Goal: Task Accomplishment & Management: Manage account settings

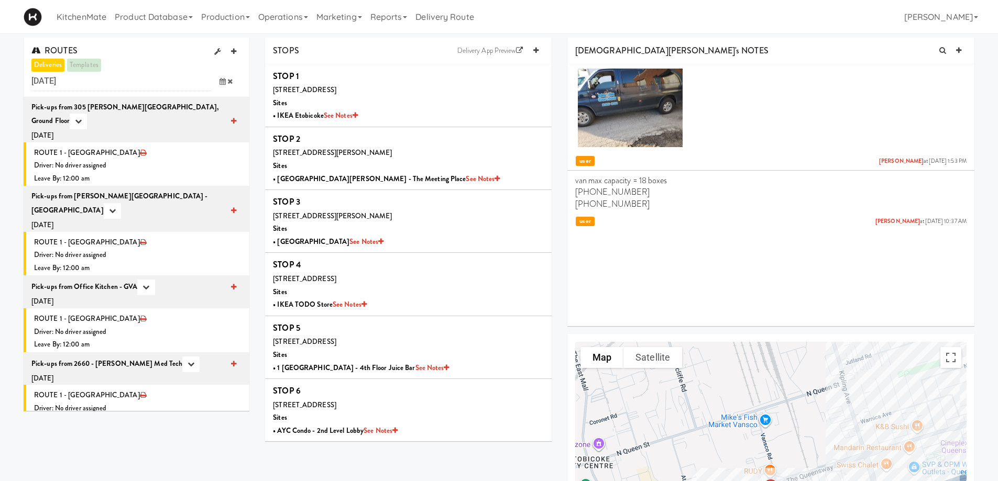
click at [222, 80] on icon at bounding box center [223, 81] width 6 height 7
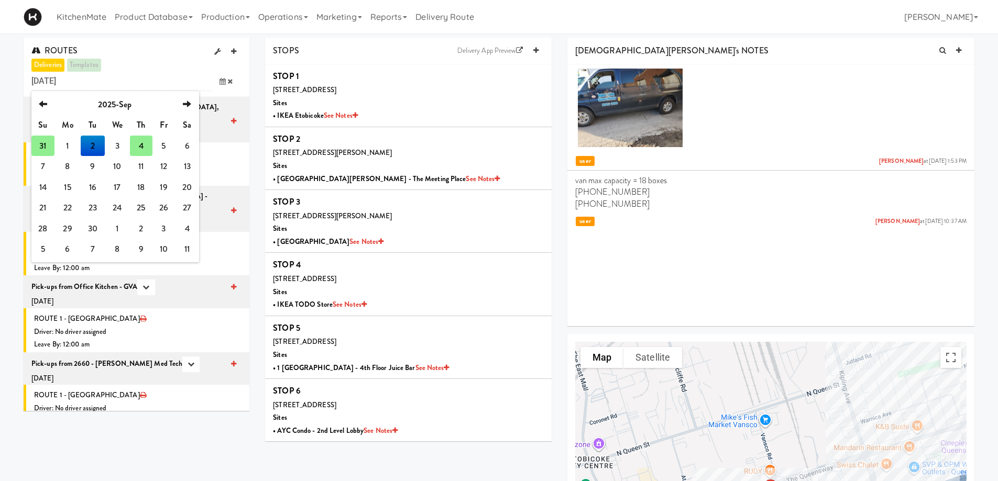
click at [139, 143] on td "4" at bounding box center [141, 146] width 22 height 21
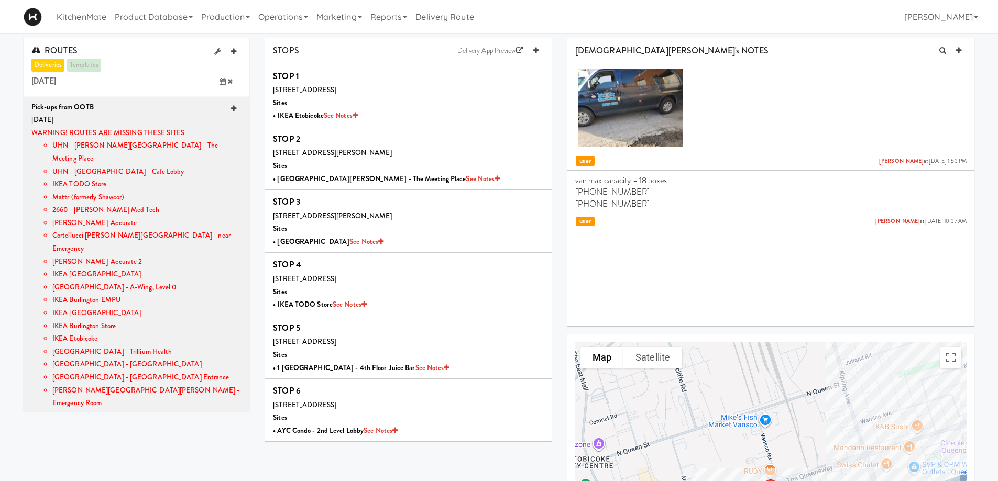
click at [231, 109] on icon at bounding box center [233, 108] width 5 height 7
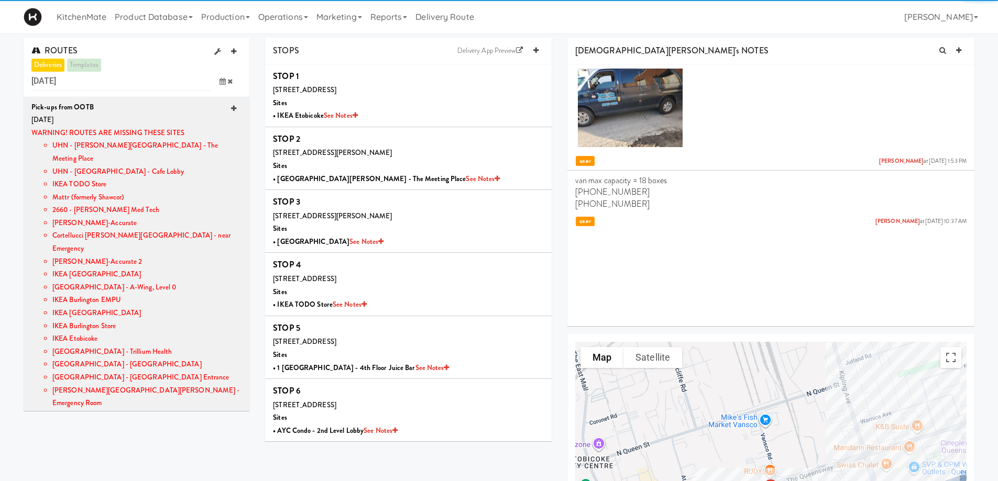
click at [231, 109] on icon at bounding box center [233, 108] width 5 height 7
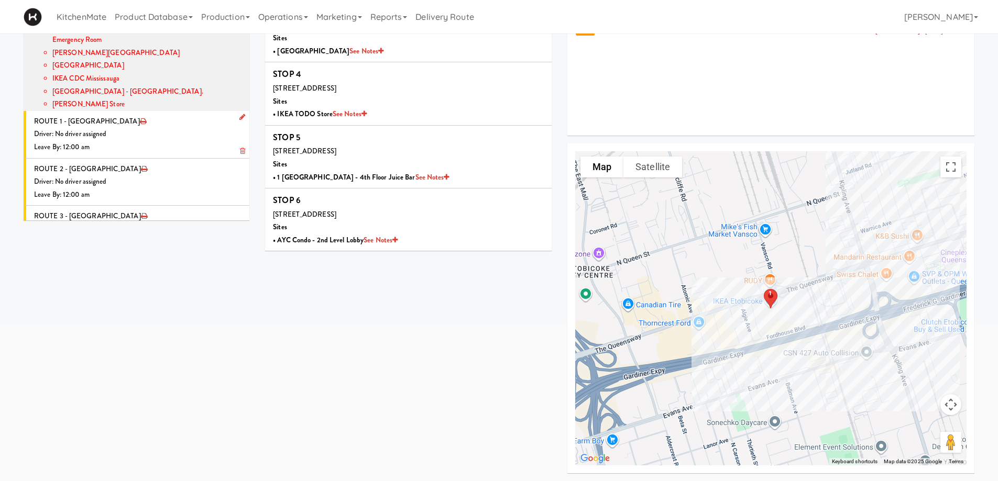
scroll to position [157, 0]
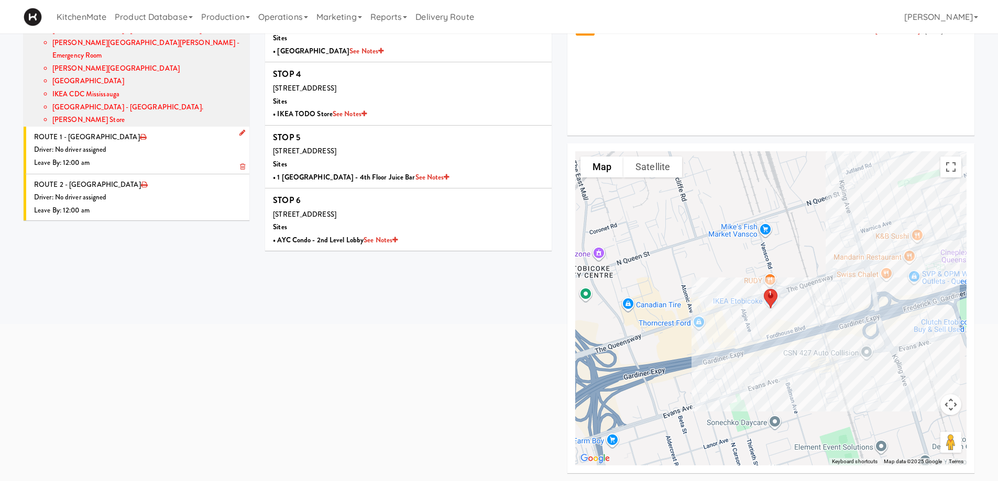
drag, startPoint x: 235, startPoint y: 93, endPoint x: 225, endPoint y: 100, distance: 12.4
click at [239, 129] on icon at bounding box center [242, 132] width 6 height 7
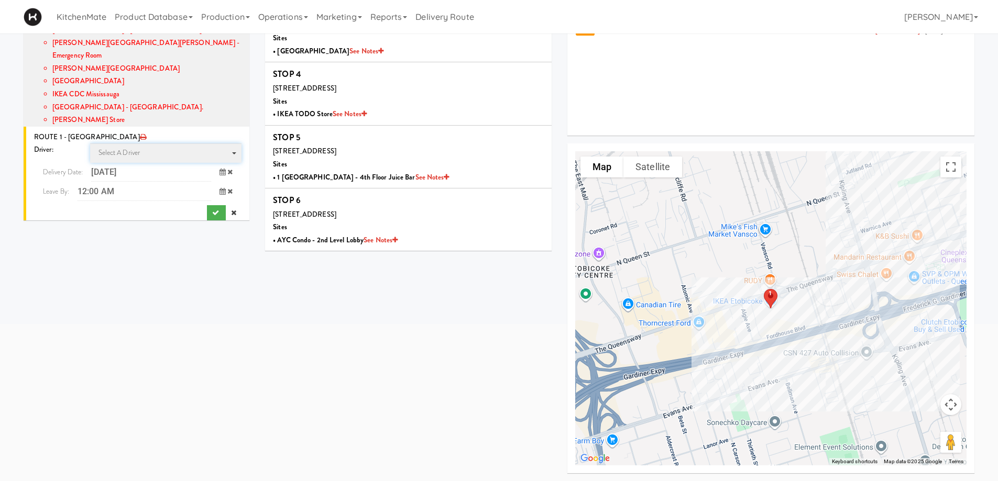
click at [127, 148] on span "Select a driver" at bounding box center [119, 153] width 42 height 10
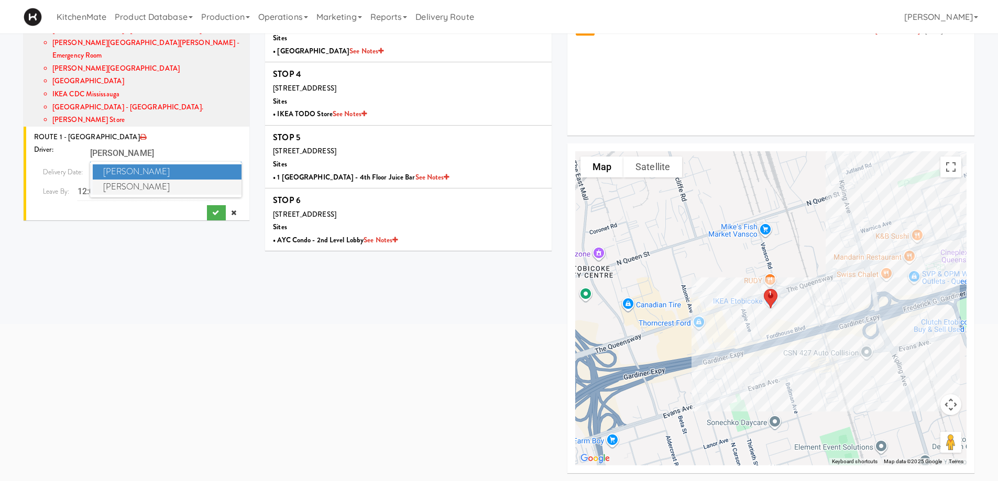
type input "[PERSON_NAME]"
click at [152, 180] on span "[PERSON_NAME]" at bounding box center [167, 187] width 149 height 15
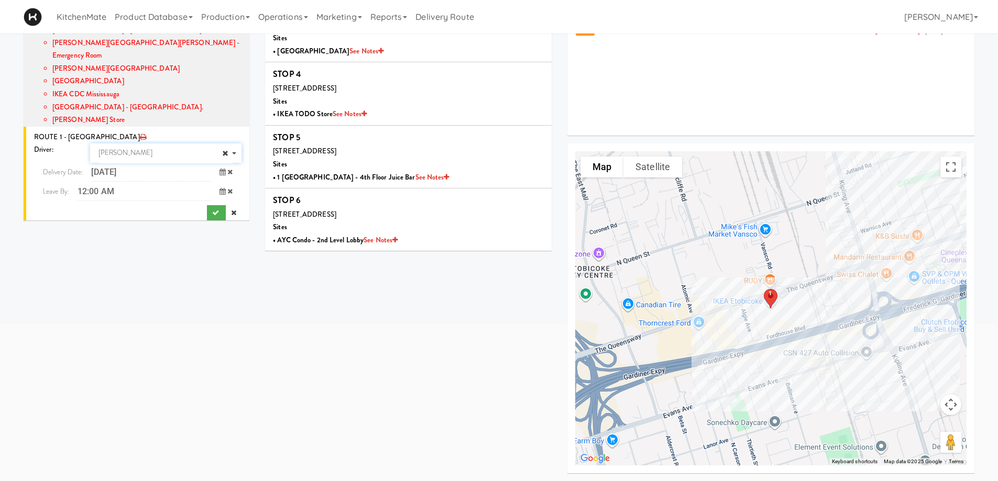
click at [151, 182] on input "12:00 AM" at bounding box center [145, 191] width 134 height 19
click at [61, 243] on span "8:00 AM" at bounding box center [57, 252] width 41 height 18
click at [56, 207] on span "8:00 AM" at bounding box center [57, 216] width 41 height 18
click at [212, 210] on icon "submit" at bounding box center [215, 213] width 7 height 7
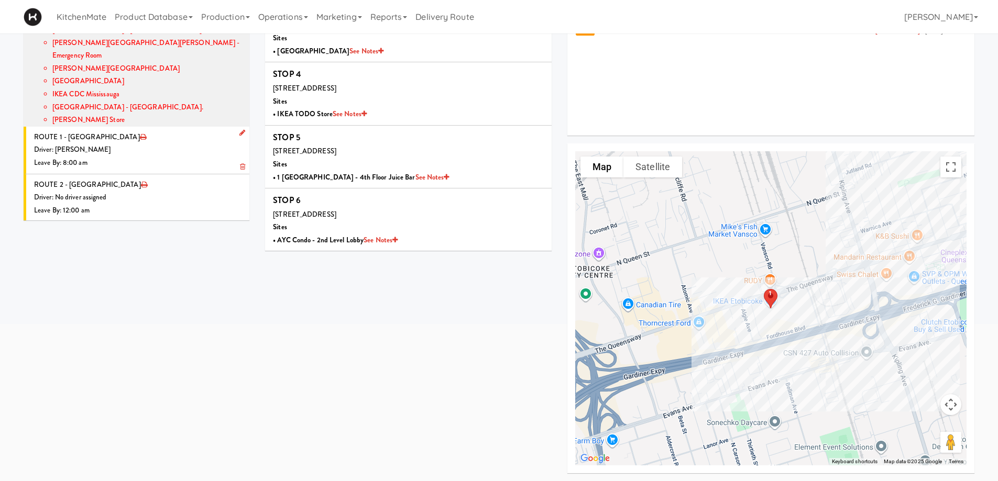
click at [135, 144] on div "Driver: [PERSON_NAME]" at bounding box center [137, 150] width 207 height 13
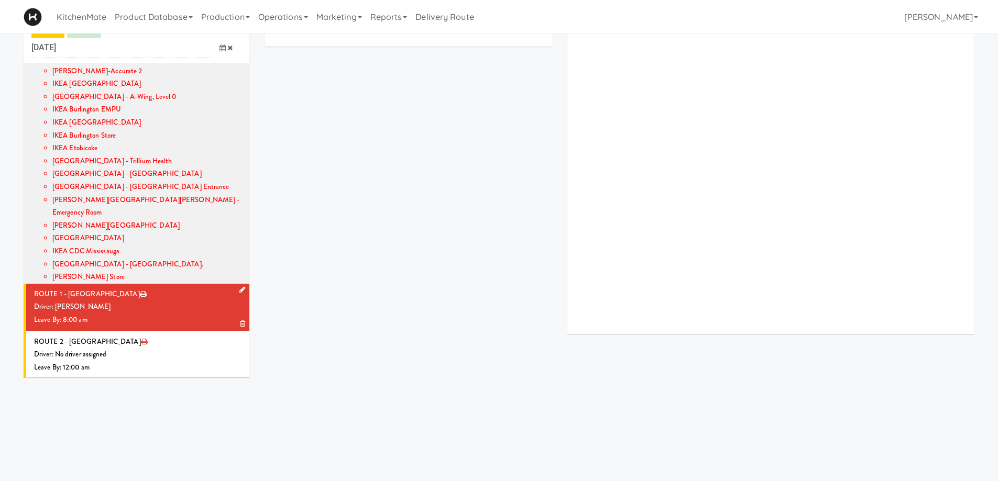
scroll to position [191, 0]
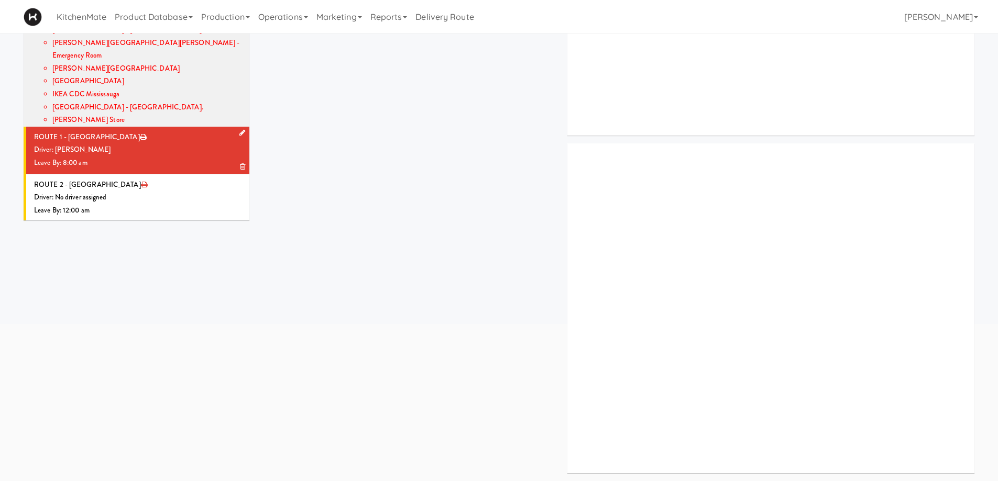
click at [187, 144] on div "Driver: [PERSON_NAME]" at bounding box center [137, 150] width 207 height 13
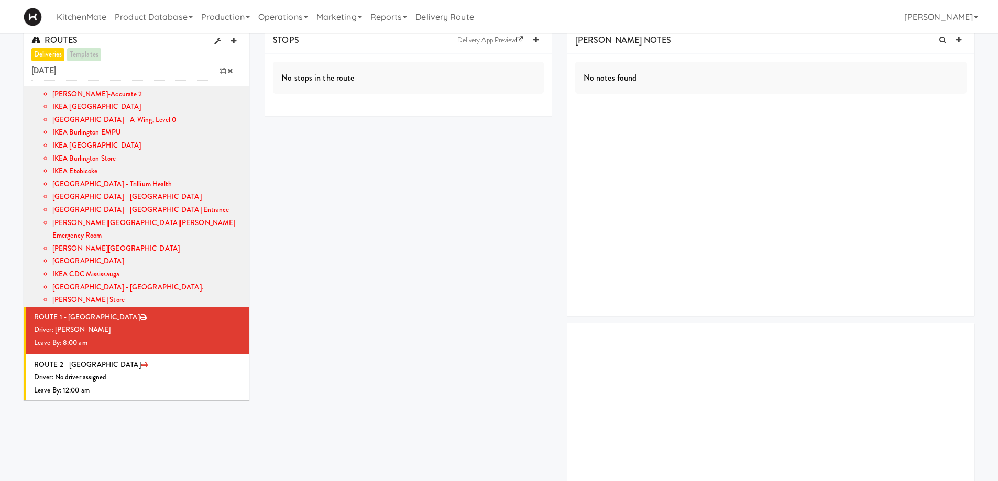
scroll to position [0, 0]
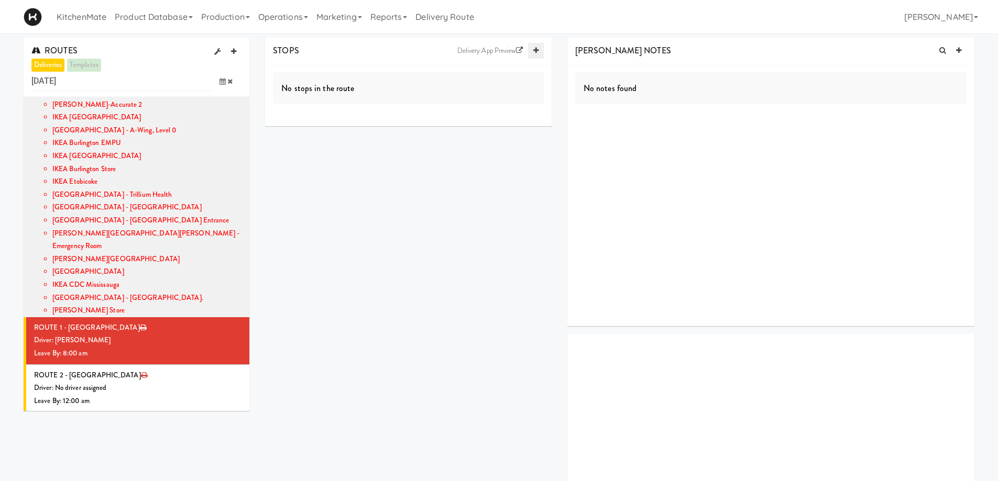
click at [536, 53] on icon at bounding box center [535, 50] width 5 height 7
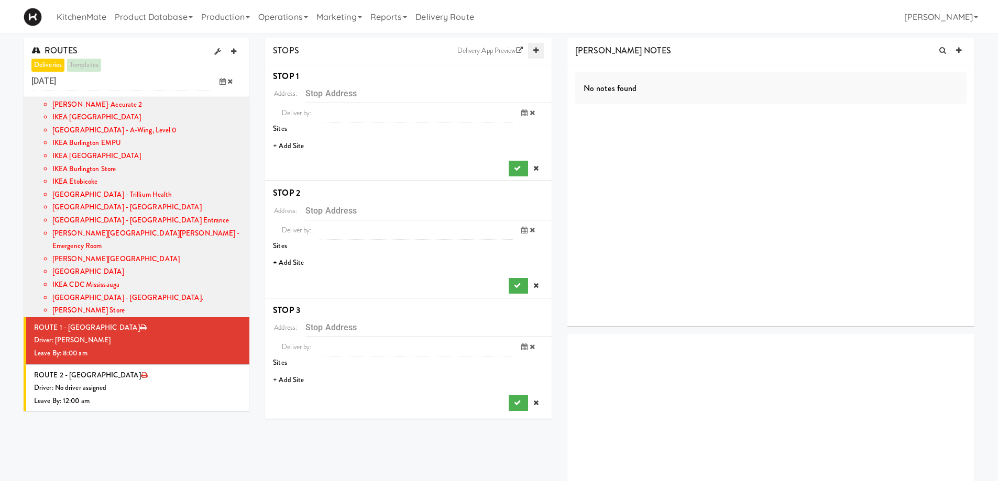
click at [536, 53] on icon at bounding box center [535, 50] width 5 height 7
click at [303, 147] on li "+ Add Site" at bounding box center [408, 146] width 287 height 21
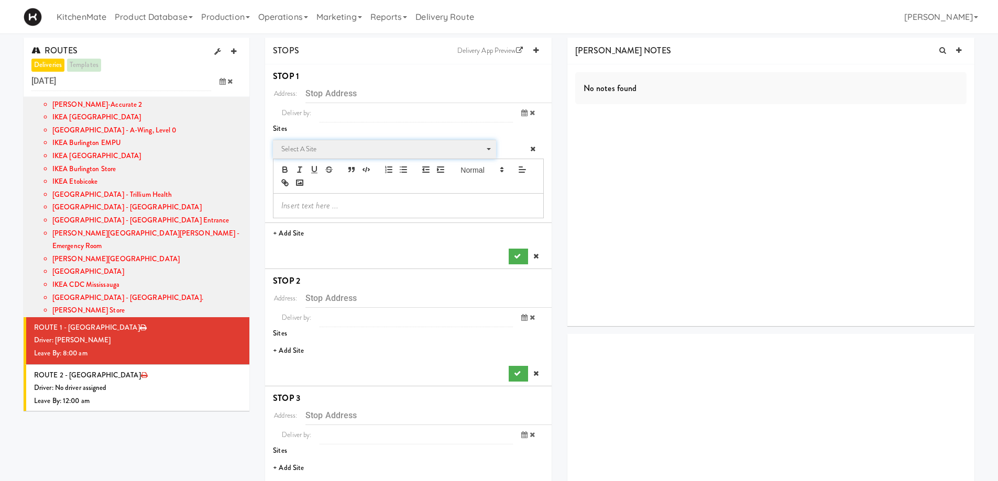
click at [322, 148] on span "Select a site" at bounding box center [380, 149] width 199 height 13
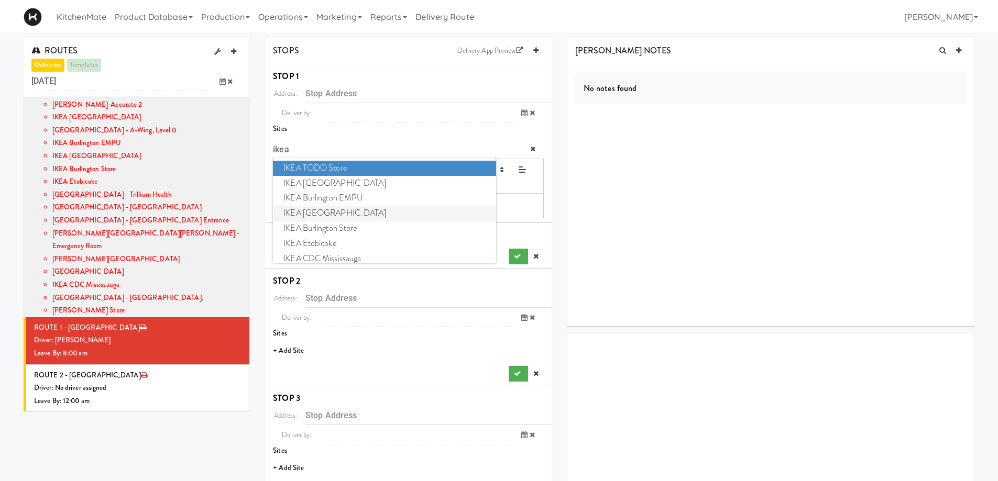
type input "ikea"
click at [337, 212] on span "IKEA [GEOGRAPHIC_DATA]" at bounding box center [384, 213] width 223 height 15
type input "[STREET_ADDRESS][PERSON_NAME]"
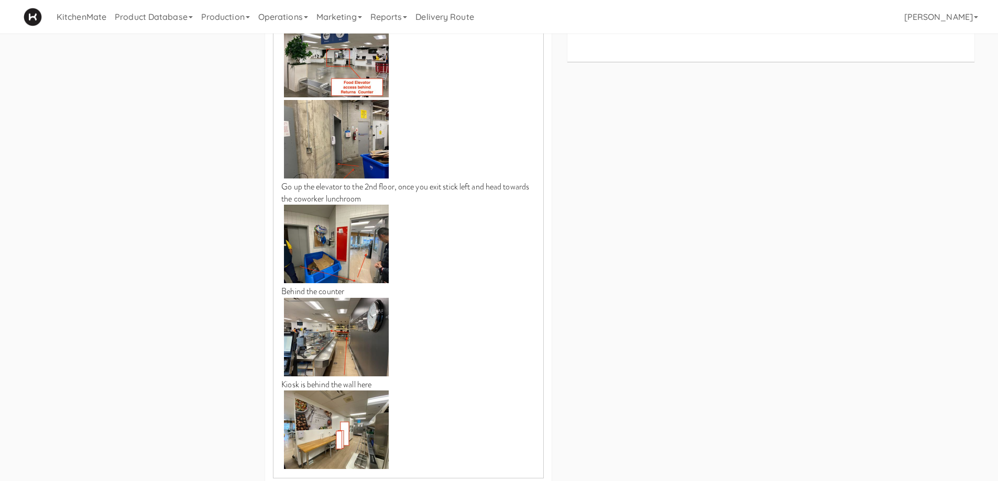
scroll to position [786, 0]
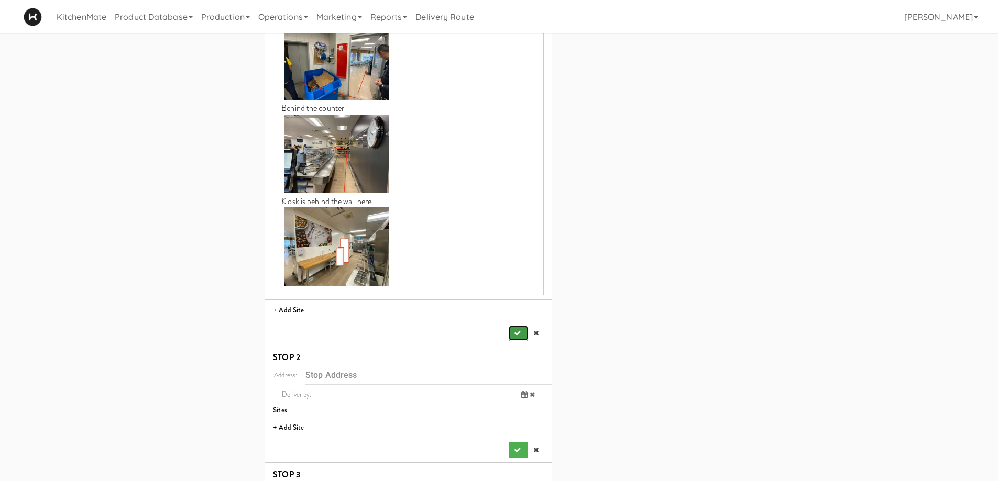
click at [512, 326] on button "submit" at bounding box center [518, 334] width 19 height 16
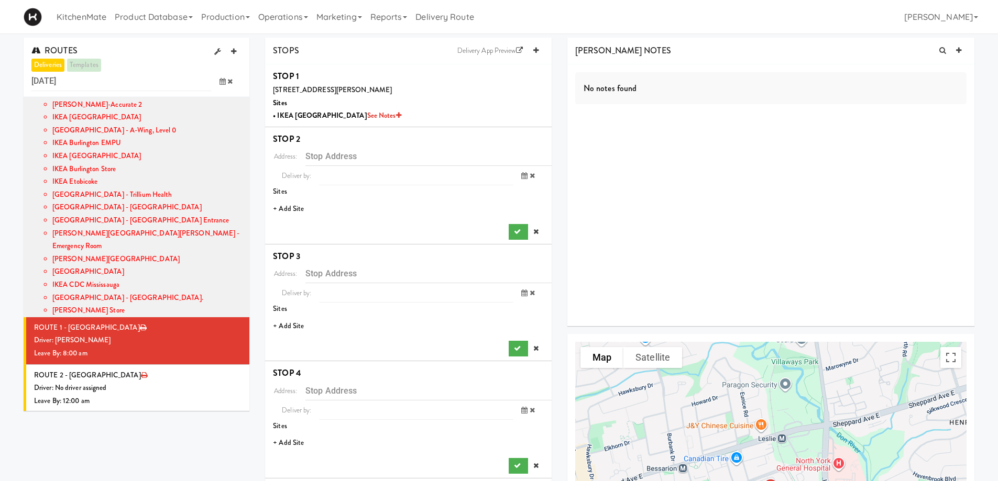
click at [293, 211] on li "+ Add Site" at bounding box center [408, 209] width 287 height 21
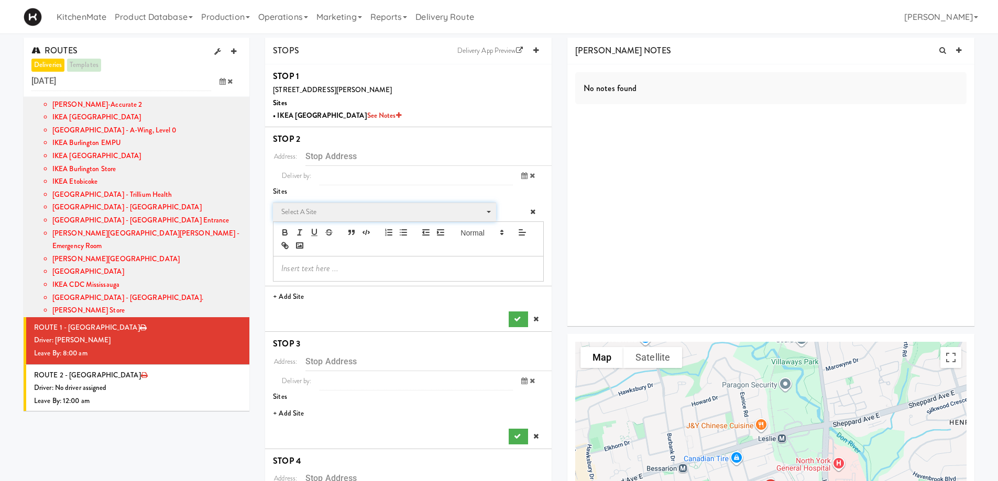
click at [350, 209] on span "Select a site" at bounding box center [380, 212] width 199 height 13
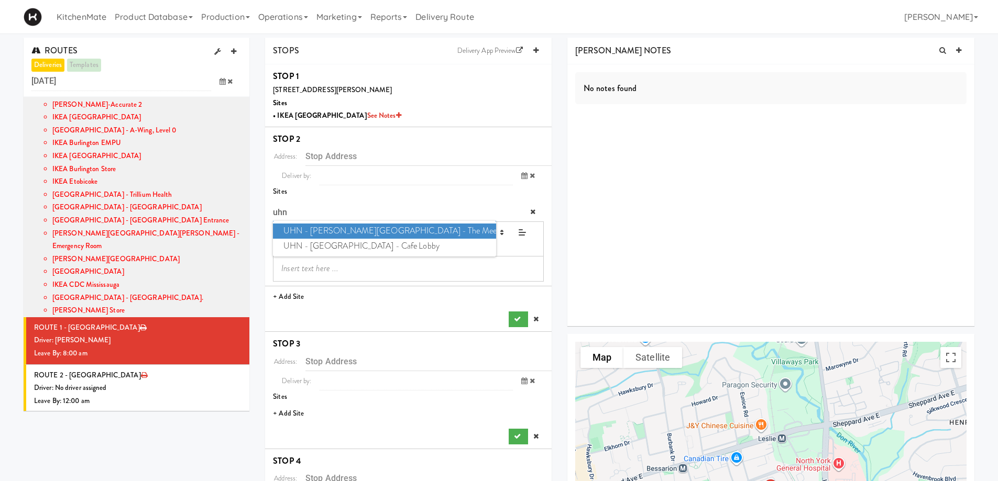
type input "uhn"
click at [380, 227] on span "UHN - [PERSON_NAME][GEOGRAPHIC_DATA] - The Meeting Place" at bounding box center [384, 231] width 223 height 15
type input "[STREET_ADDRESS][PERSON_NAME]"
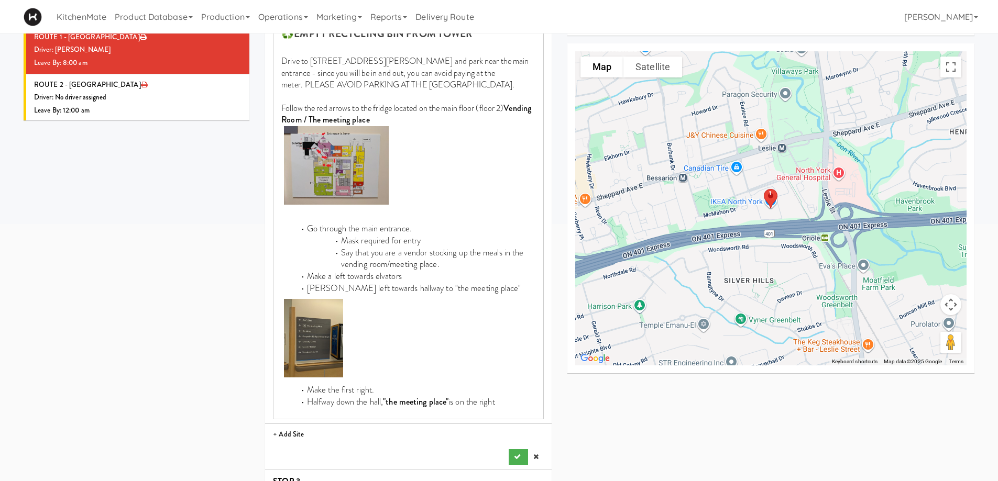
scroll to position [314, 0]
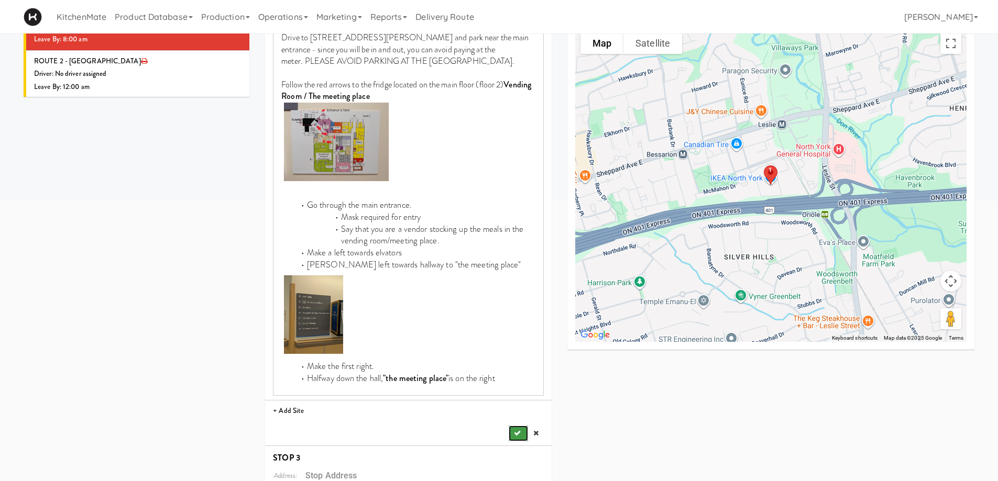
click at [518, 434] on icon "submit" at bounding box center [517, 433] width 7 height 7
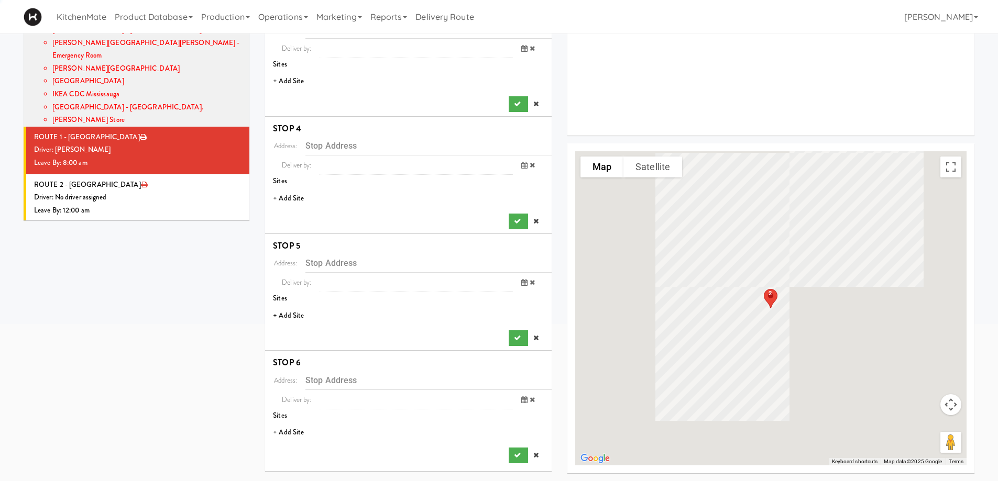
scroll to position [191, 0]
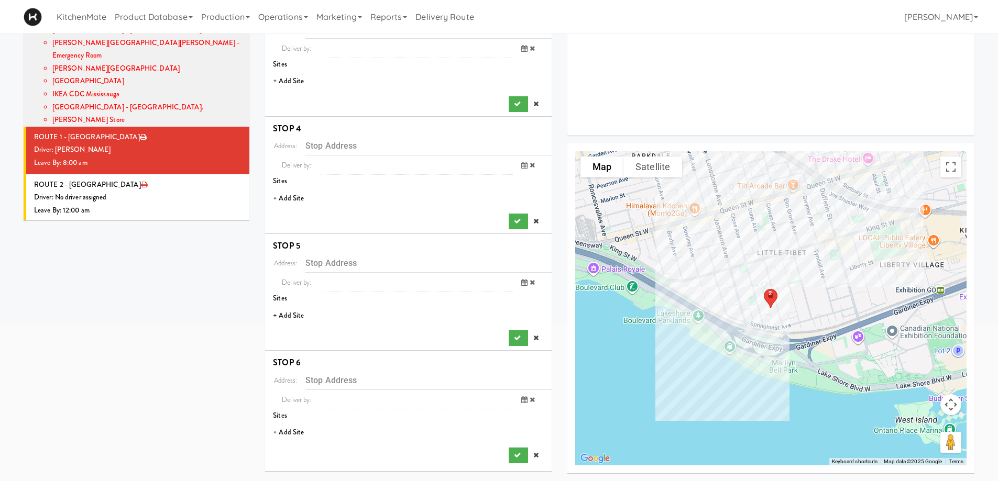
click at [294, 81] on li "+ Add Site" at bounding box center [408, 81] width 287 height 21
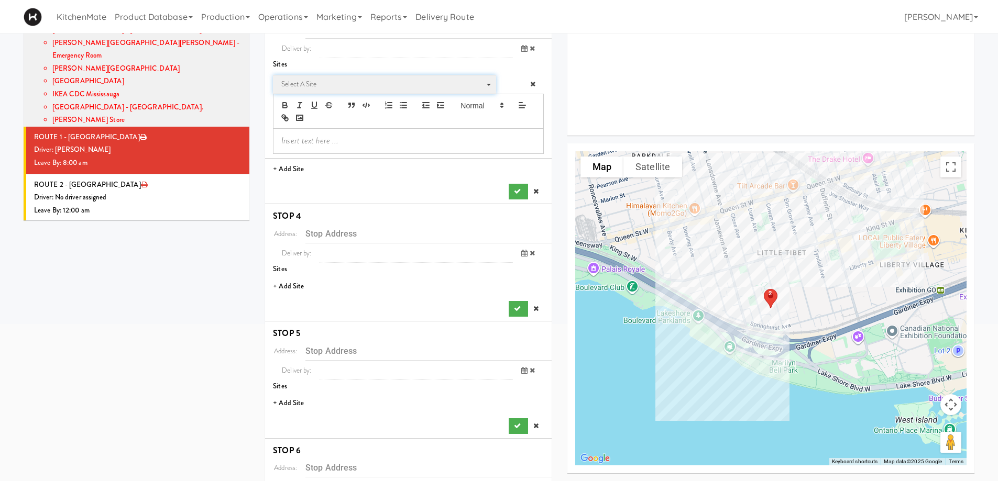
click at [343, 90] on span "Select a site" at bounding box center [380, 84] width 199 height 13
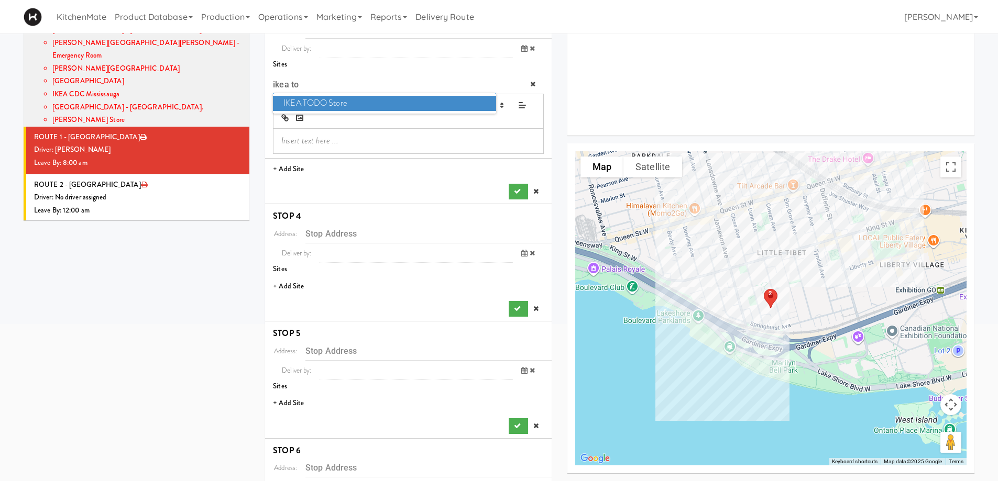
type input "ikea to"
click at [335, 100] on span "IKEA TODO Store" at bounding box center [384, 103] width 223 height 15
type input "[STREET_ADDRESS]"
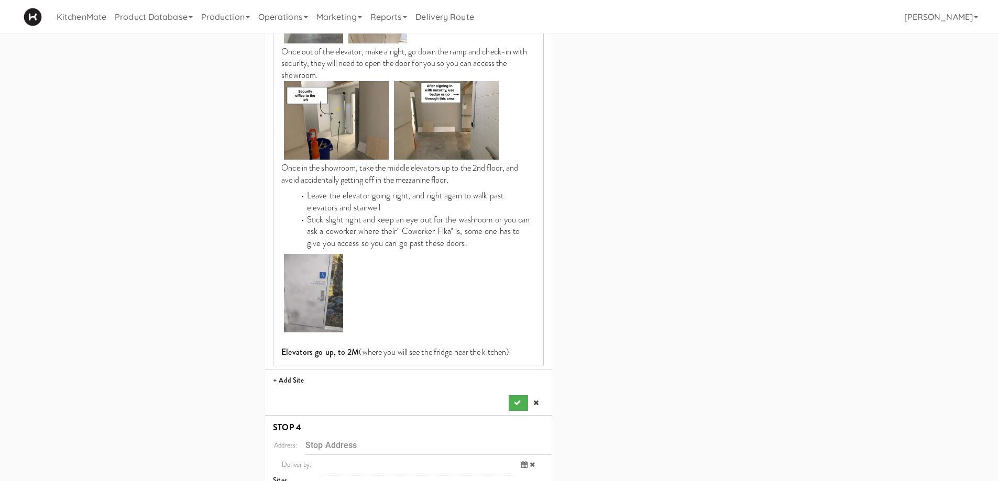
scroll to position [1186, 0]
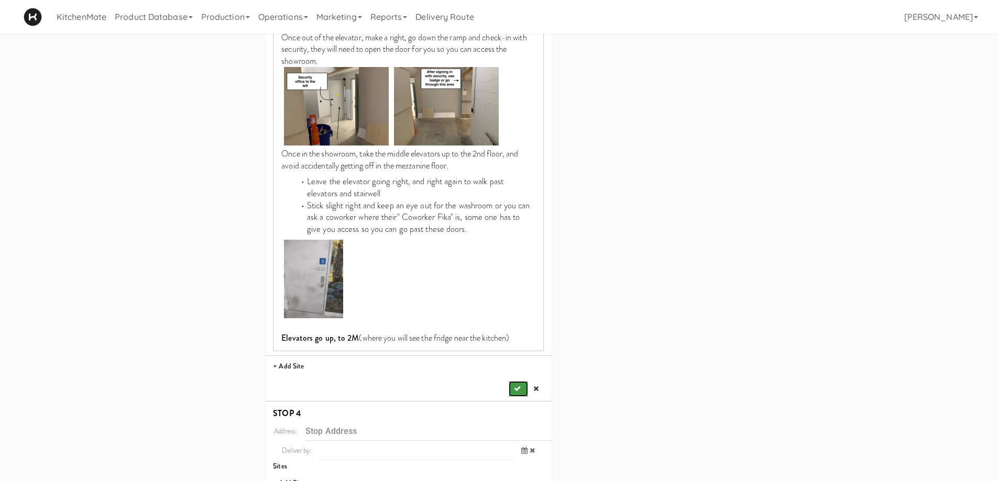
click at [516, 386] on icon "submit" at bounding box center [517, 389] width 7 height 7
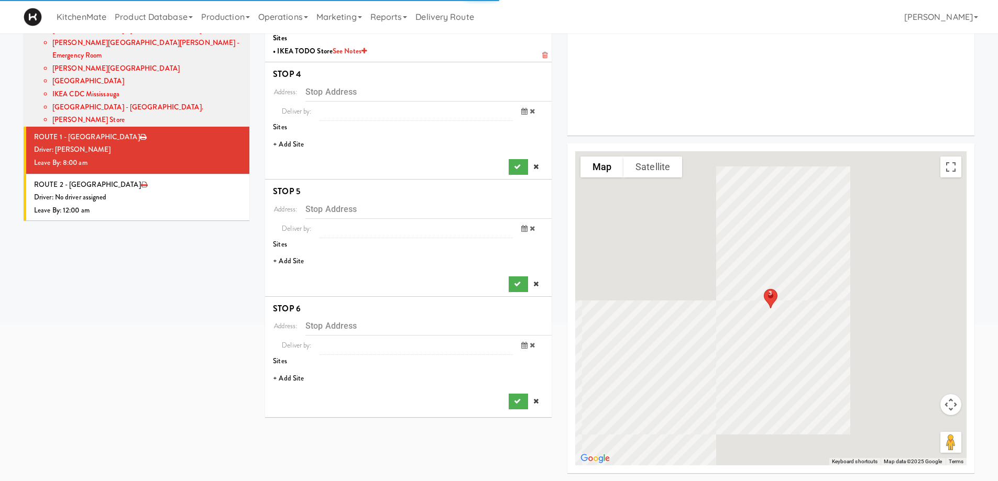
scroll to position [191, 0]
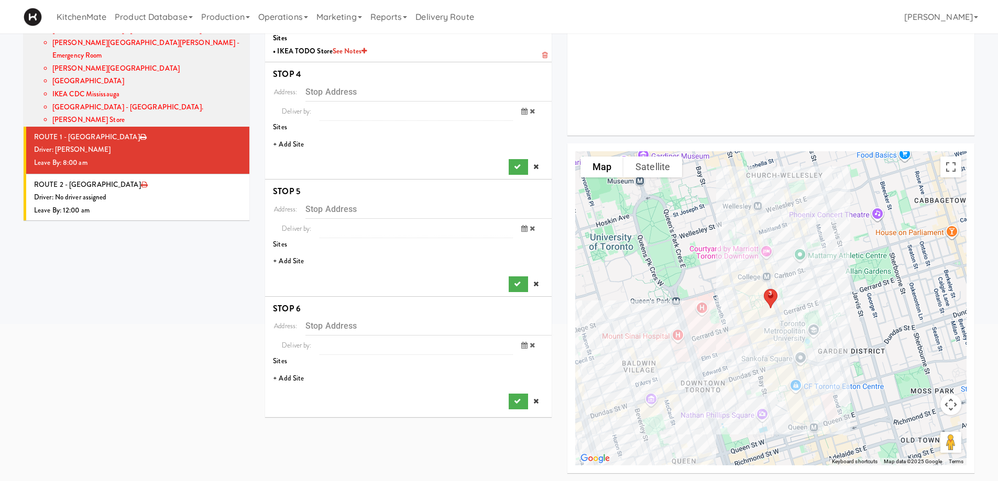
click at [292, 140] on li "+ Add Site" at bounding box center [408, 144] width 287 height 21
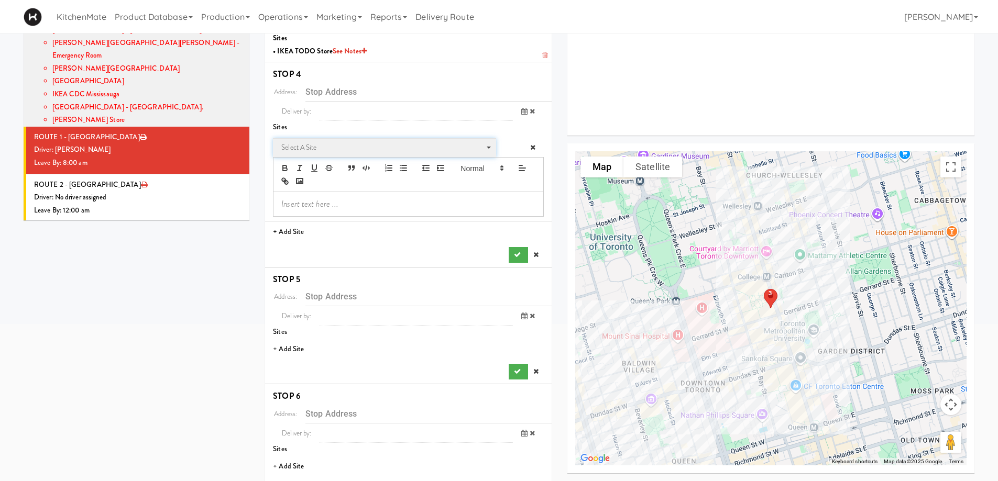
click at [341, 150] on span "Select a site" at bounding box center [380, 147] width 199 height 13
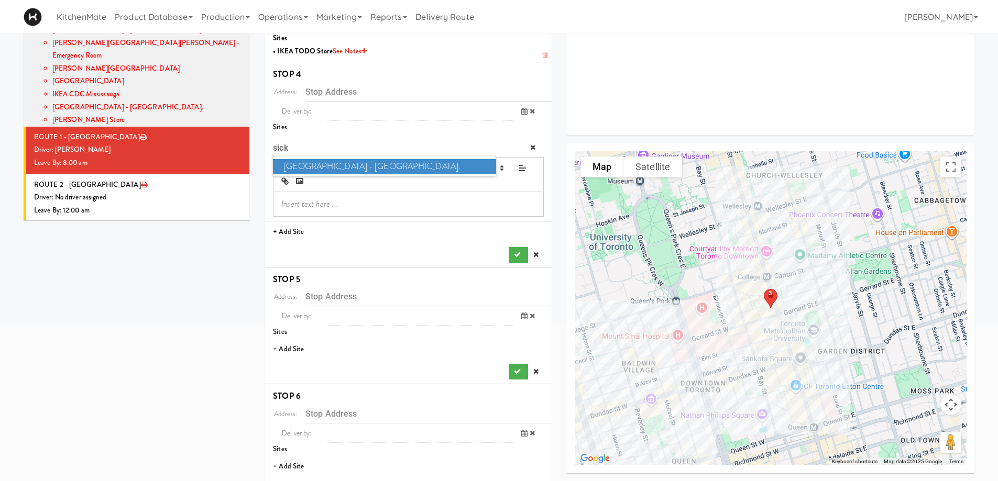
type input "sick"
click at [339, 167] on span "[GEOGRAPHIC_DATA] - [GEOGRAPHIC_DATA]." at bounding box center [384, 166] width 223 height 15
type input "[STREET_ADDRESS][PERSON_NAME]"
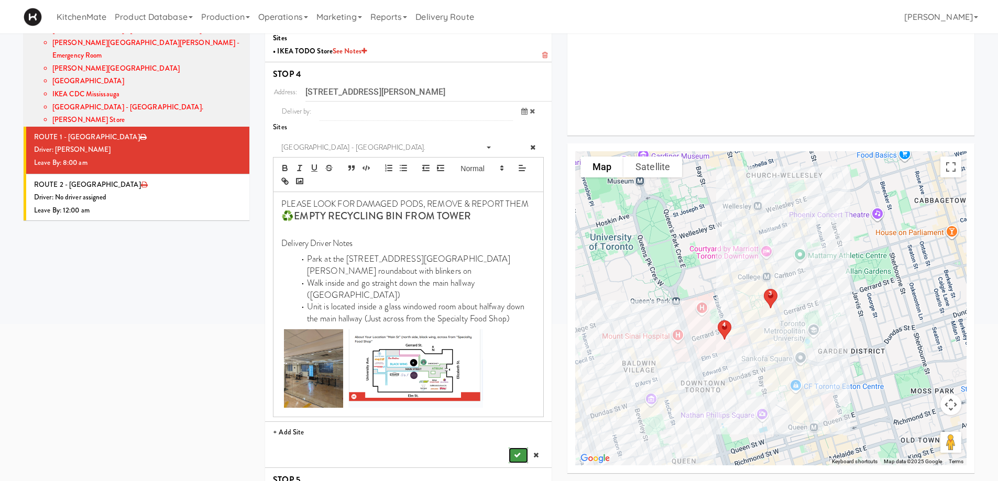
click at [520, 452] on icon "submit" at bounding box center [517, 455] width 7 height 7
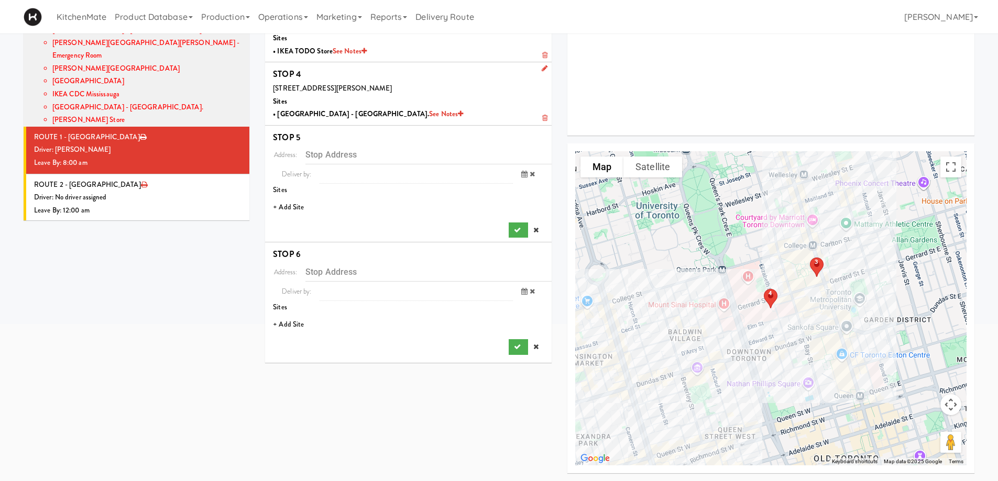
click at [293, 208] on li "+ Add Site" at bounding box center [408, 207] width 287 height 21
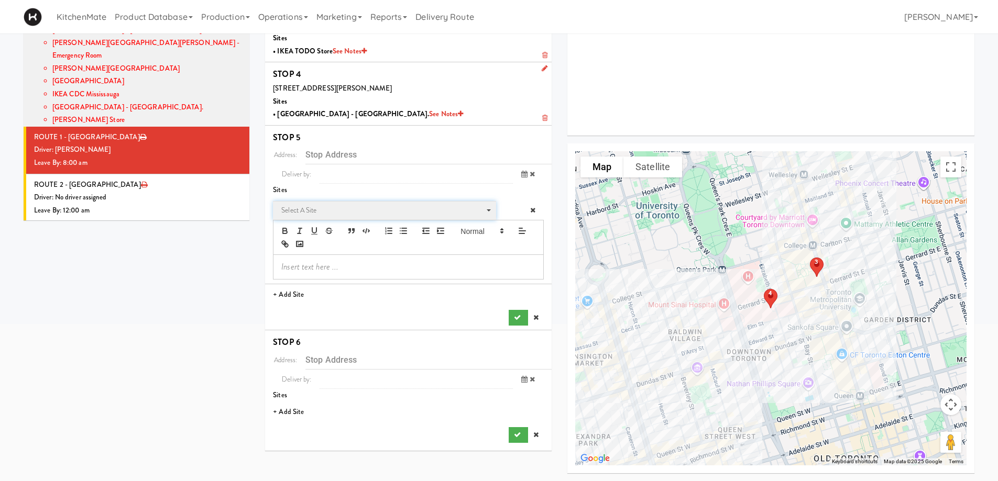
click at [295, 208] on span "Select a site" at bounding box center [380, 210] width 199 height 13
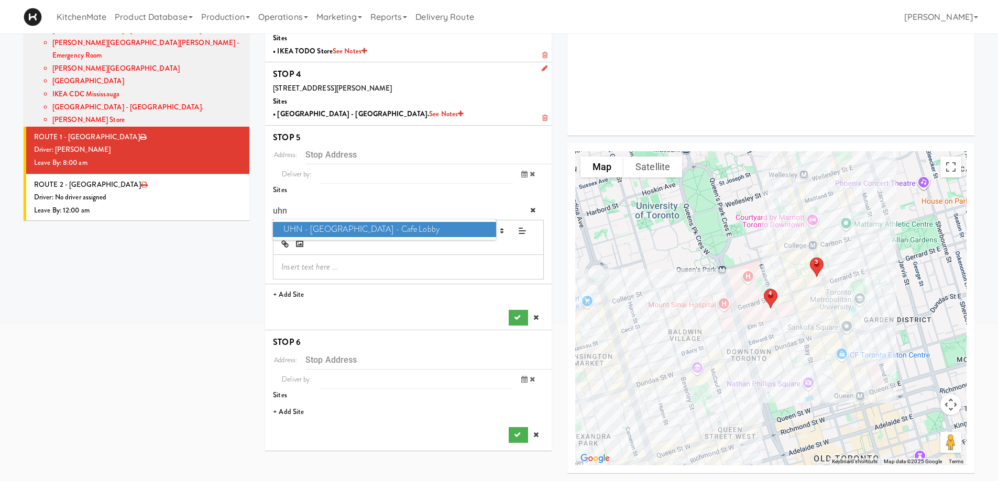
type input "uhn"
click at [357, 225] on span "UHN - [GEOGRAPHIC_DATA] - Cafe Lobby" at bounding box center [384, 229] width 223 height 15
type input "[STREET_ADDRESS][PERSON_NAME]"
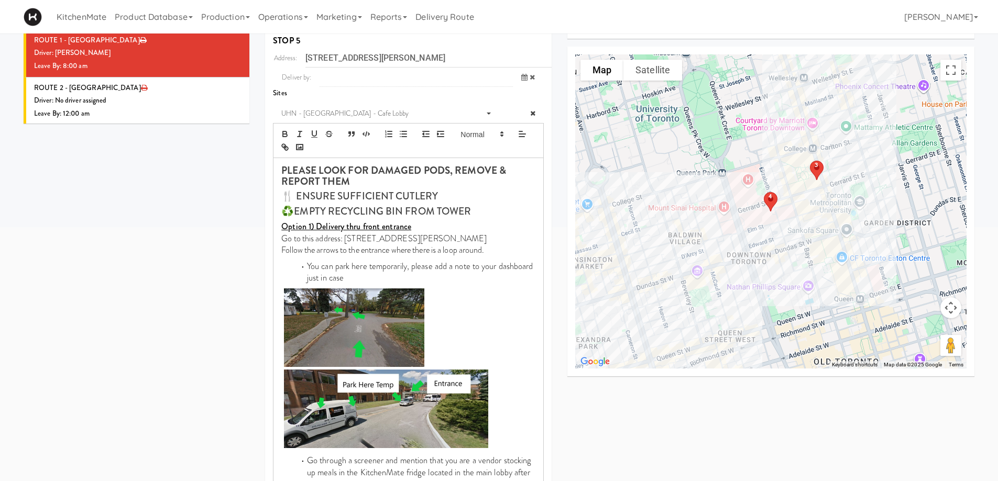
scroll to position [436, 0]
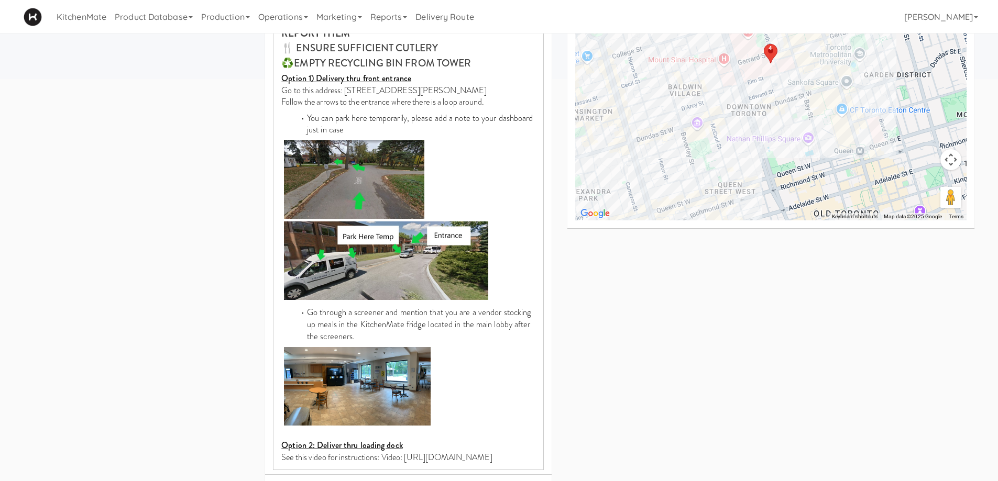
click at [515, 434] on p at bounding box center [408, 435] width 254 height 12
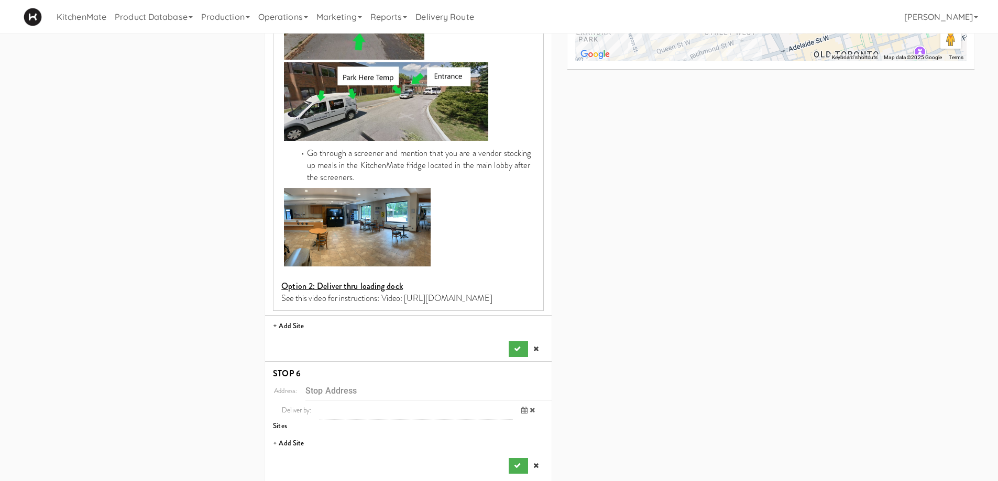
scroll to position [604, 0]
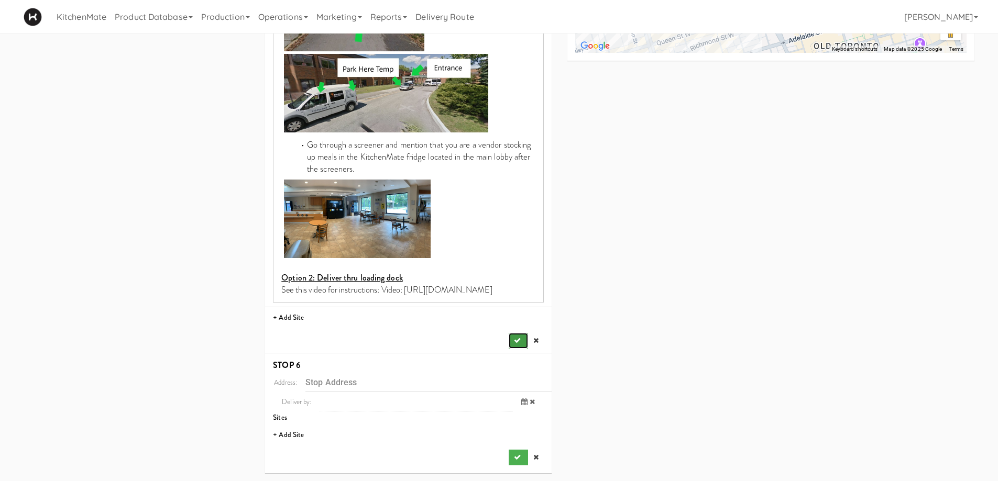
click at [517, 343] on icon "submit" at bounding box center [517, 340] width 7 height 7
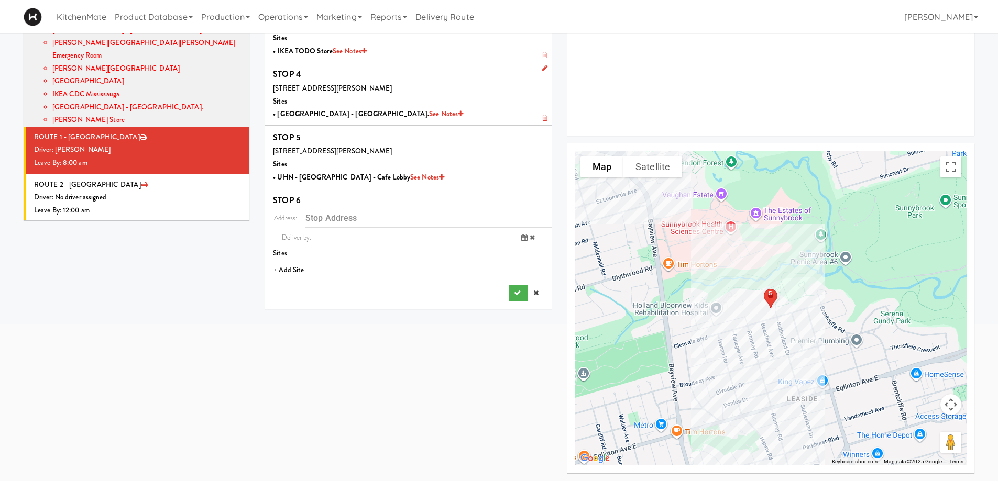
click at [297, 267] on li "+ Add Site" at bounding box center [408, 270] width 287 height 21
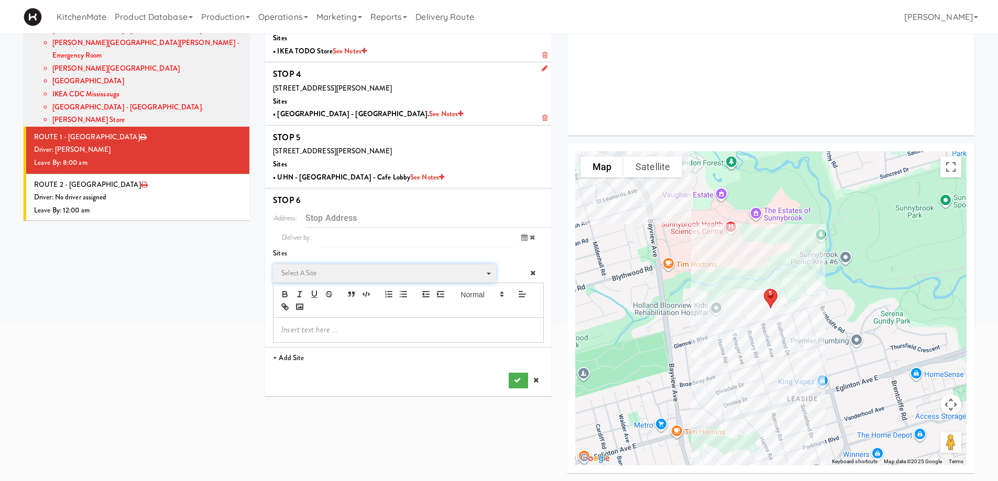
click at [333, 273] on span "Select a site" at bounding box center [380, 273] width 199 height 13
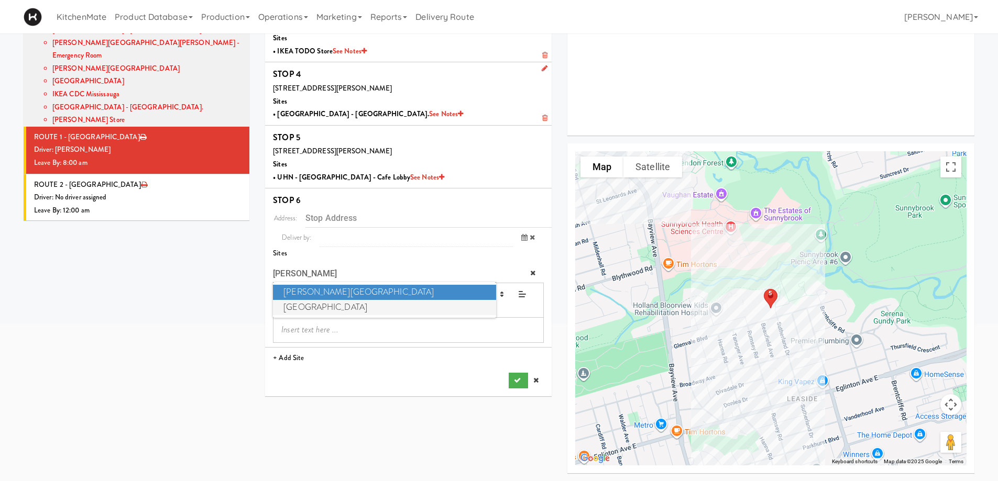
type input "[PERSON_NAME]"
click at [336, 303] on span "[GEOGRAPHIC_DATA]" at bounding box center [384, 307] width 223 height 15
type input "[STREET_ADDRESS]"
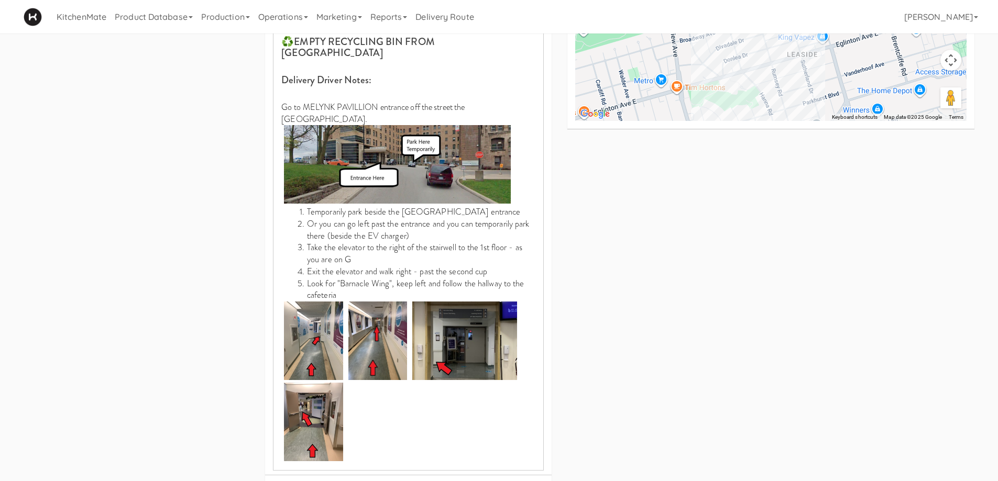
scroll to position [564, 0]
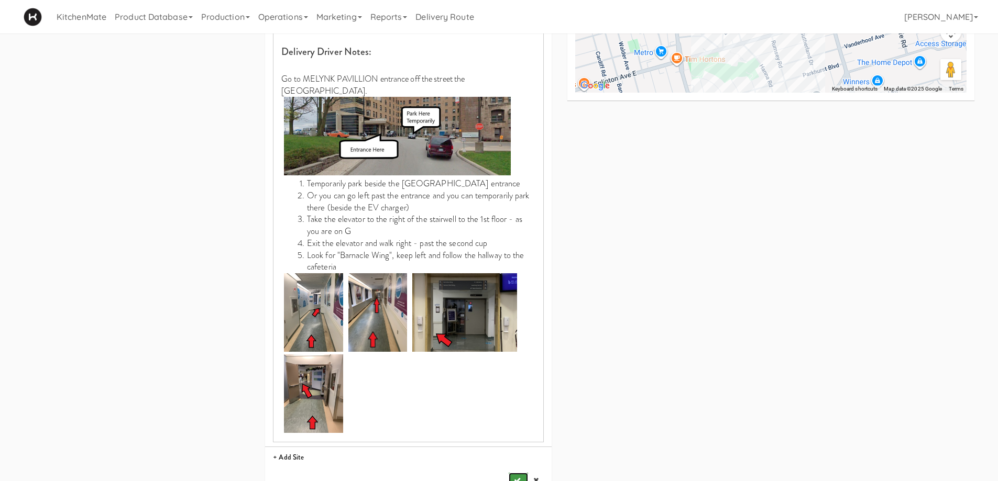
click at [512, 473] on button "submit" at bounding box center [518, 481] width 19 height 16
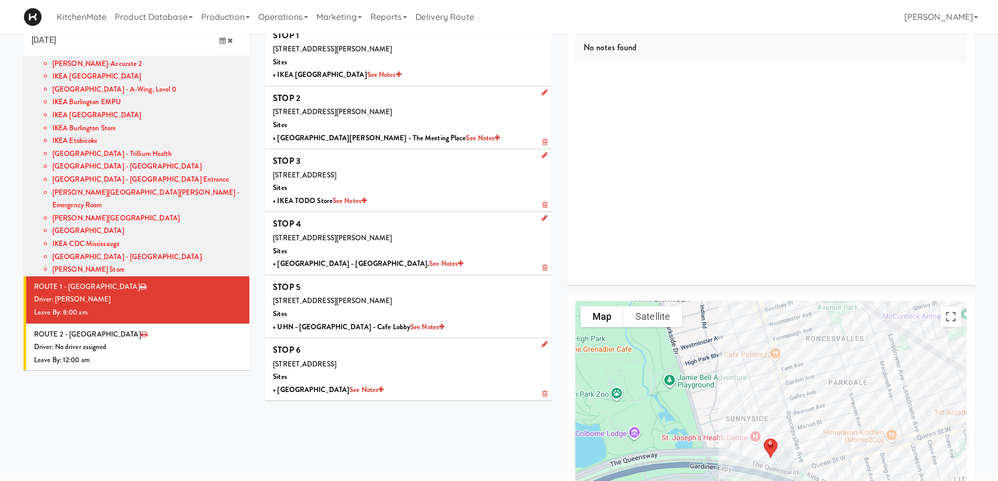
scroll to position [0, 0]
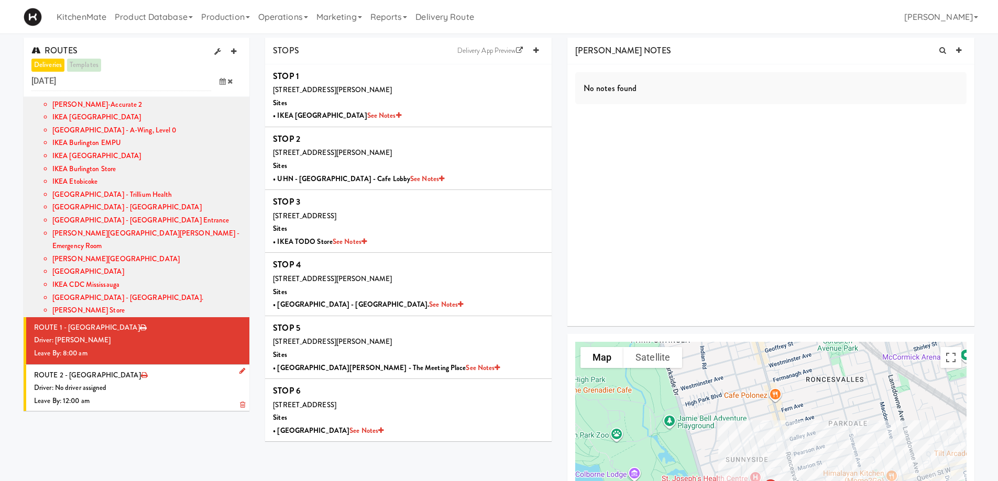
click at [123, 382] on div "Driver: No driver assigned" at bounding box center [137, 388] width 207 height 13
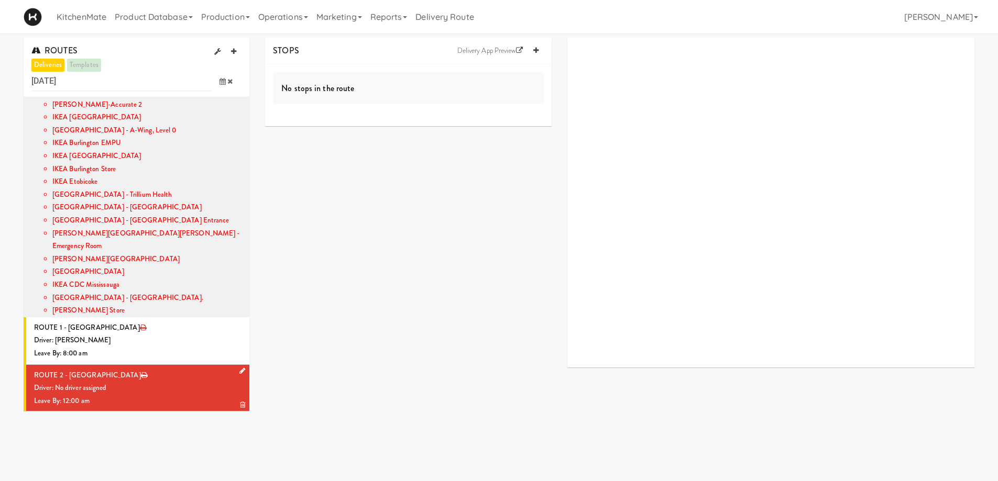
click at [239, 368] on icon at bounding box center [242, 371] width 6 height 7
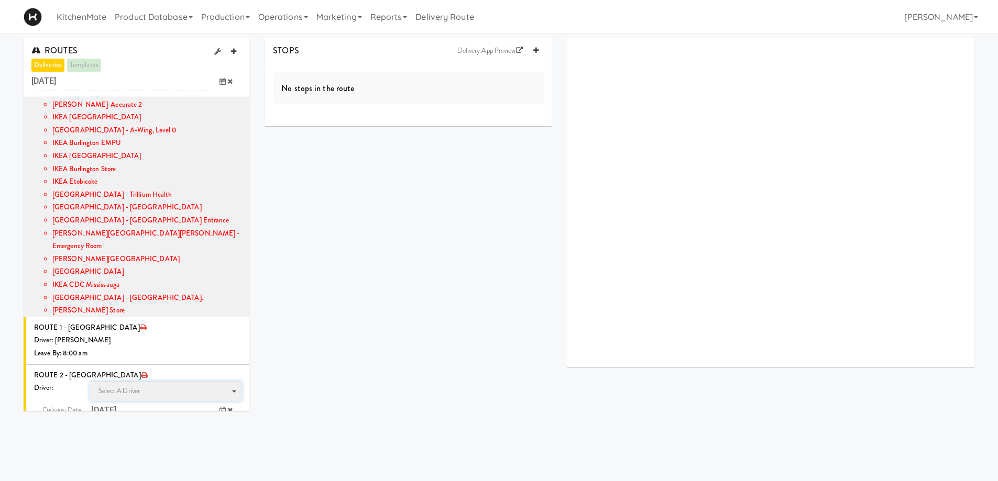
click at [127, 386] on span "Select a driver" at bounding box center [119, 391] width 42 height 10
type input "[PERSON_NAME]"
click at [199, 403] on span "[PERSON_NAME]" at bounding box center [167, 410] width 149 height 15
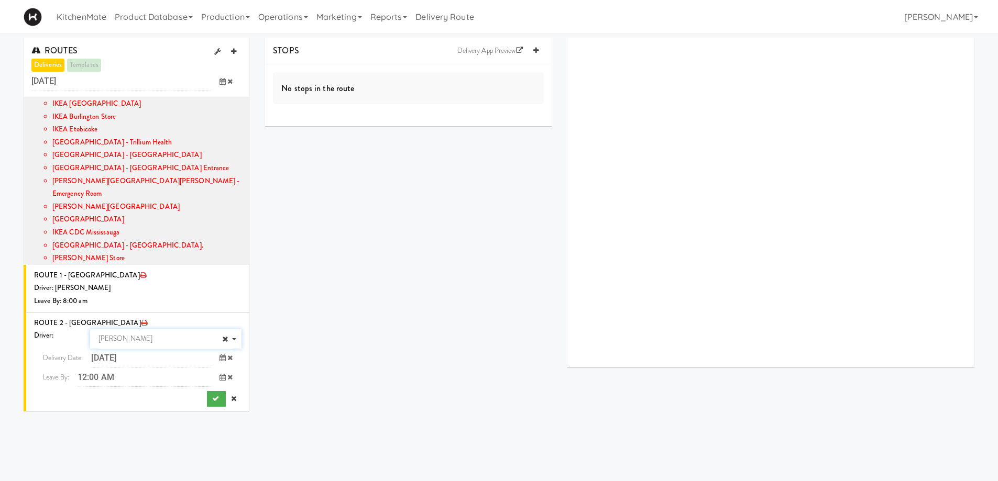
click at [220, 374] on icon at bounding box center [223, 377] width 6 height 7
click at [55, 429] on span "8:00 AM" at bounding box center [57, 438] width 41 height 18
click at [53, 393] on span "8:00 AM" at bounding box center [57, 402] width 41 height 18
click at [211, 391] on button "submit" at bounding box center [216, 399] width 19 height 16
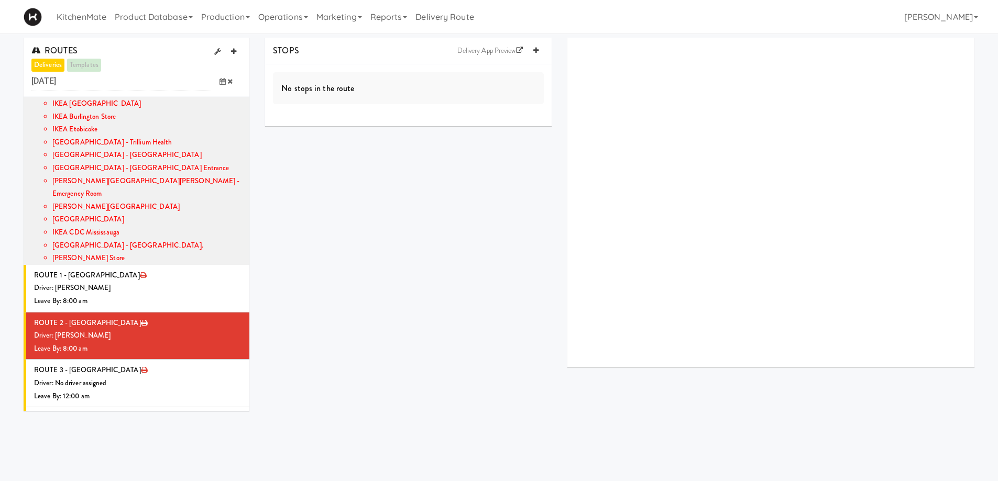
click at [106, 330] on div "Driver: [PERSON_NAME]" at bounding box center [137, 336] width 207 height 13
click at [536, 51] on icon at bounding box center [535, 50] width 5 height 7
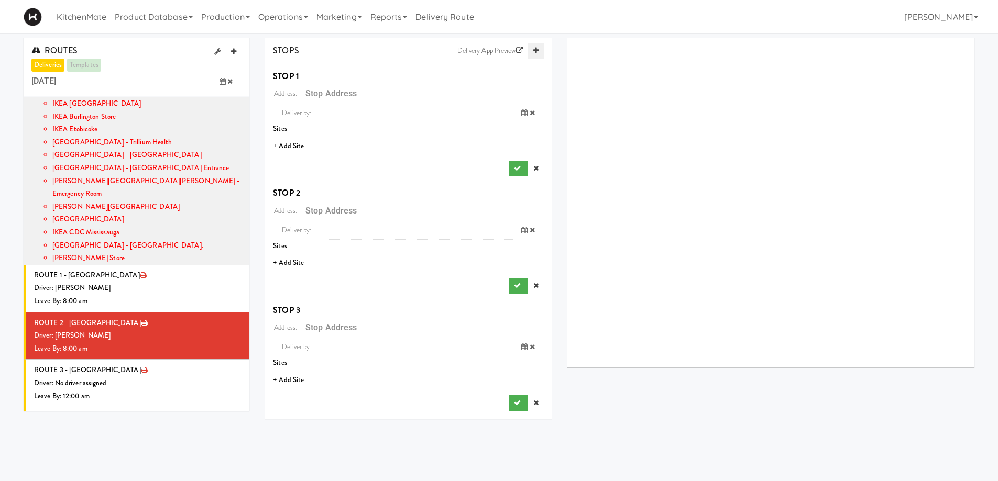
click at [536, 51] on icon at bounding box center [535, 50] width 5 height 7
click at [288, 147] on li "+ Add Site" at bounding box center [408, 146] width 287 height 21
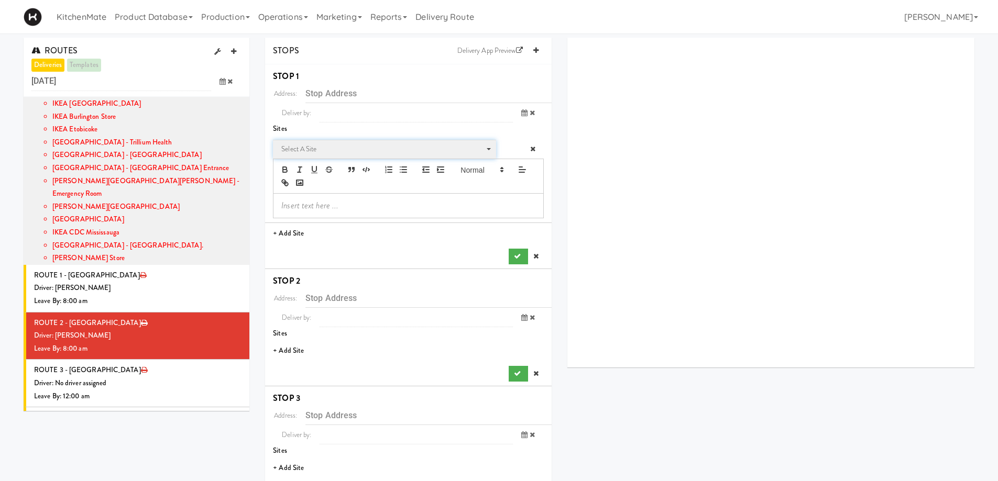
click at [318, 147] on span "Select a site" at bounding box center [380, 149] width 199 height 13
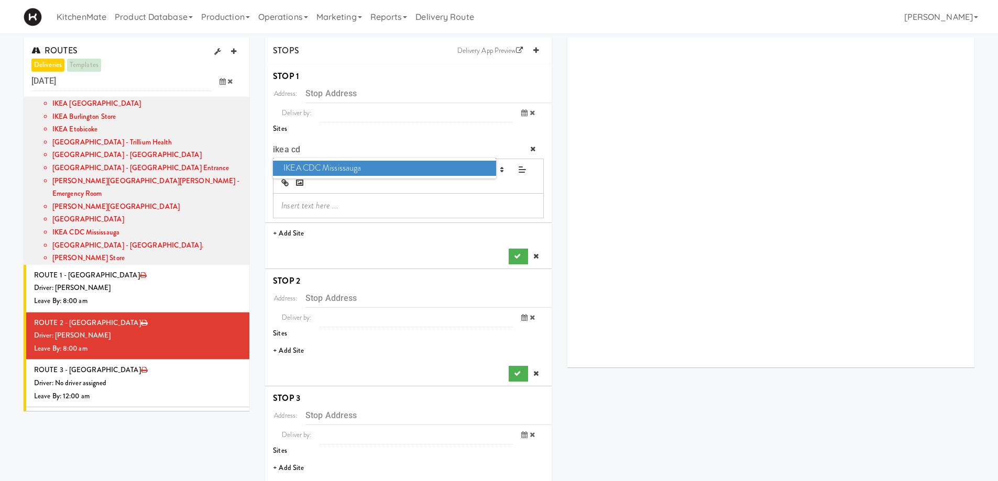
type input "ikea cd"
click at [410, 165] on span "IKEA CDC Mississauga" at bounding box center [384, 168] width 223 height 15
type input "[STREET_ADDRESS]"
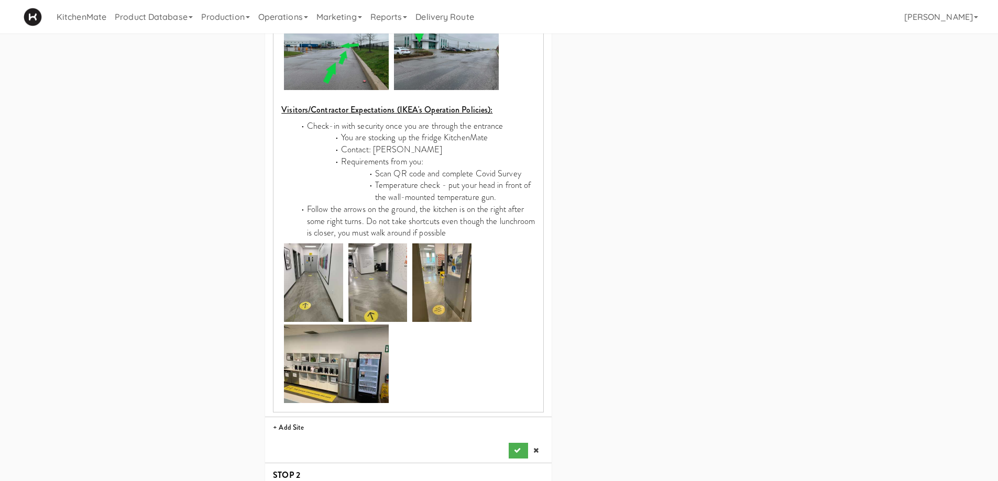
scroll to position [576, 0]
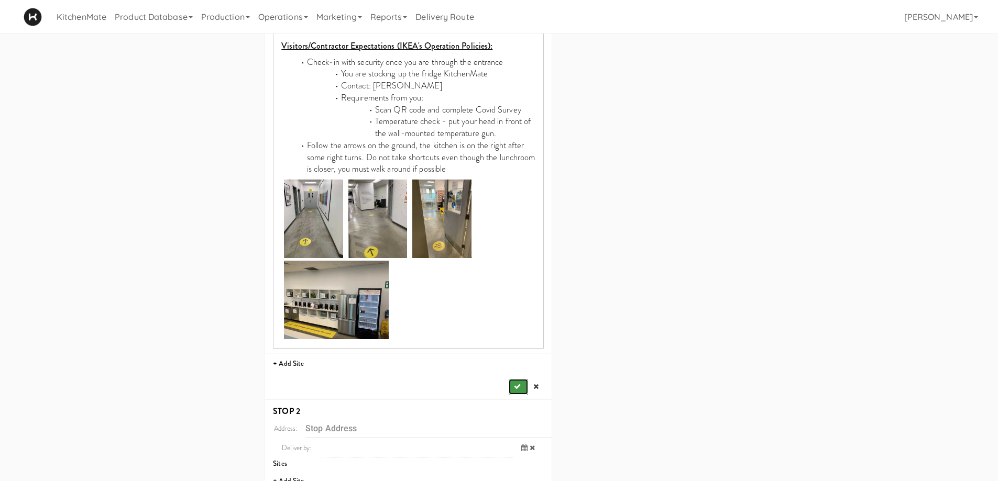
click at [520, 383] on icon "submit" at bounding box center [517, 386] width 7 height 7
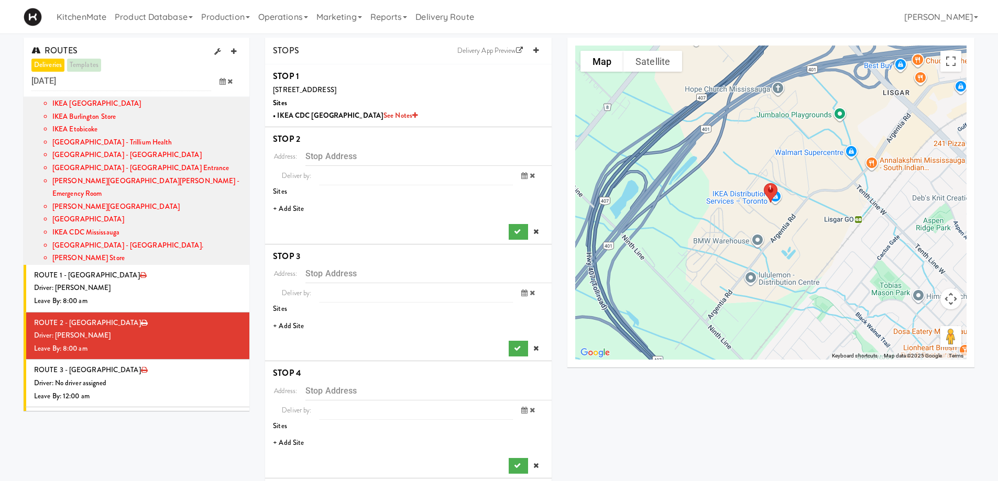
click at [291, 212] on li "+ Add Site" at bounding box center [408, 209] width 287 height 21
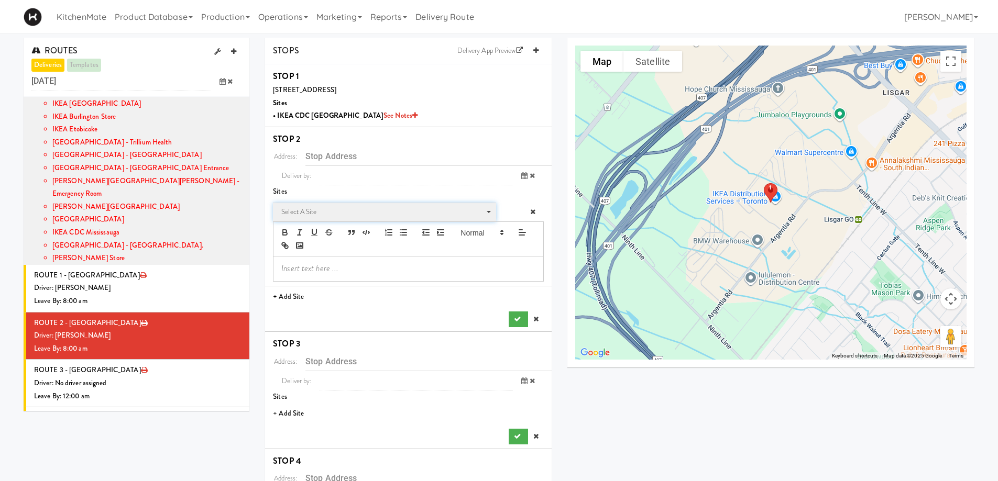
click at [328, 213] on span "Select a site" at bounding box center [380, 212] width 199 height 13
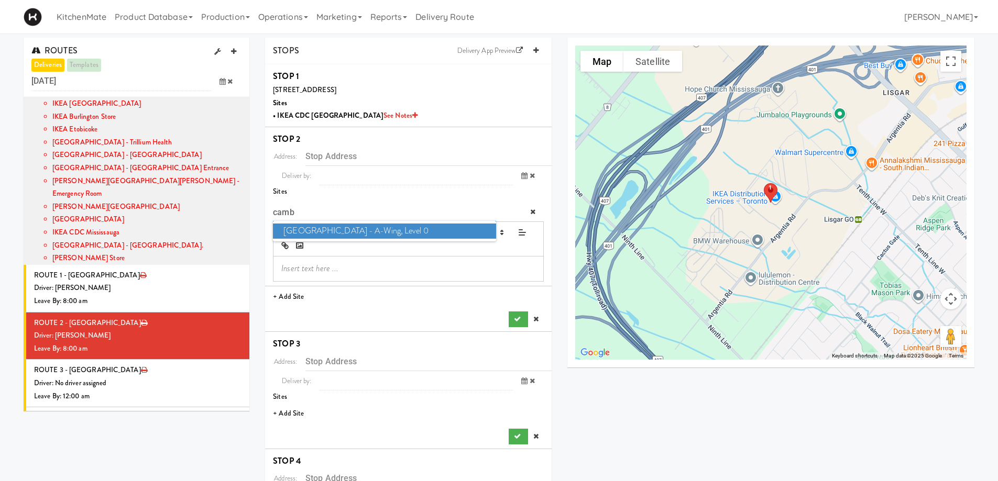
type input "camb"
click at [333, 232] on span "[GEOGRAPHIC_DATA] - A-Wing, Level 0" at bounding box center [384, 231] width 223 height 15
type input "[STREET_ADDRESS]"
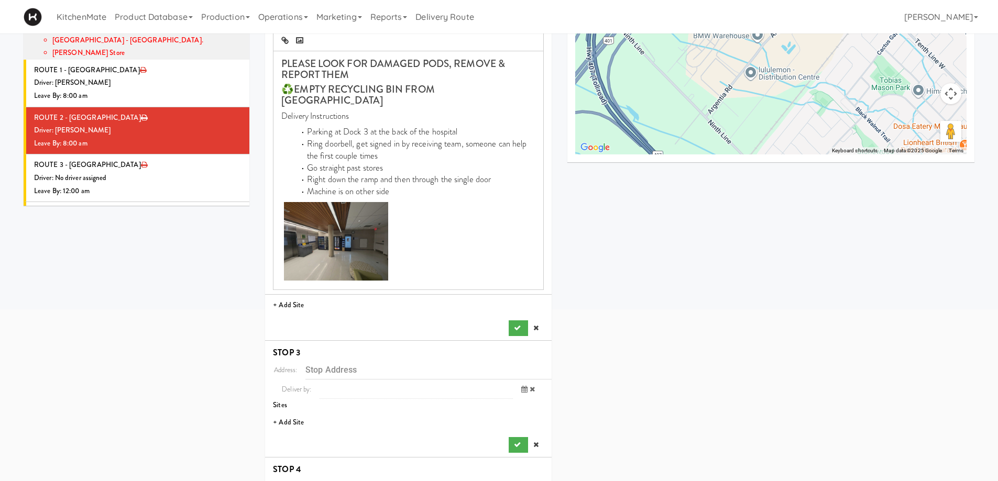
scroll to position [210, 0]
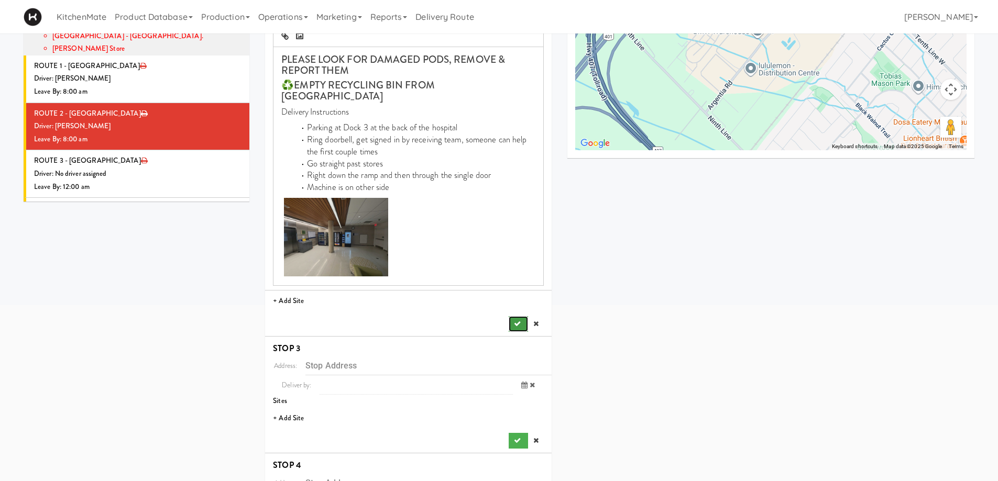
click at [516, 316] on button "submit" at bounding box center [518, 324] width 19 height 16
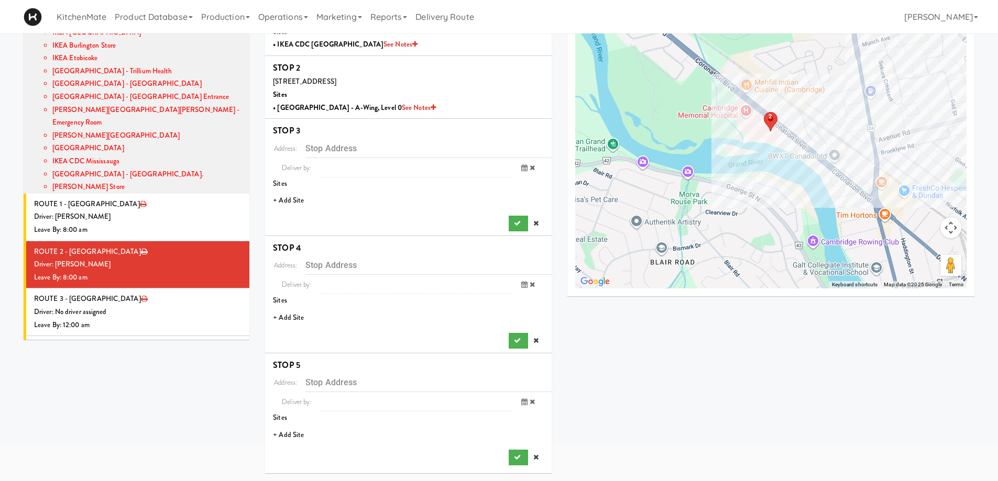
click at [284, 199] on li "+ Add Site" at bounding box center [408, 200] width 287 height 21
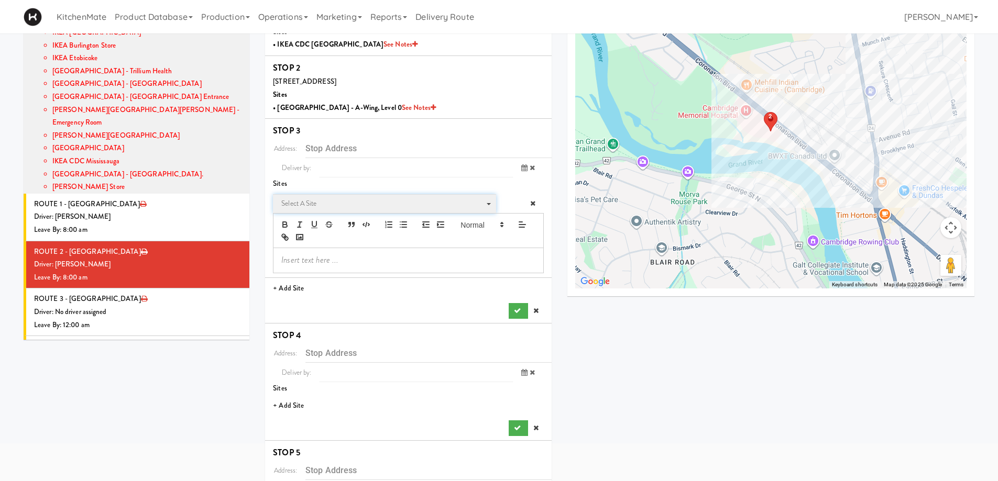
click at [301, 202] on span "Select a site" at bounding box center [380, 204] width 199 height 13
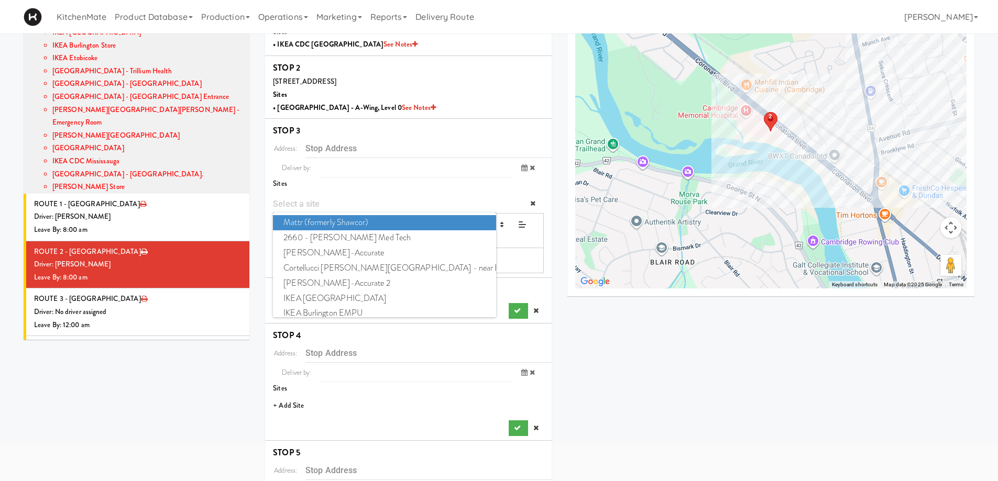
type input "o"
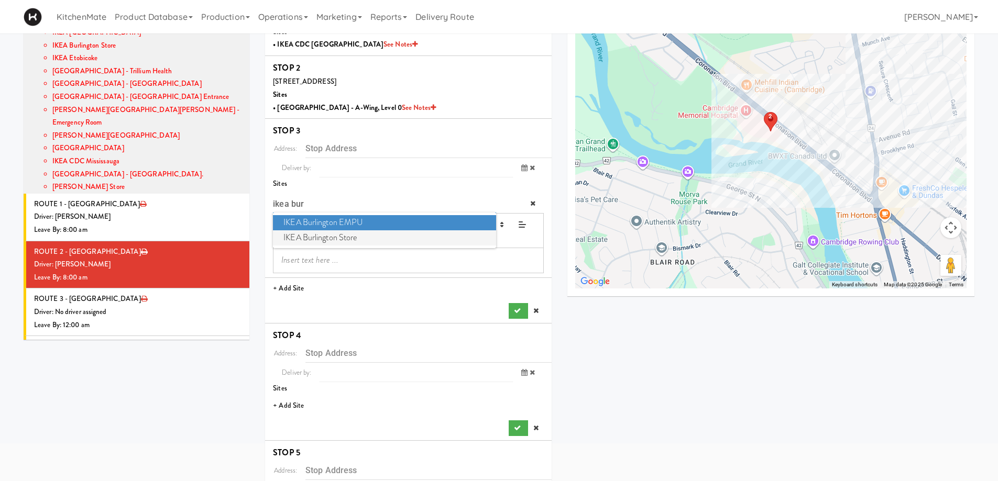
type input "ikea bur"
click at [344, 234] on span "IKEA Burlington Store" at bounding box center [384, 238] width 223 height 15
type input "[STREET_ADDRESS]"
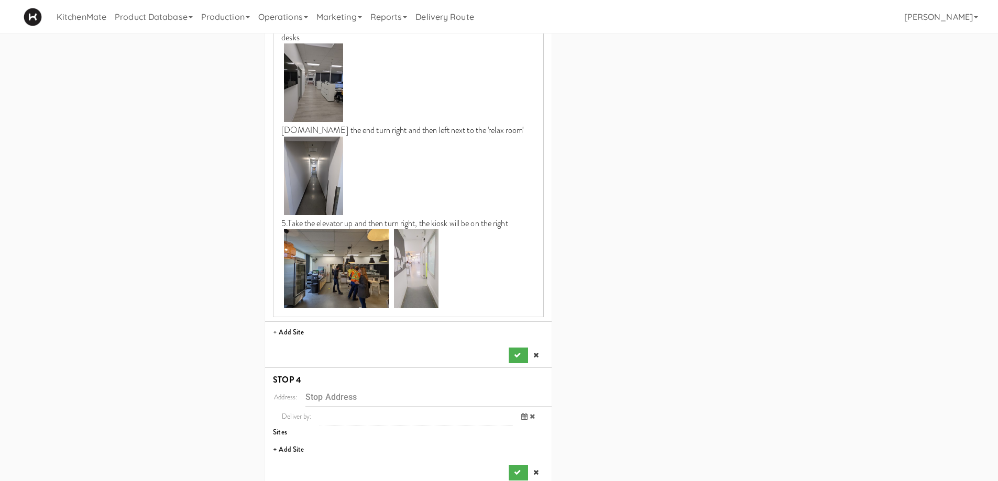
scroll to position [700, 0]
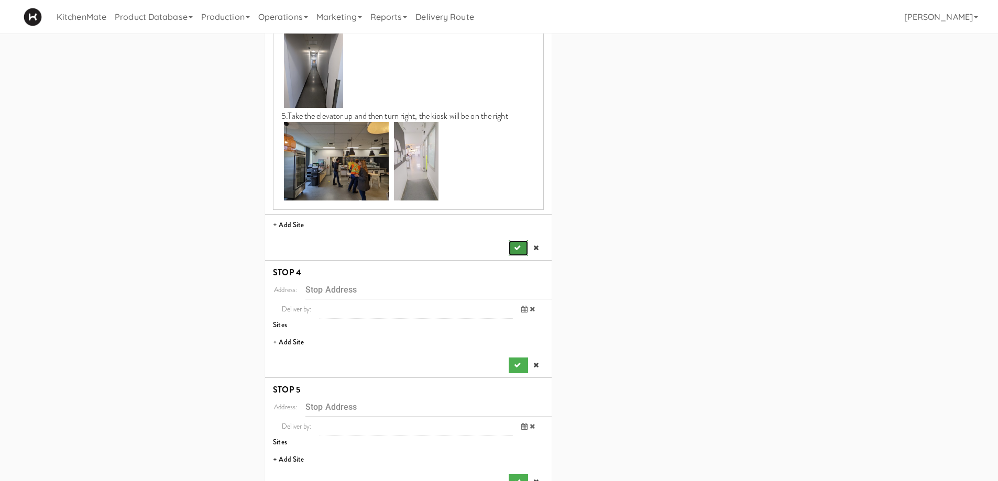
click at [516, 249] on icon "submit" at bounding box center [517, 248] width 7 height 7
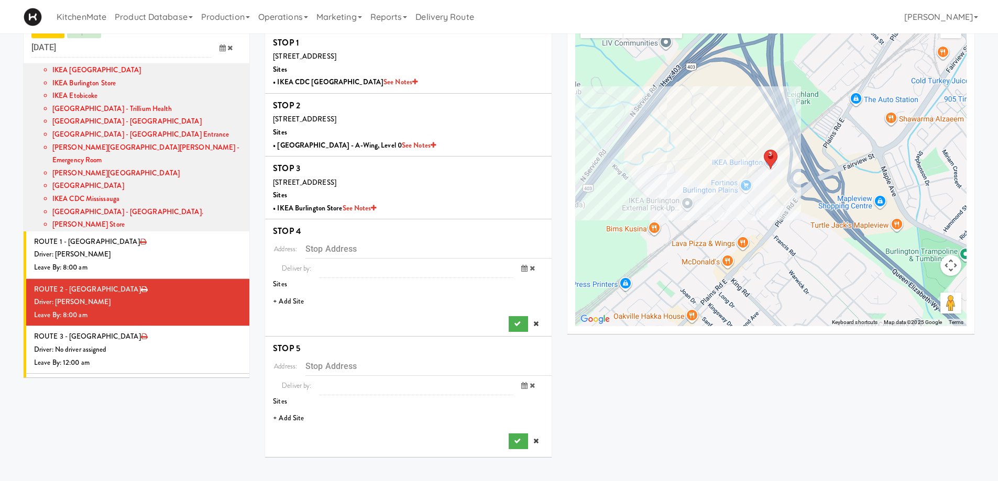
click at [297, 303] on li "+ Add Site" at bounding box center [408, 301] width 287 height 21
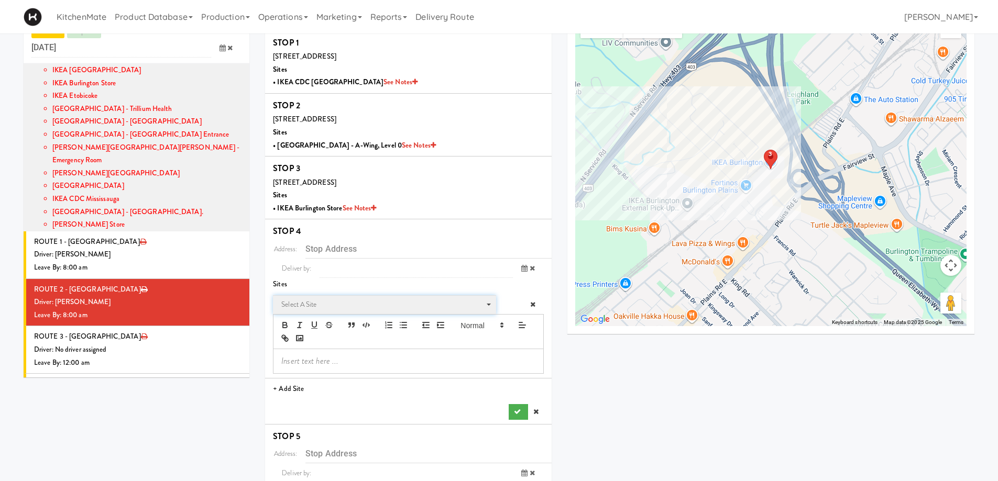
click at [326, 299] on span "Select a site" at bounding box center [380, 305] width 199 height 13
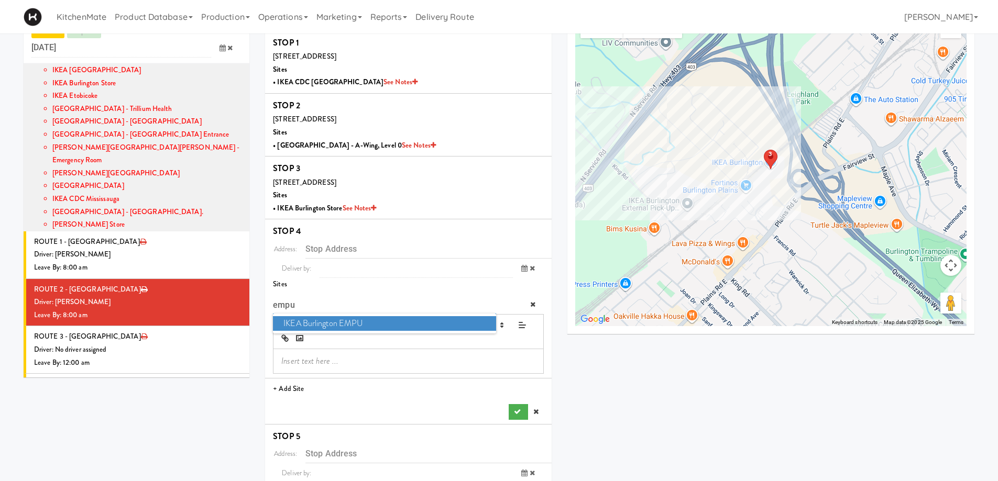
type input "empu"
click at [345, 324] on span "IKEA Burlington EMPU" at bounding box center [384, 323] width 223 height 15
type input "[STREET_ADDRESS][PERSON_NAME]"
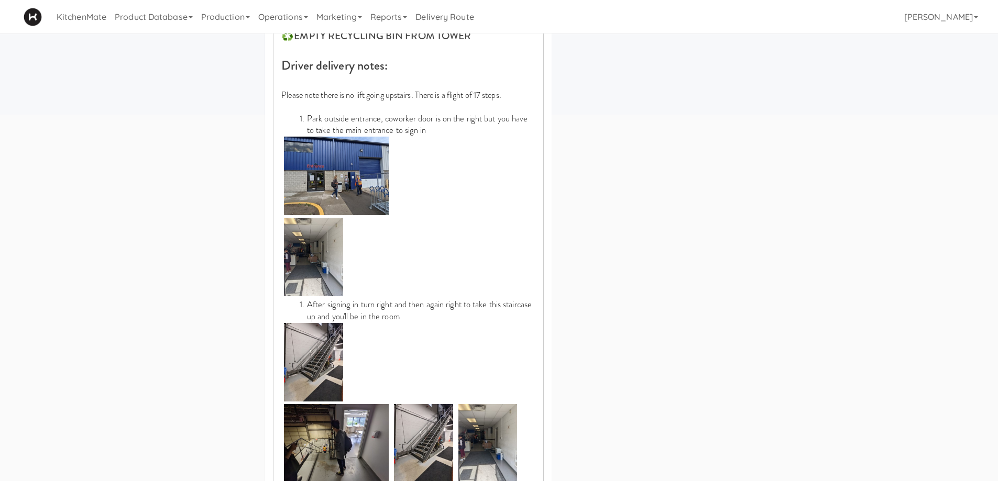
scroll to position [590, 0]
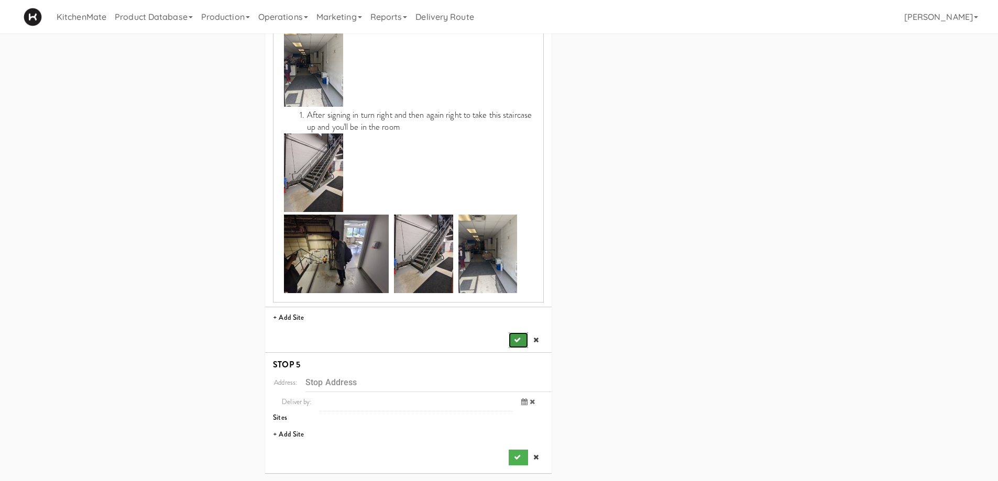
click at [520, 341] on icon "submit" at bounding box center [517, 340] width 7 height 7
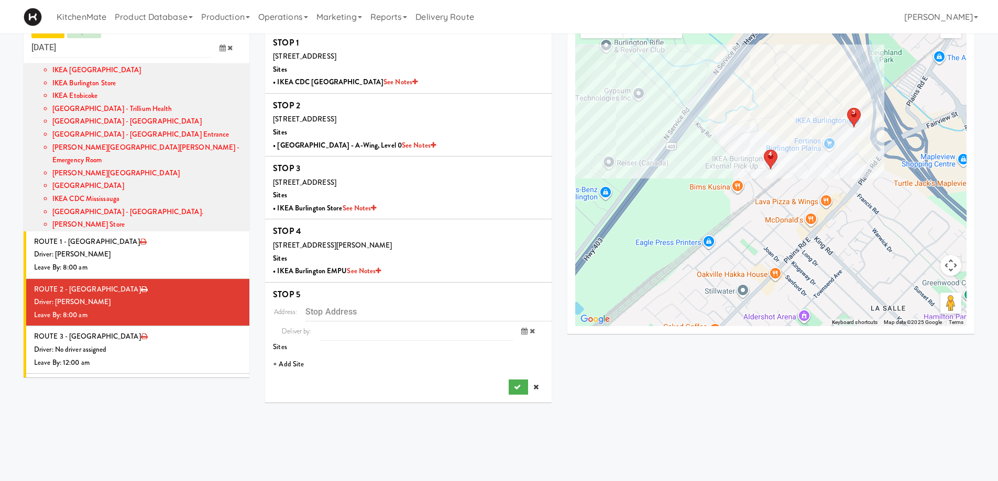
click at [290, 357] on li "+ Add Site" at bounding box center [408, 364] width 287 height 21
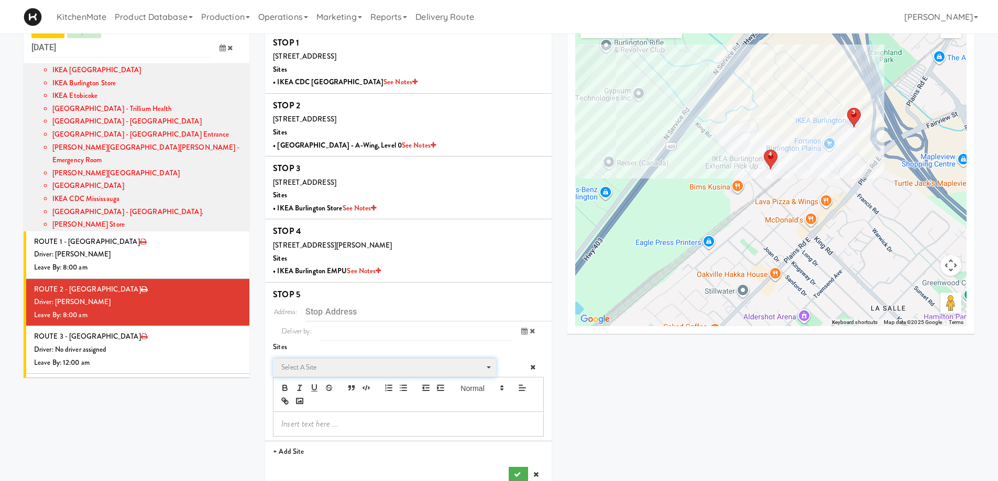
click at [328, 369] on span "Select a site" at bounding box center [380, 367] width 199 height 13
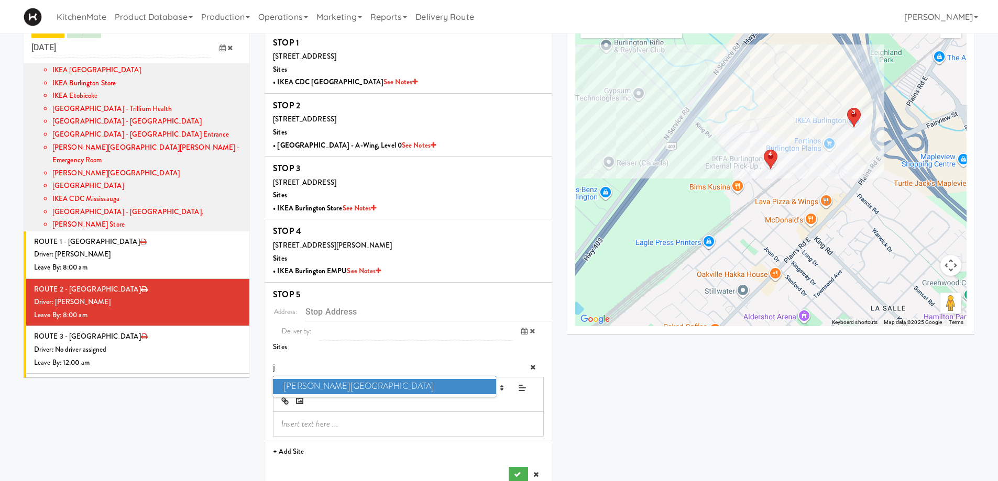
type input "j"
click at [343, 385] on span "[PERSON_NAME][GEOGRAPHIC_DATA]" at bounding box center [384, 386] width 223 height 15
type input "[STREET_ADDRESS]"
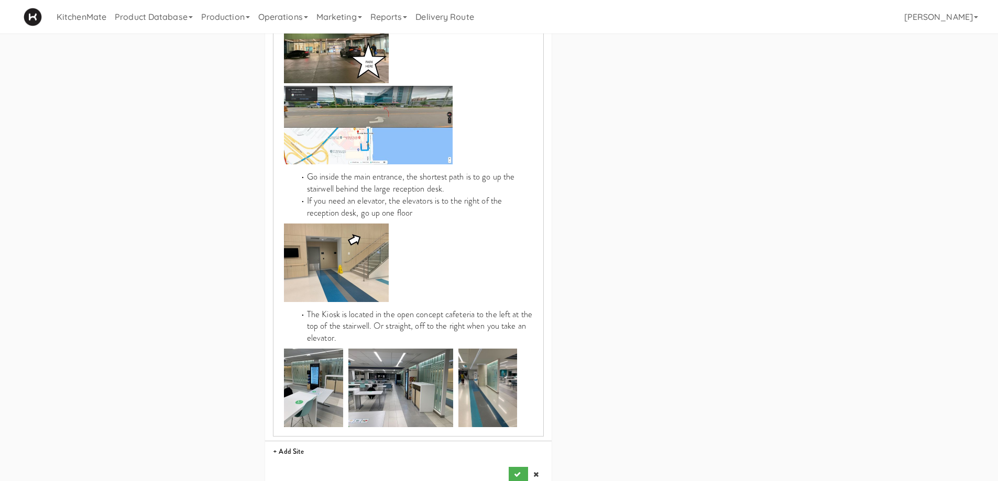
scroll to position [626, 0]
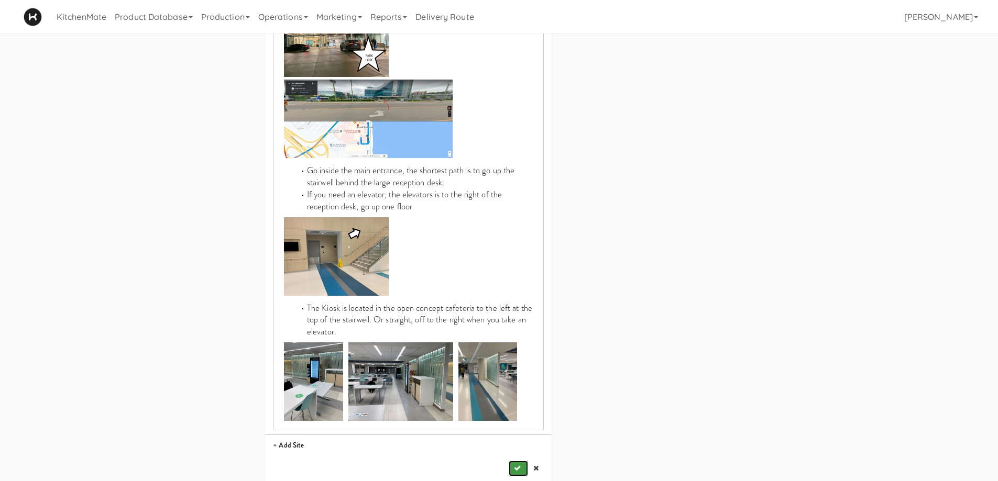
click at [522, 461] on button "submit" at bounding box center [518, 469] width 19 height 16
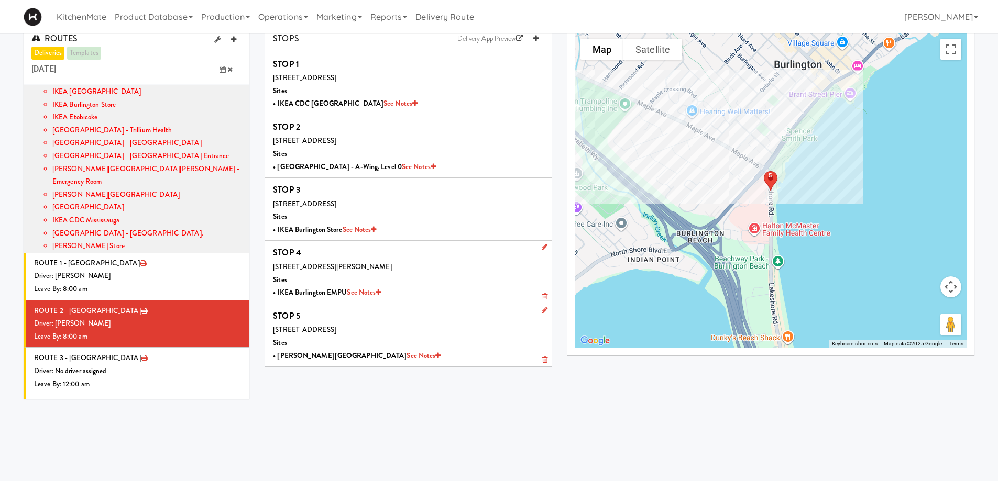
scroll to position [0, 0]
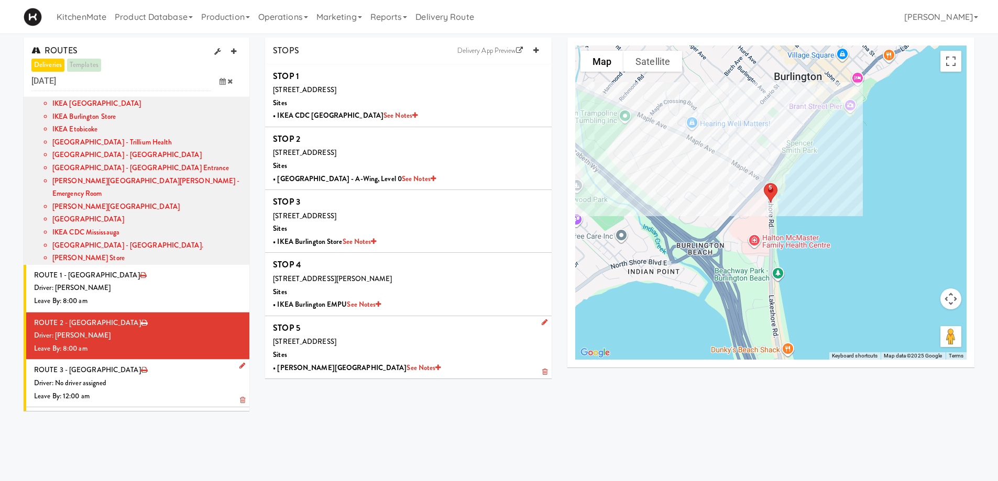
click at [161, 390] on div "Leave By: 12:00 am" at bounding box center [137, 396] width 207 height 13
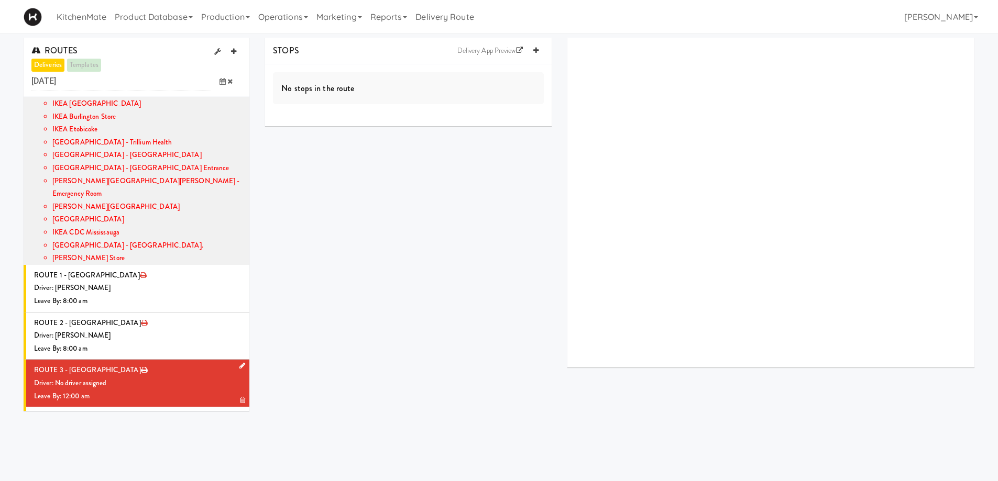
click at [239, 363] on icon at bounding box center [242, 366] width 6 height 7
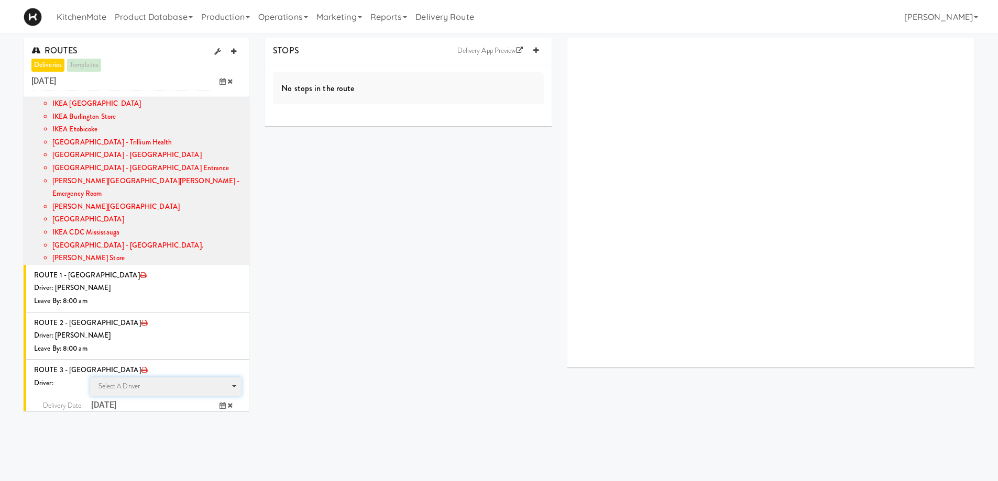
click at [123, 381] on span "Select a driver" at bounding box center [119, 386] width 42 height 10
type input "b"
type input "marwe"
click at [142, 398] on span "[PERSON_NAME]" at bounding box center [167, 405] width 149 height 15
click at [220, 422] on icon at bounding box center [223, 425] width 6 height 7
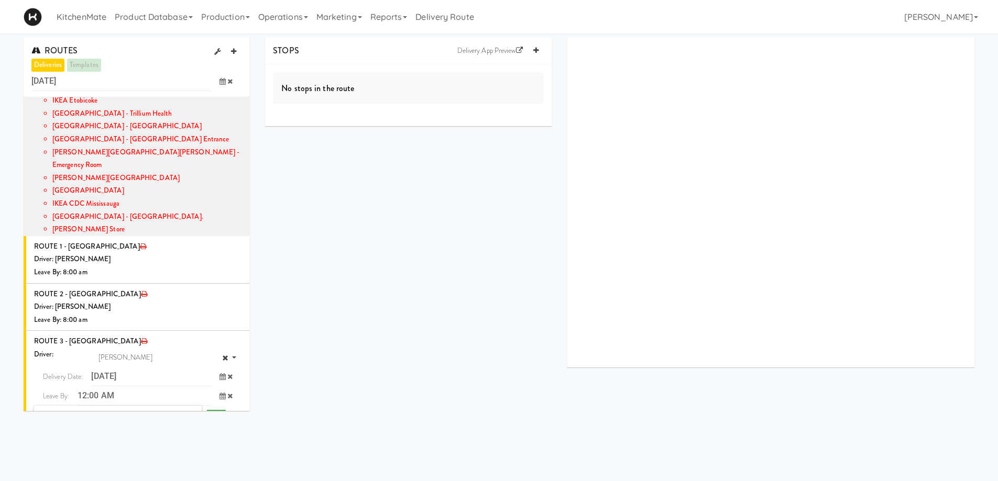
scroll to position [262, 0]
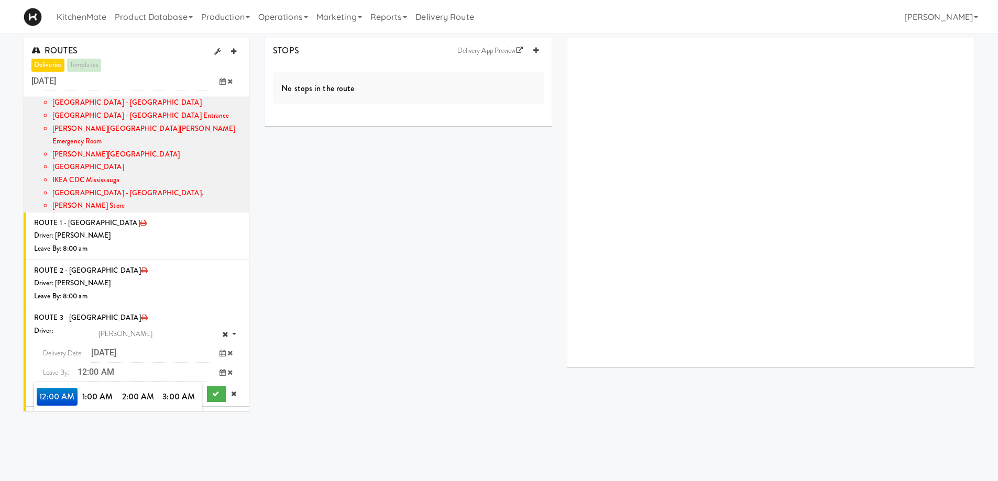
click at [60, 424] on span "8:00 AM" at bounding box center [57, 433] width 41 height 18
click at [58, 388] on span "8:00 AM" at bounding box center [57, 397] width 41 height 18
click at [212, 387] on button "submit" at bounding box center [216, 395] width 19 height 16
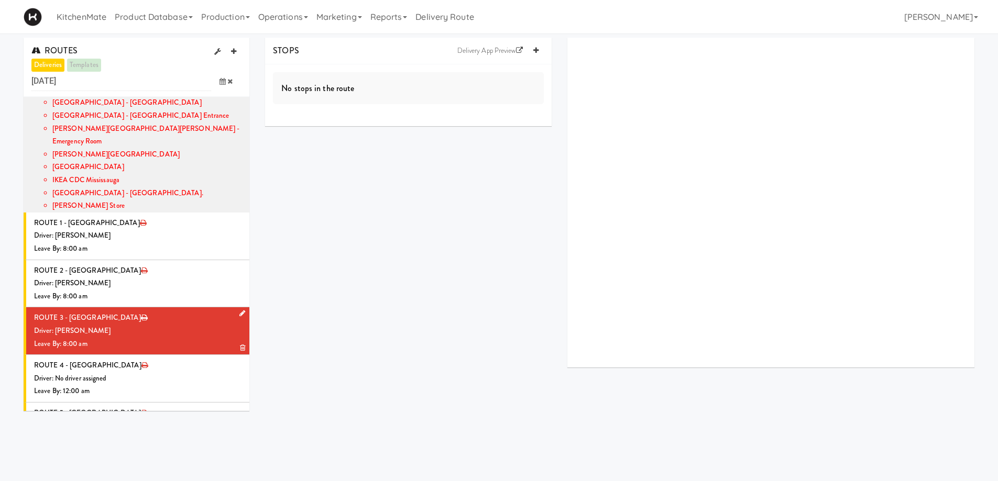
click at [153, 325] on div "Driver: [PERSON_NAME]" at bounding box center [137, 331] width 207 height 13
click at [535, 47] on link at bounding box center [536, 51] width 16 height 16
click at [535, 48] on icon at bounding box center [535, 50] width 5 height 7
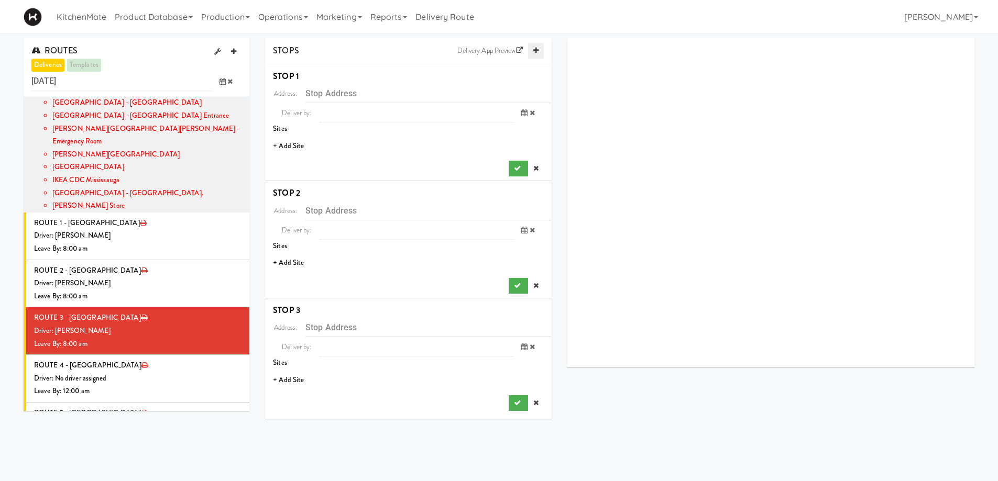
click at [535, 49] on icon at bounding box center [535, 50] width 5 height 7
click at [535, 46] on link at bounding box center [536, 51] width 16 height 16
click at [284, 148] on li "+ Add Site" at bounding box center [408, 146] width 287 height 21
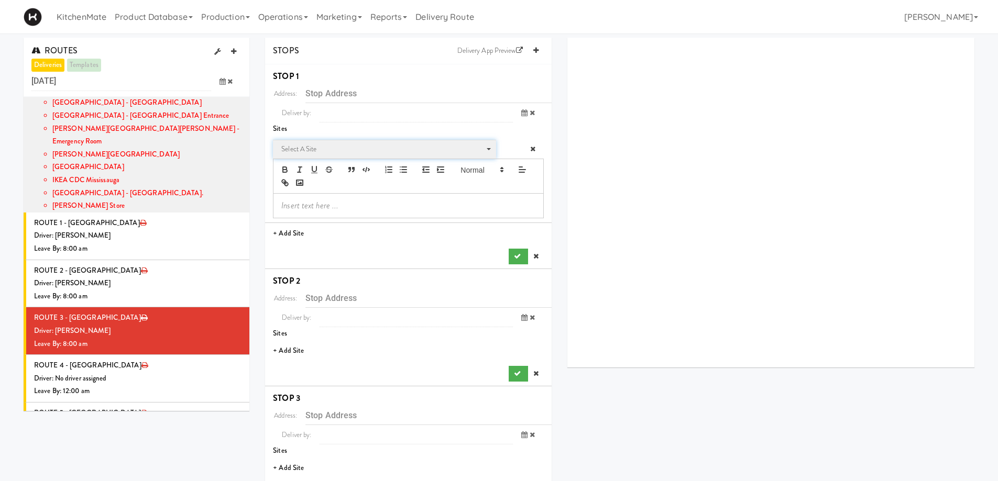
click at [350, 152] on span "Select a site" at bounding box center [380, 149] width 199 height 13
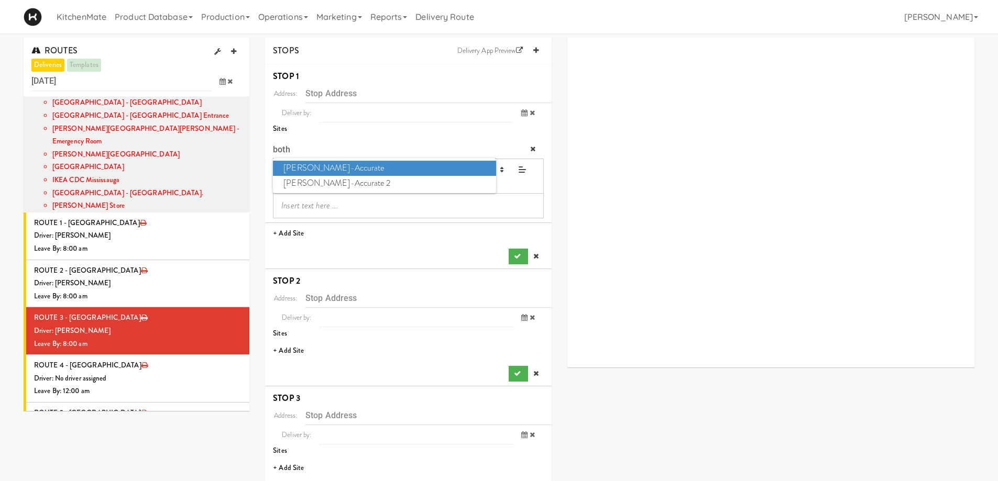
type input "both"
click at [351, 168] on span "[PERSON_NAME]-Accurate" at bounding box center [384, 168] width 223 height 15
type input "[STREET_ADDRESS]"
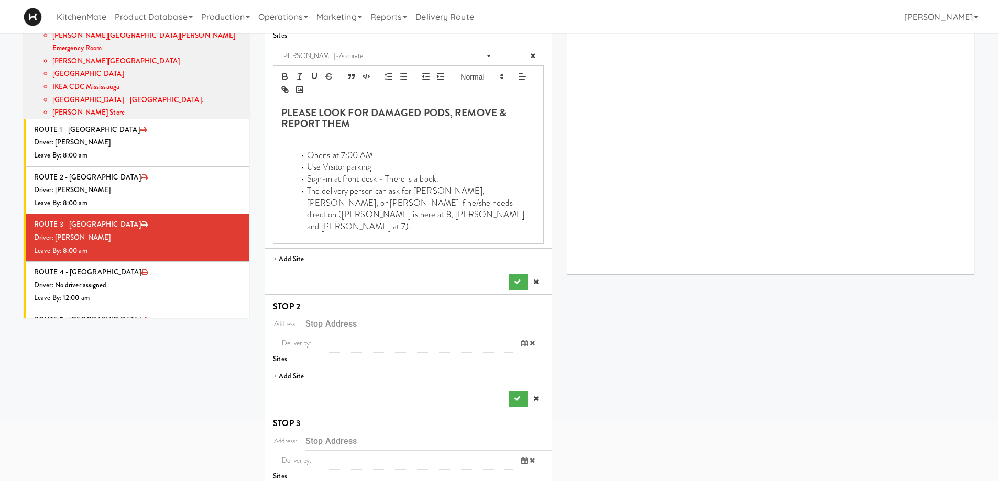
scroll to position [105, 0]
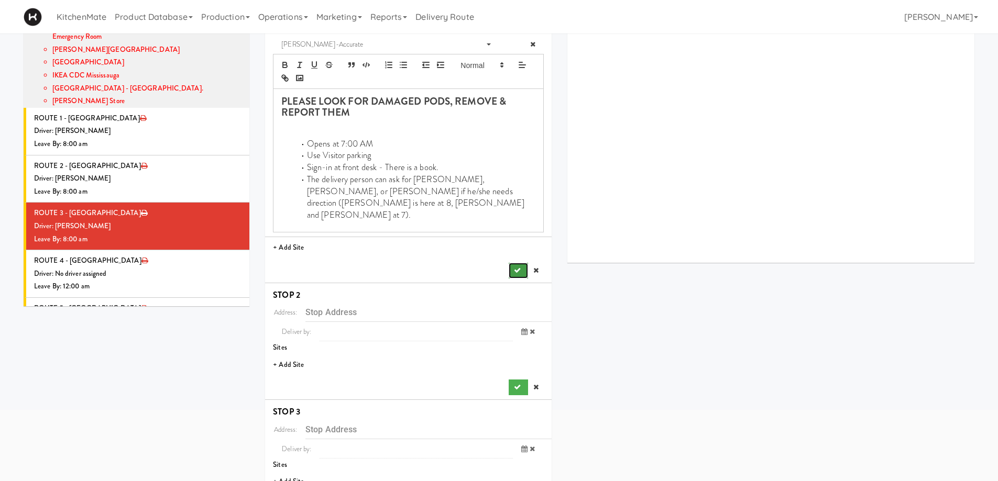
click at [514, 267] on icon "submit" at bounding box center [517, 270] width 7 height 7
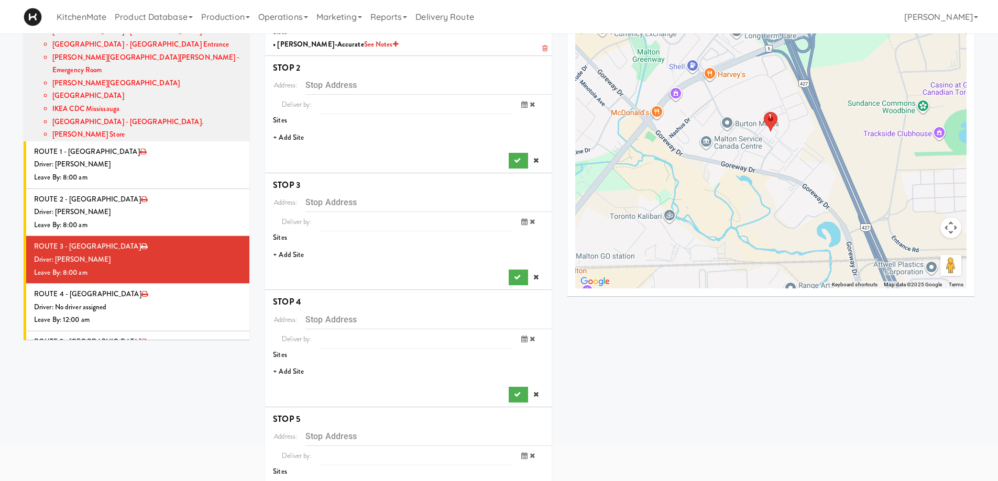
scroll to position [52, 0]
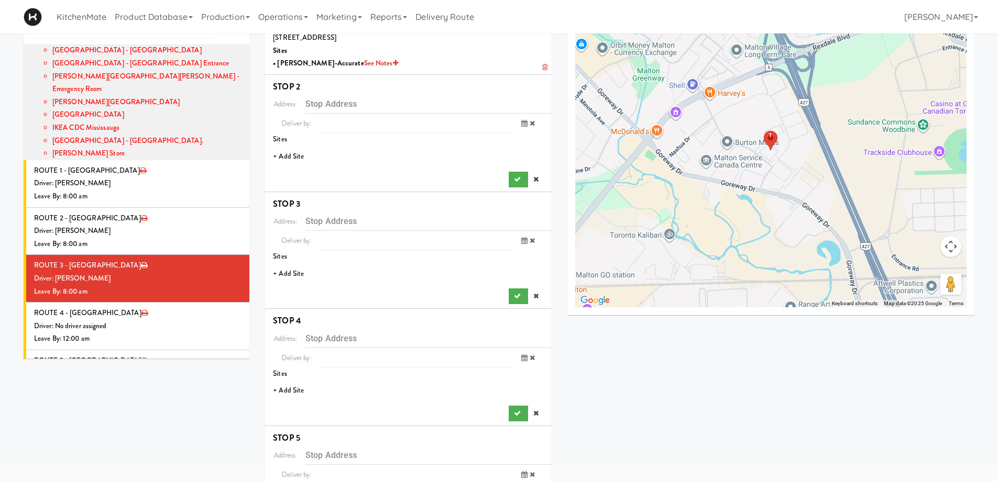
click at [297, 156] on li "+ Add Site" at bounding box center [408, 156] width 287 height 21
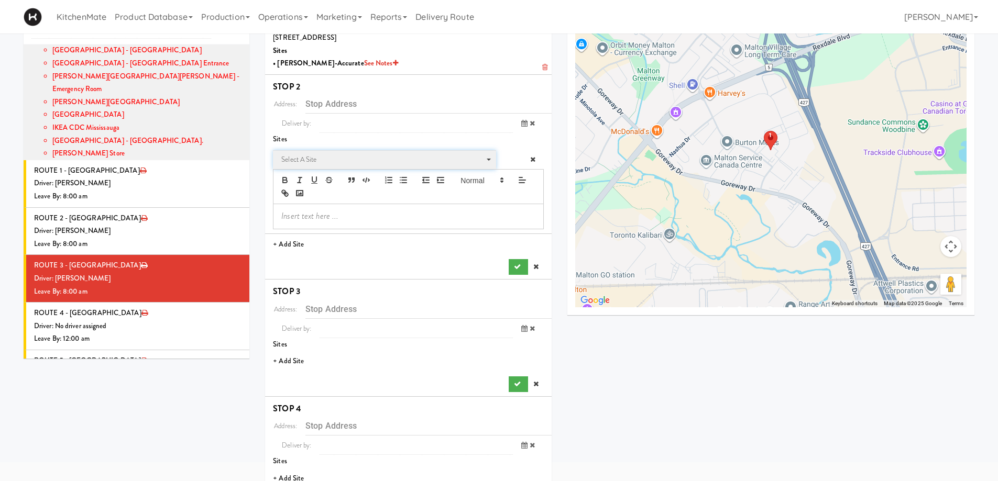
click at [351, 162] on span "Select a site" at bounding box center [380, 160] width 199 height 13
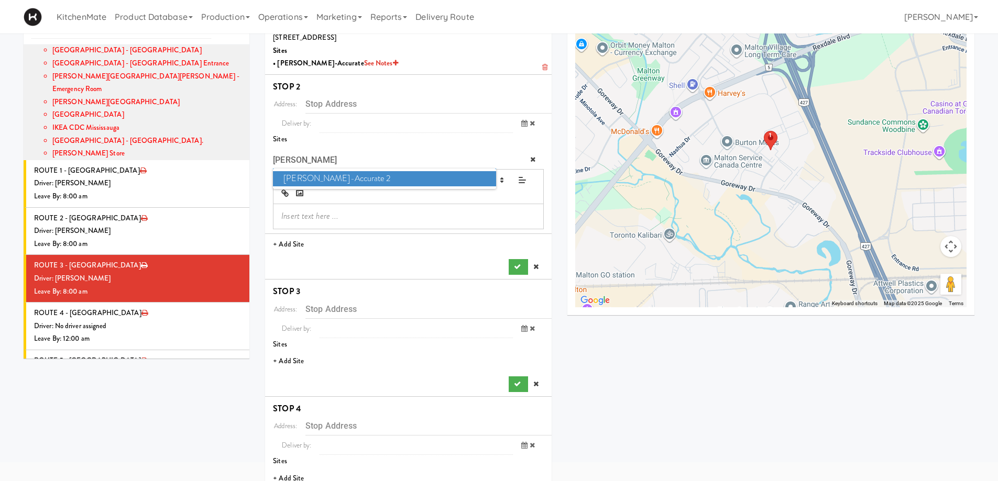
type input "[PERSON_NAME]"
click at [358, 181] on span "[PERSON_NAME]-Accurate 2" at bounding box center [384, 178] width 223 height 15
type input "[STREET_ADDRESS][PERSON_NAME]"
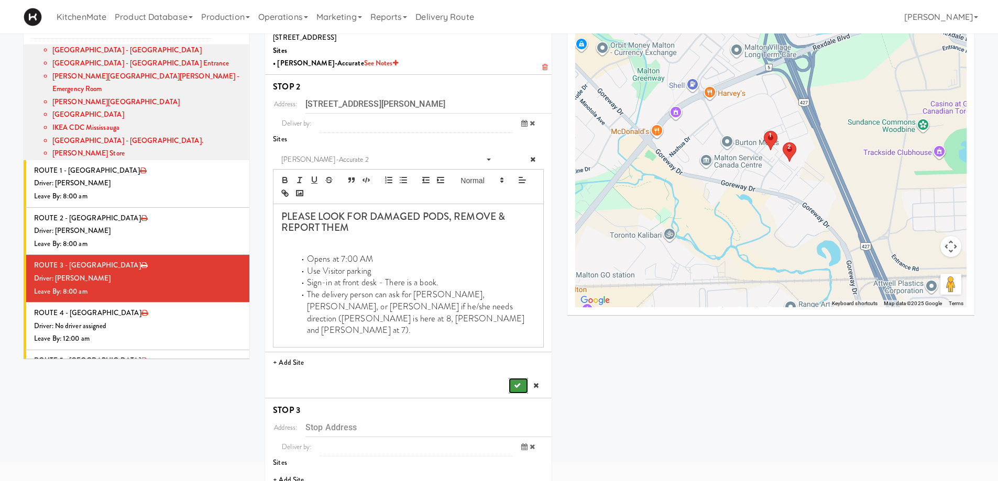
click at [520, 378] on button "submit" at bounding box center [518, 386] width 19 height 16
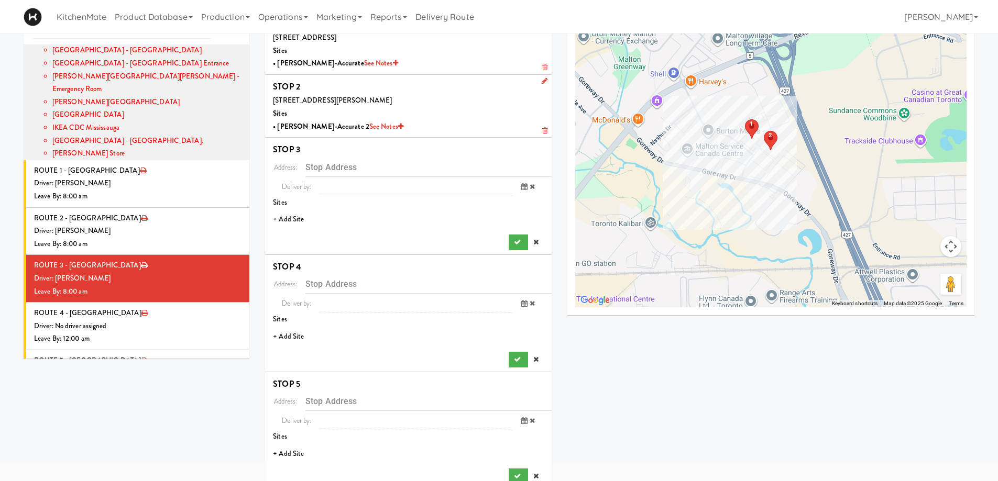
click at [294, 220] on li "+ Add Site" at bounding box center [408, 219] width 287 height 21
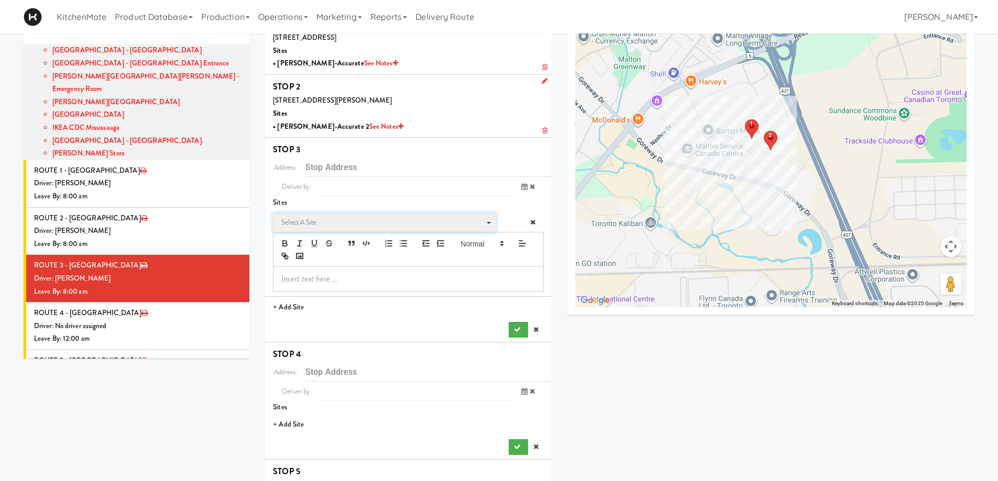
click at [337, 227] on span "Select a site" at bounding box center [380, 222] width 199 height 13
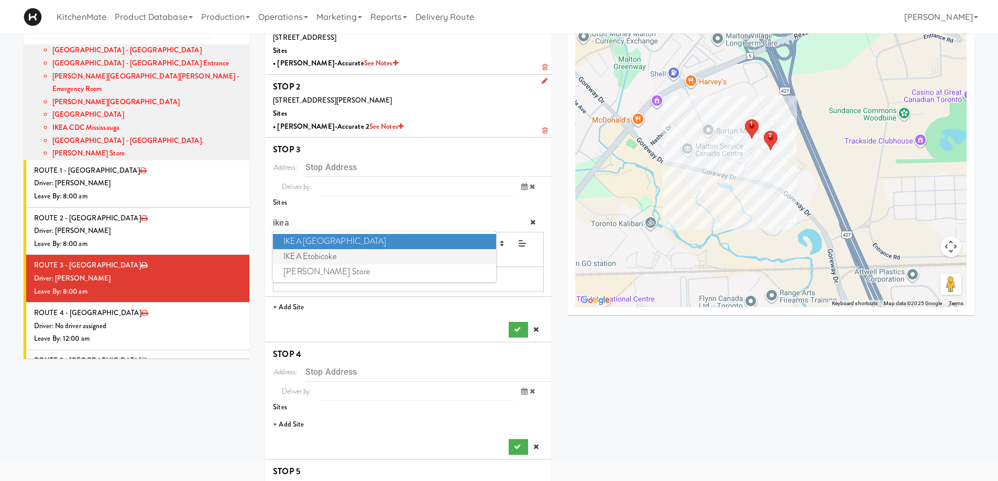
type input "ikea"
click at [323, 250] on span "IKEA Etobicoke" at bounding box center [384, 256] width 223 height 15
type input "[STREET_ADDRESS]"
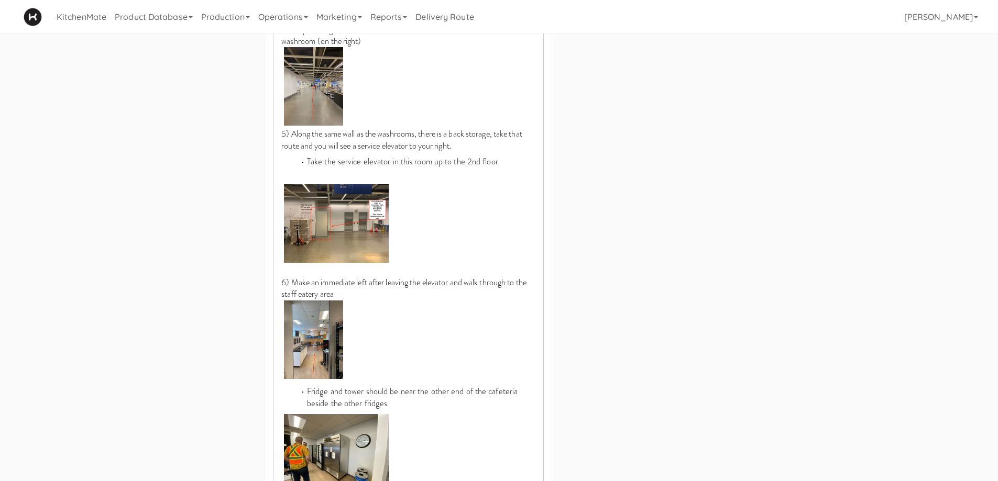
scroll to position [838, 0]
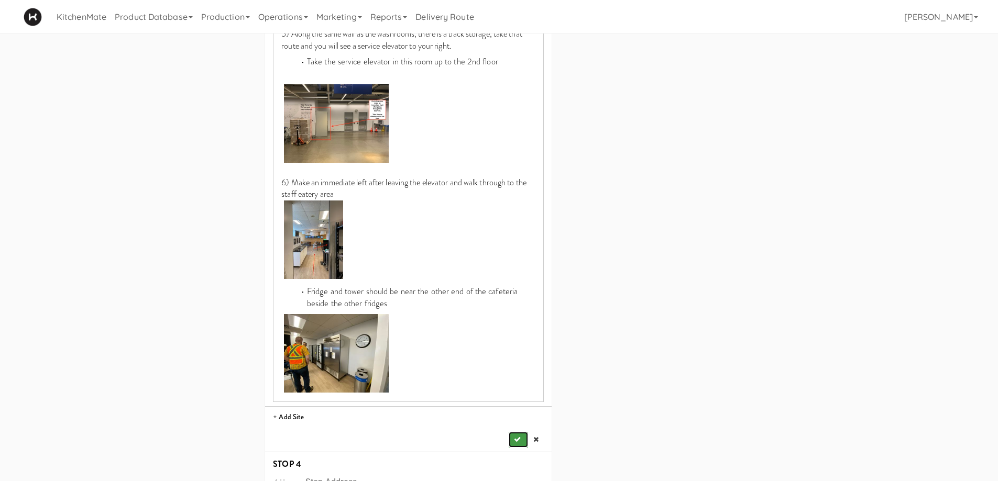
click at [521, 432] on button "submit" at bounding box center [518, 440] width 19 height 16
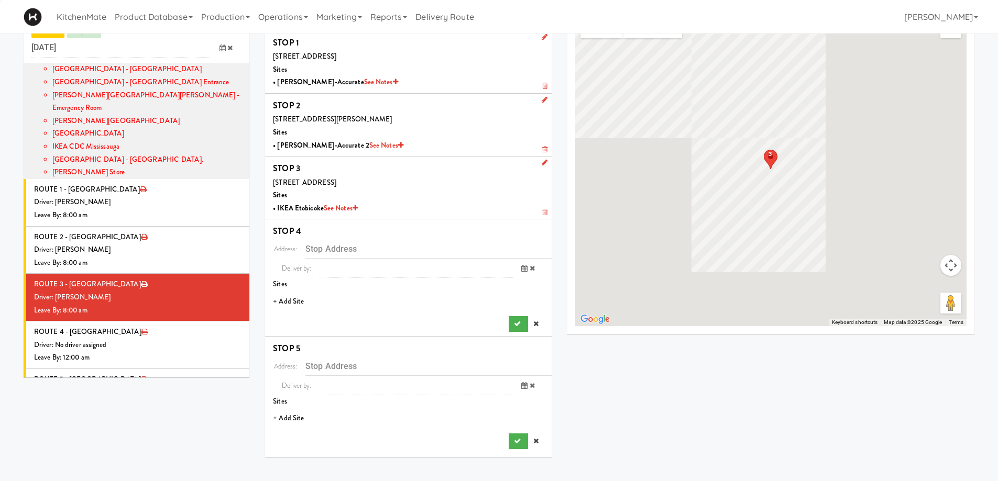
scroll to position [34, 0]
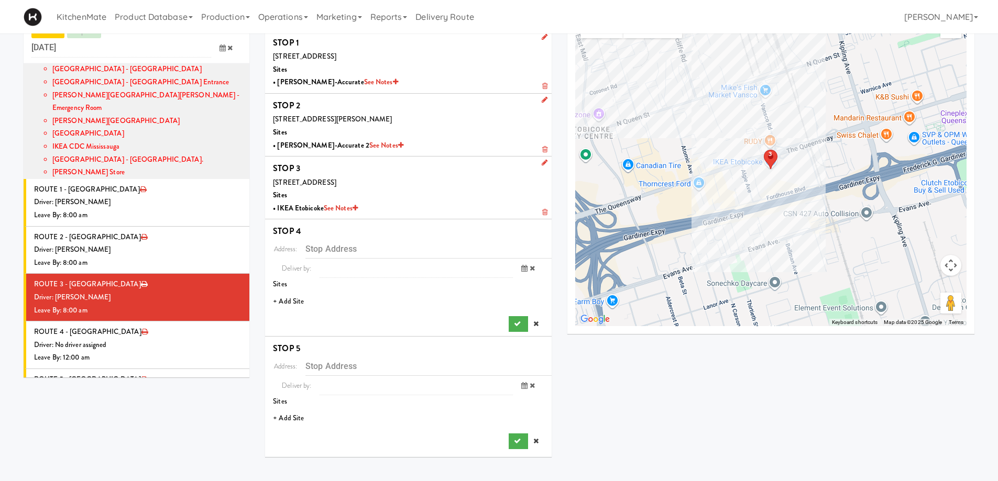
click at [286, 297] on li "+ Add Site" at bounding box center [408, 301] width 287 height 21
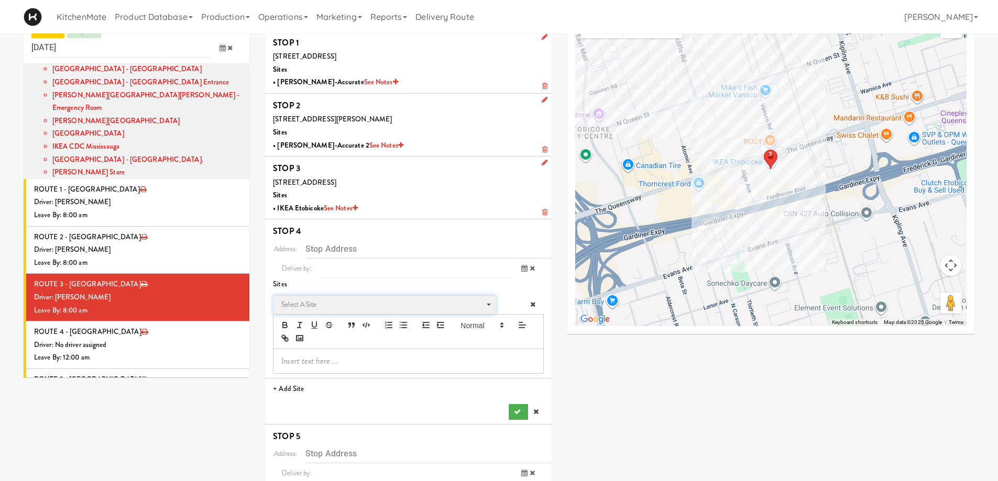
click at [318, 304] on span "Select a site" at bounding box center [380, 305] width 199 height 13
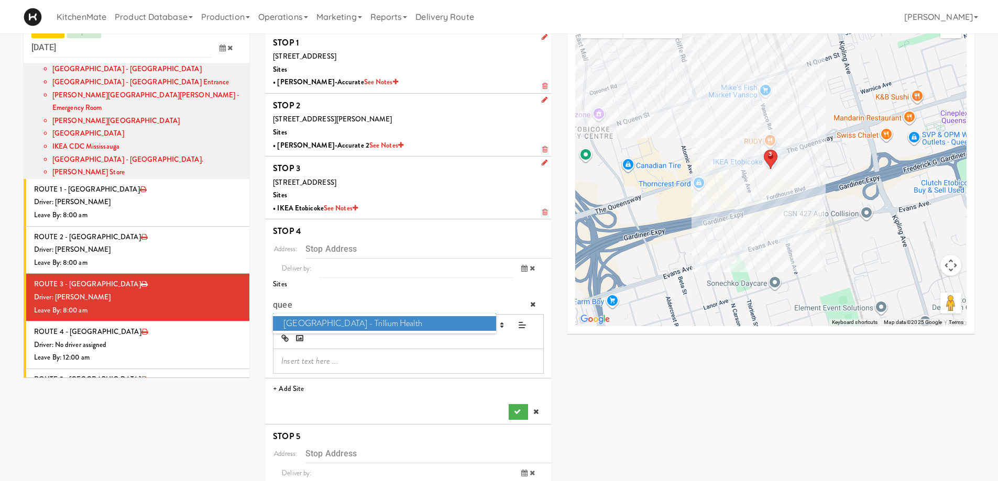
type input "quee"
click at [318, 324] on span "[GEOGRAPHIC_DATA] - Trillium Health" at bounding box center [384, 323] width 223 height 15
type input "[STREET_ADDRESS]"
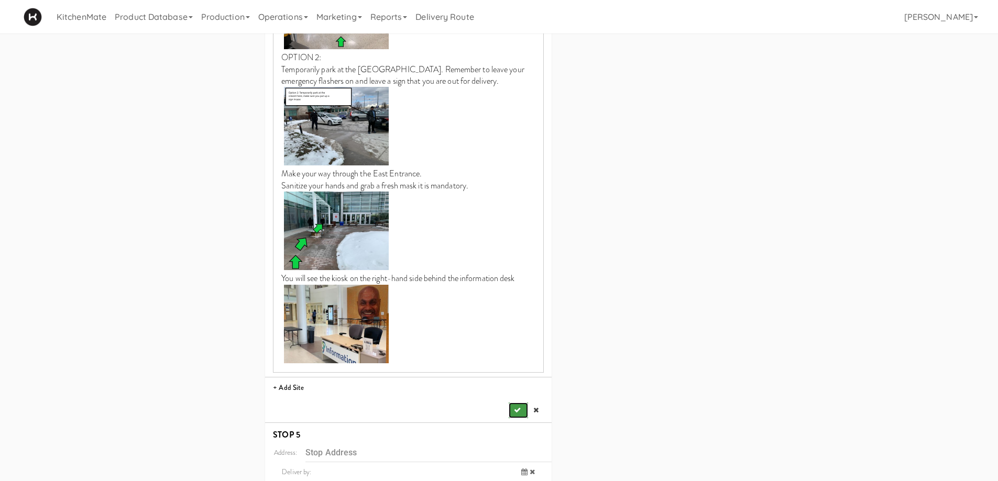
click at [518, 407] on icon "submit" at bounding box center [517, 410] width 7 height 7
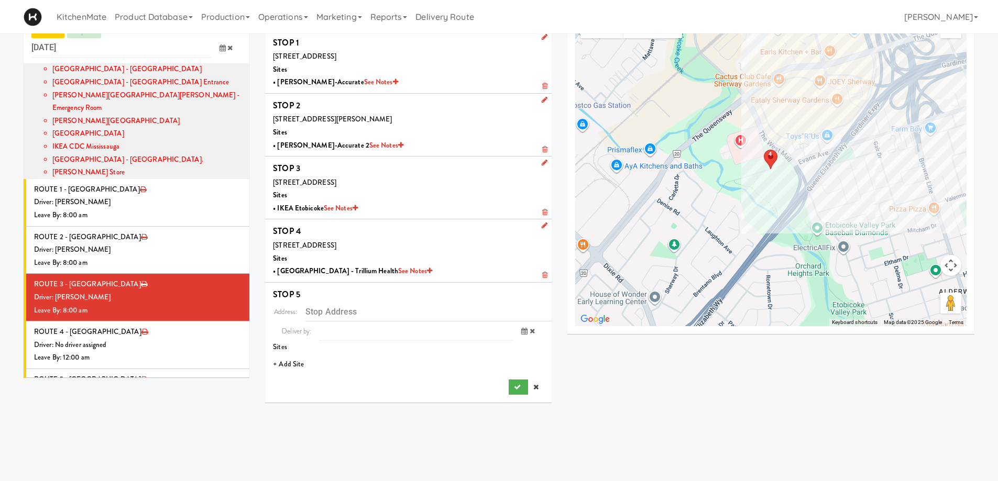
click at [283, 365] on li "+ Add Site" at bounding box center [408, 364] width 287 height 21
click at [327, 365] on span "Select a site" at bounding box center [380, 367] width 199 height 13
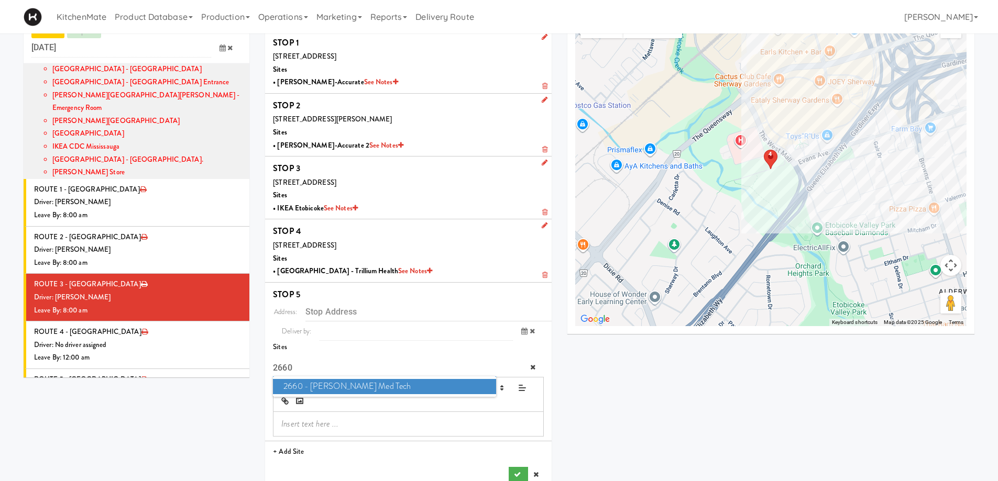
type input "2660"
click at [323, 391] on span "2660 - [PERSON_NAME] Med Tech" at bounding box center [384, 386] width 223 height 15
type input "[STREET_ADDRESS][PERSON_NAME][PERSON_NAME]"
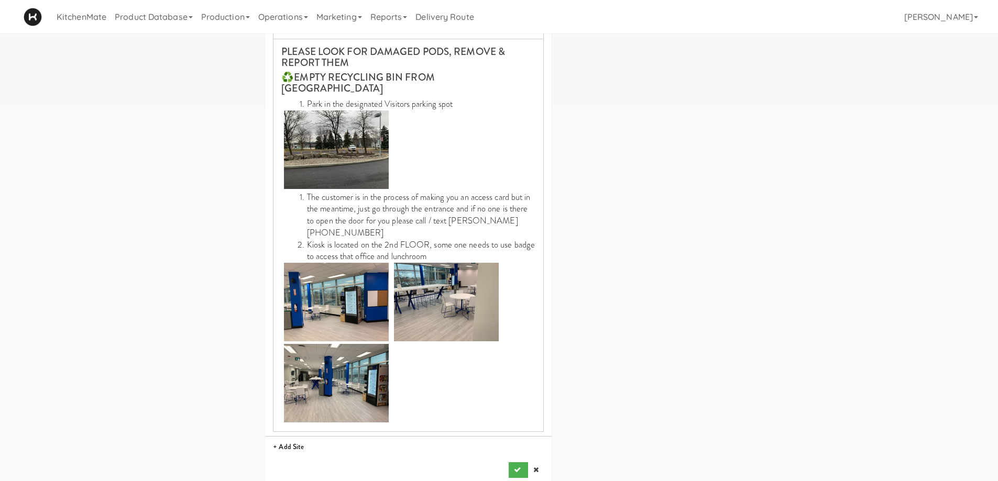
scroll to position [408, 0]
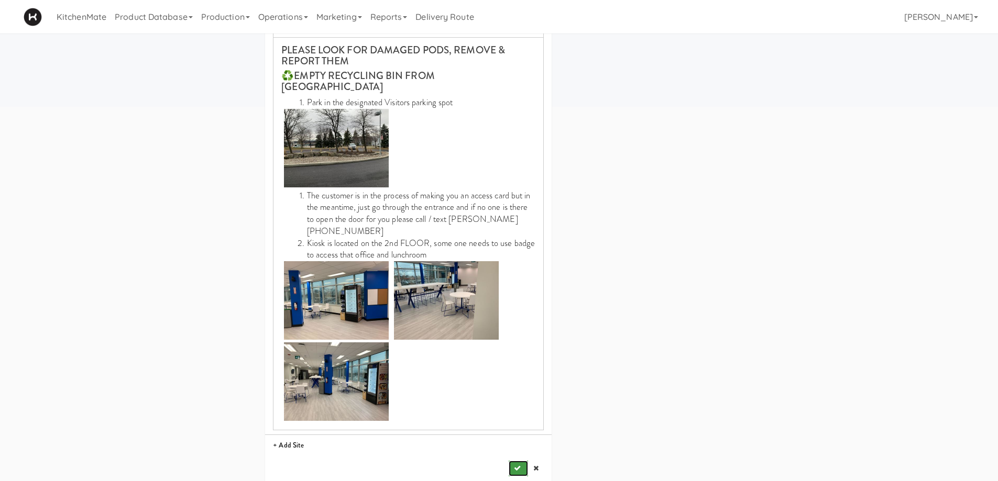
click at [525, 461] on button "submit" at bounding box center [518, 469] width 19 height 16
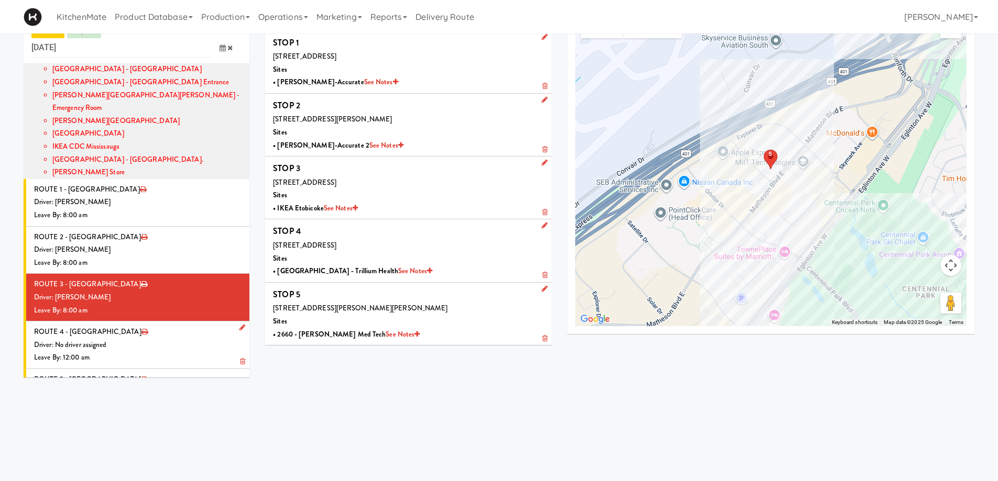
click at [140, 339] on div "Driver: No driver assigned" at bounding box center [137, 345] width 207 height 13
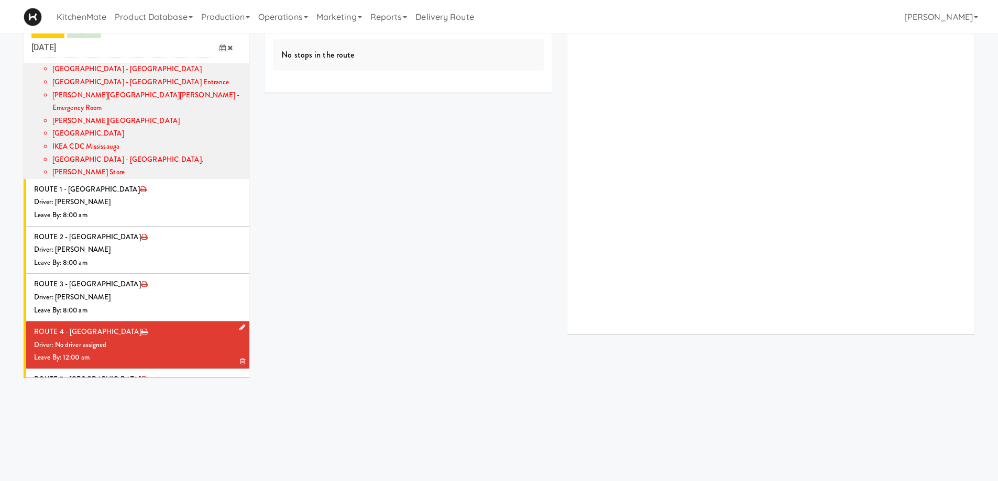
click at [239, 324] on icon at bounding box center [242, 327] width 6 height 7
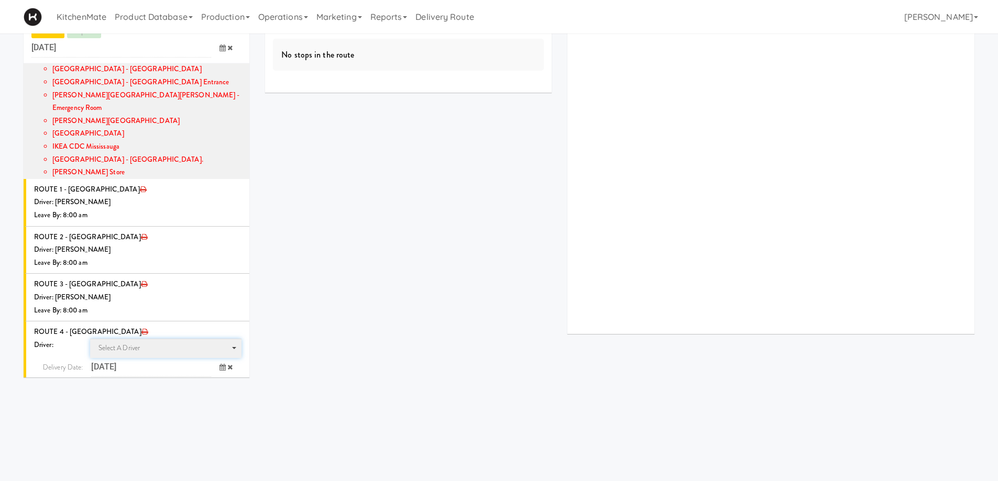
click at [167, 339] on span "Select a driver Select a driver" at bounding box center [166, 348] width 152 height 19
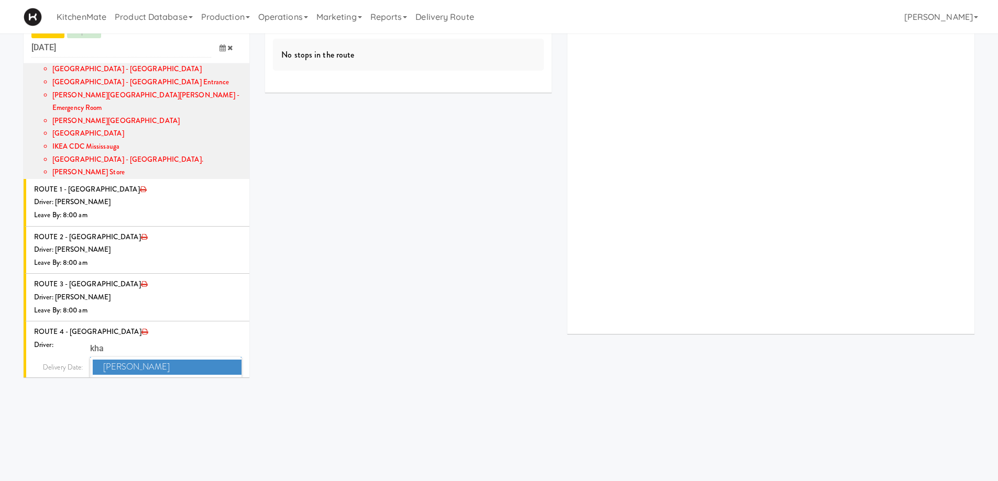
type input "khal"
click at [180, 360] on span "[PERSON_NAME] [PERSON_NAME]" at bounding box center [167, 367] width 149 height 15
click at [195, 377] on input "12:00 AM" at bounding box center [145, 386] width 134 height 19
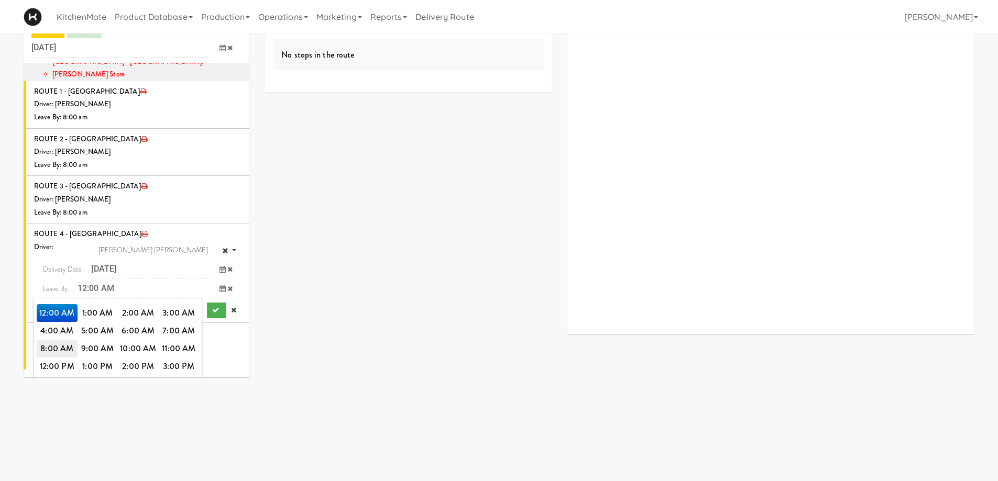
click at [54, 340] on span "8:00 AM" at bounding box center [57, 349] width 41 height 18
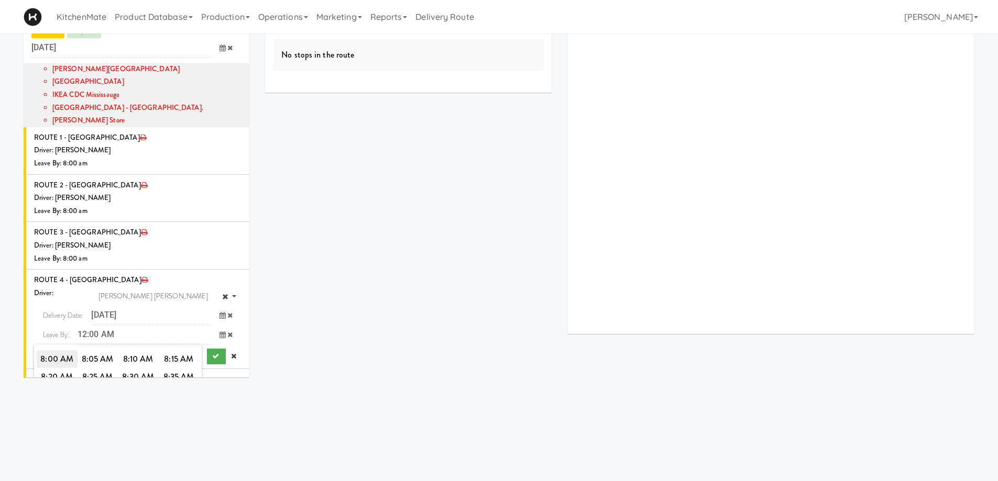
click at [54, 350] on span "8:00 AM" at bounding box center [57, 359] width 41 height 18
click at [212, 353] on icon "submit" at bounding box center [215, 356] width 7 height 7
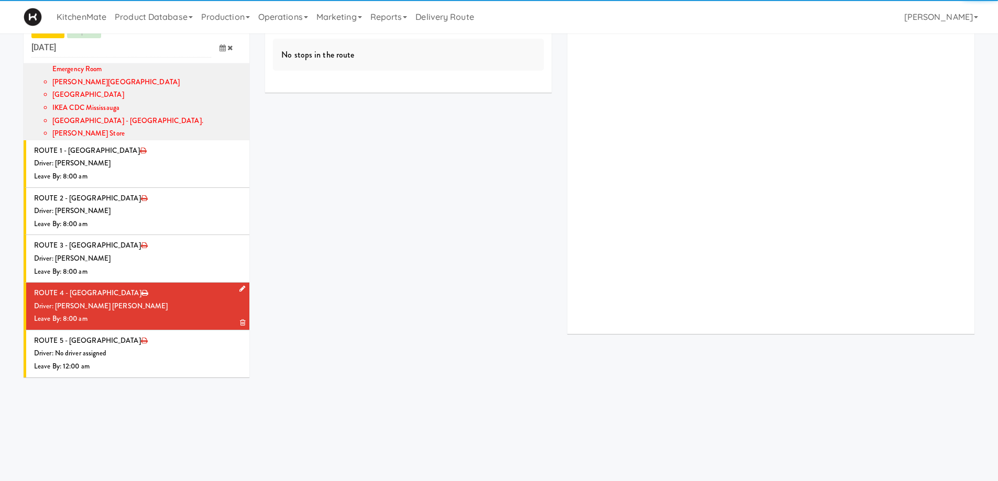
scroll to position [262, 0]
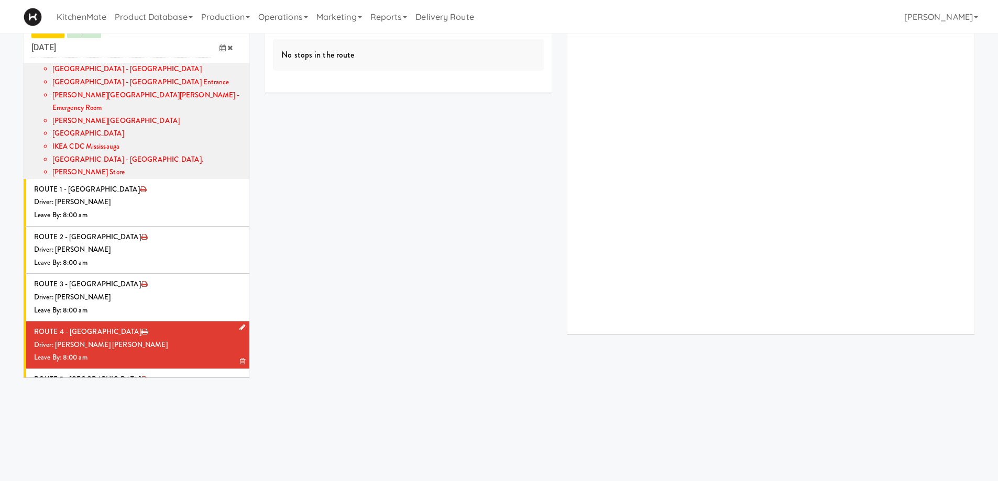
click at [146, 339] on div "Driver: [PERSON_NAME] [PERSON_NAME]" at bounding box center [137, 345] width 207 height 13
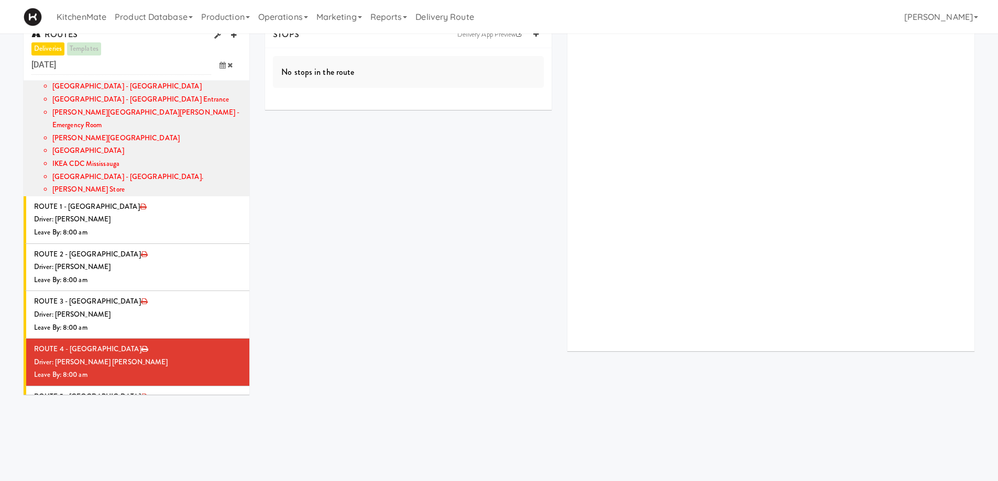
scroll to position [0, 0]
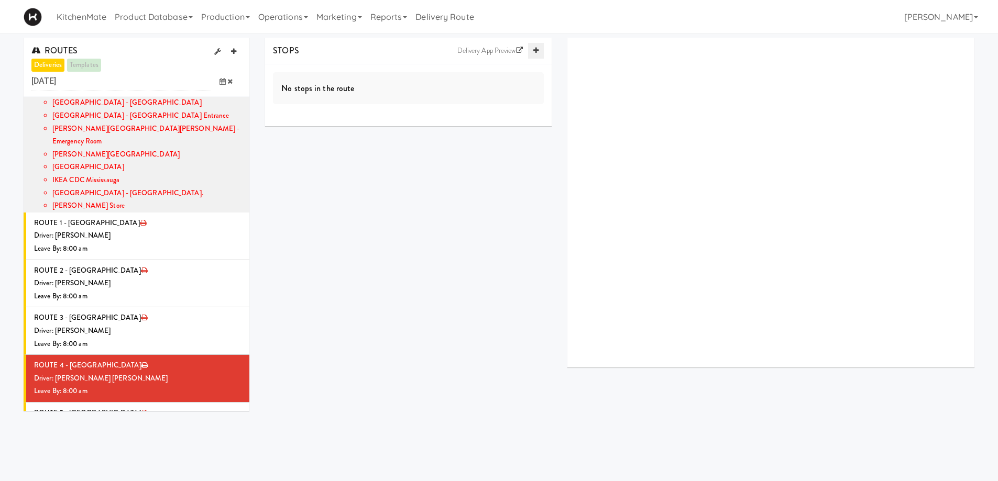
click at [535, 51] on icon at bounding box center [535, 50] width 5 height 7
click at [287, 146] on li "+ Add Site" at bounding box center [408, 146] width 287 height 21
click at [535, 50] on icon at bounding box center [535, 50] width 5 height 7
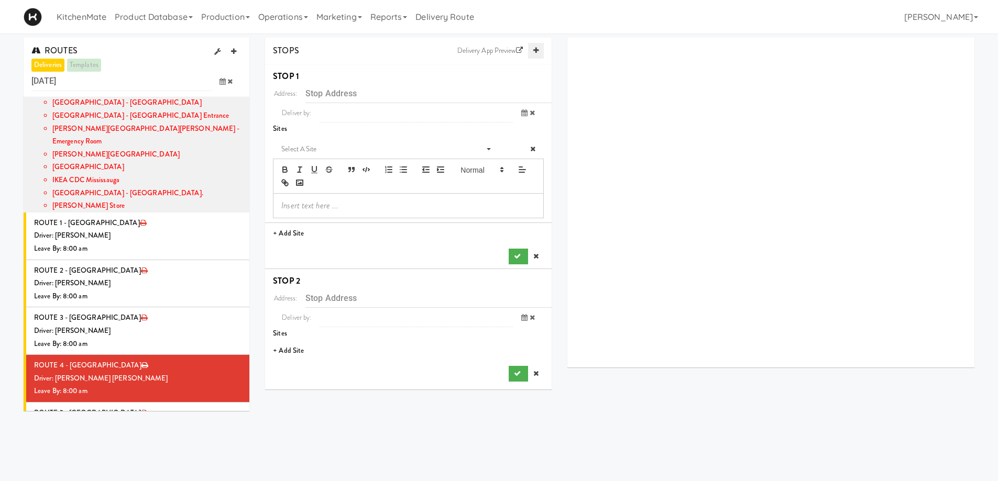
click at [535, 50] on icon at bounding box center [535, 50] width 5 height 7
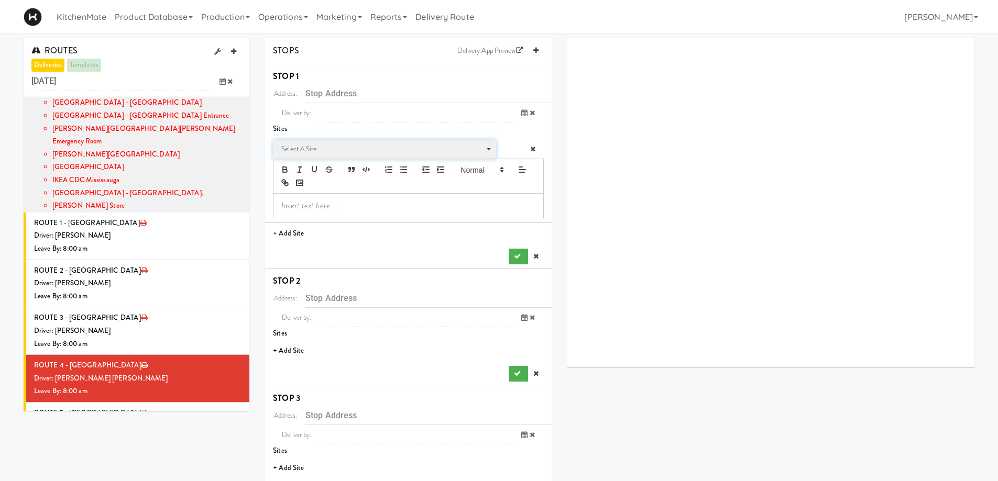
click at [312, 146] on span "Select a site" at bounding box center [380, 149] width 199 height 13
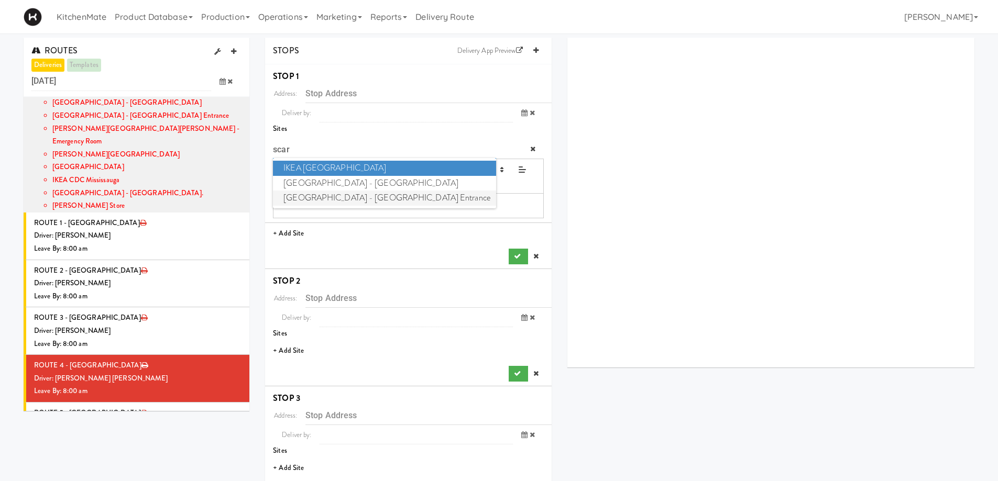
type input "scar"
click at [358, 202] on span "[GEOGRAPHIC_DATA] - [GEOGRAPHIC_DATA] Entrance" at bounding box center [384, 198] width 223 height 15
type input "[STREET_ADDRESS][PERSON_NAME]"
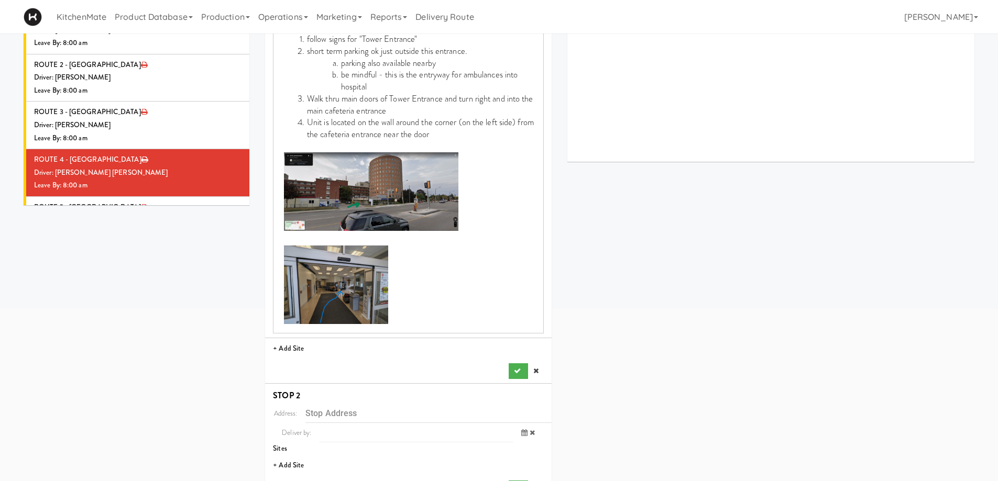
scroll to position [210, 0]
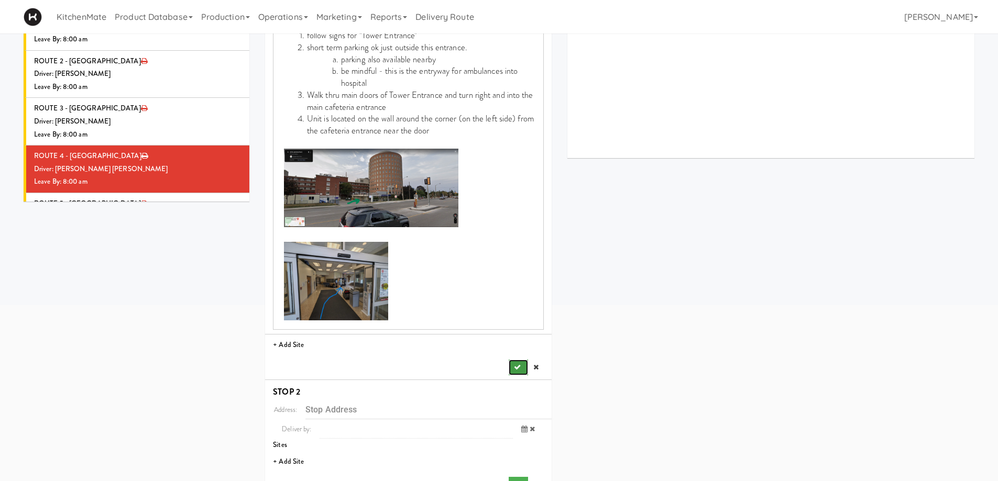
click at [511, 366] on button "submit" at bounding box center [518, 368] width 19 height 16
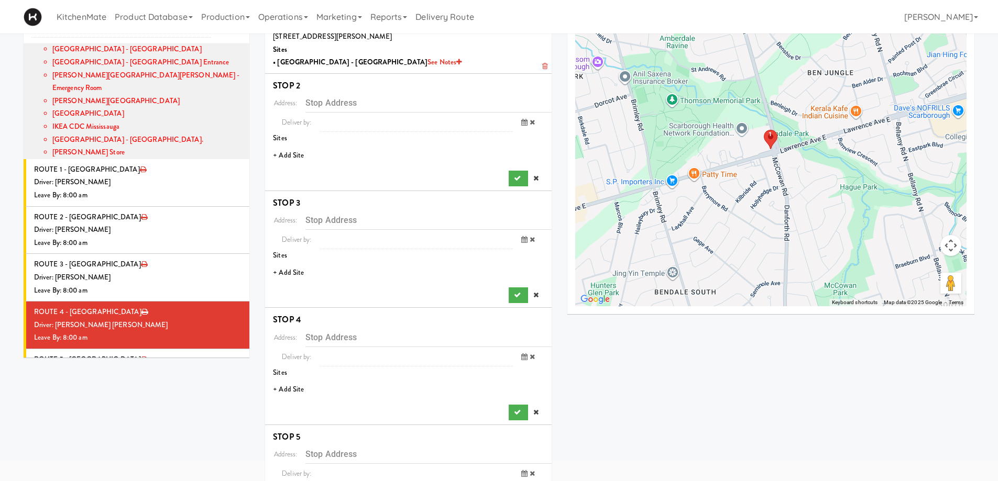
scroll to position [52, 0]
click at [294, 163] on li "+ Add Site" at bounding box center [408, 156] width 287 height 21
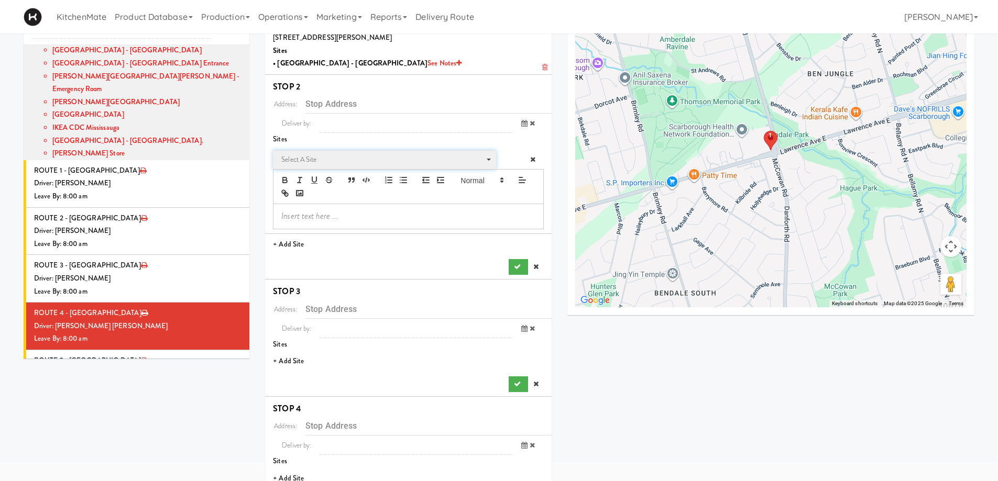
click at [310, 159] on span "Select a site" at bounding box center [380, 160] width 199 height 13
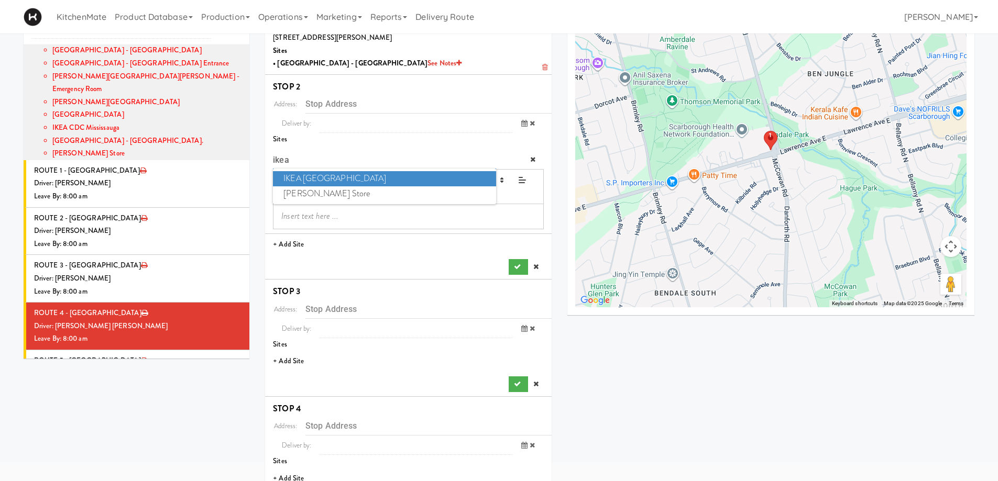
type input "ikea"
click at [331, 176] on span "IKEA [GEOGRAPHIC_DATA]" at bounding box center [384, 178] width 223 height 15
type input "[STREET_ADDRESS]"
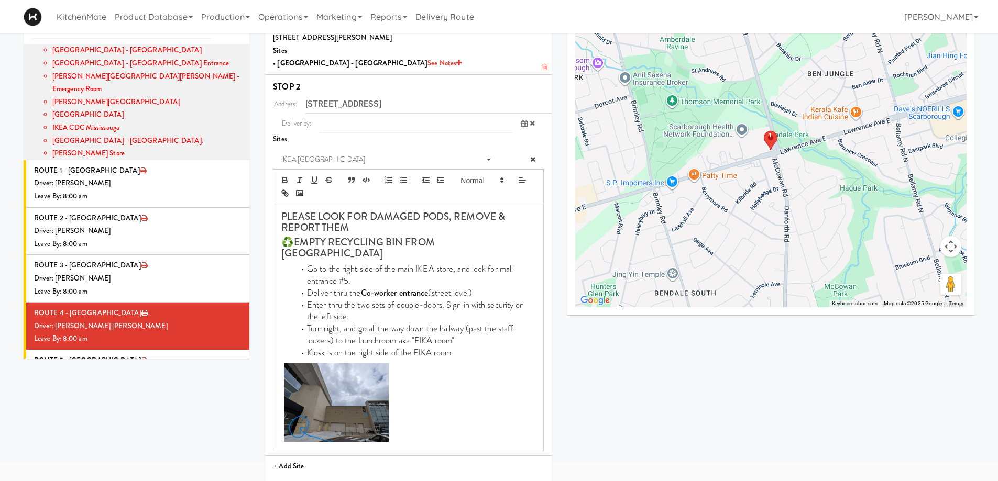
click at [521, 481] on button "submit" at bounding box center [518, 489] width 19 height 16
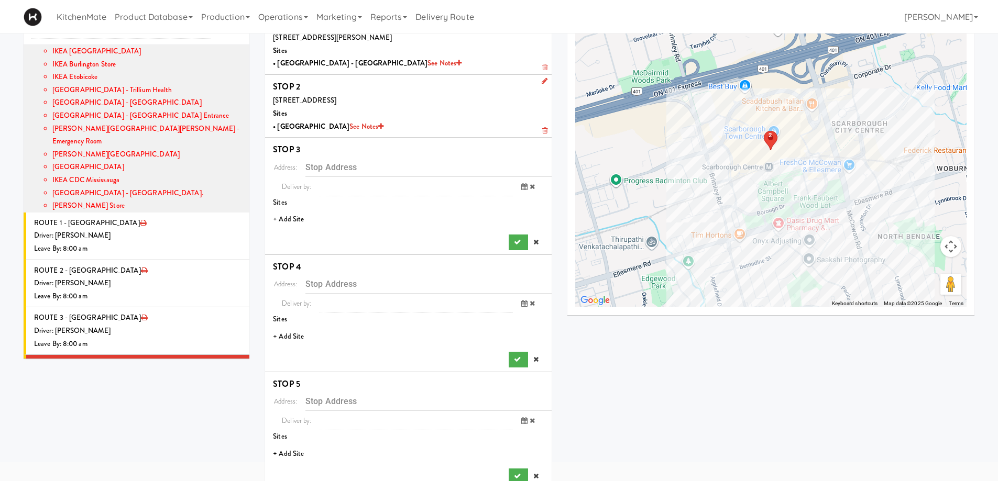
scroll to position [157, 0]
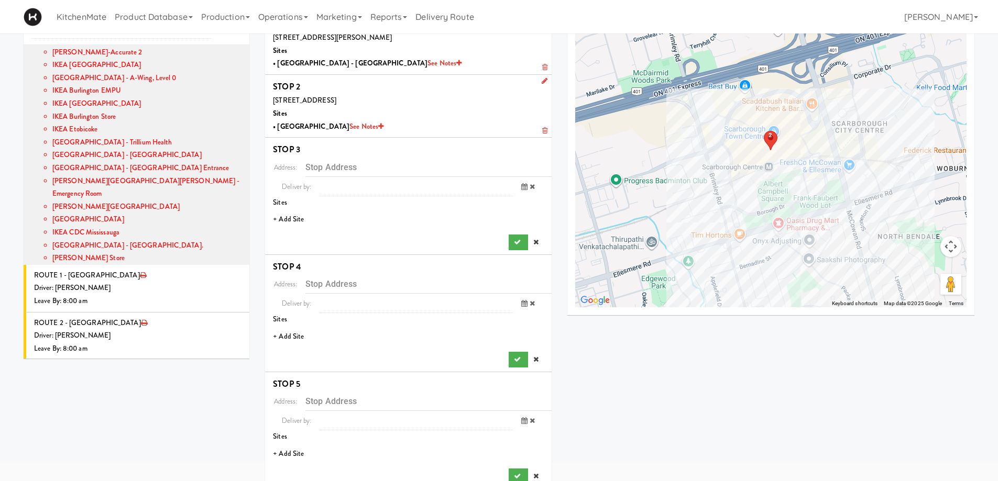
click at [288, 216] on li "+ Add Site" at bounding box center [408, 219] width 287 height 21
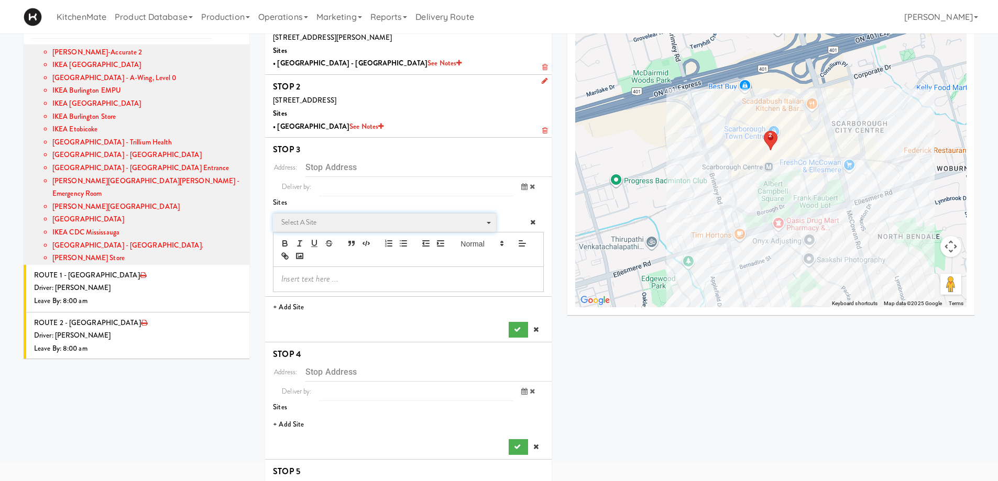
click at [305, 229] on span "Select a site" at bounding box center [384, 224] width 206 height 17
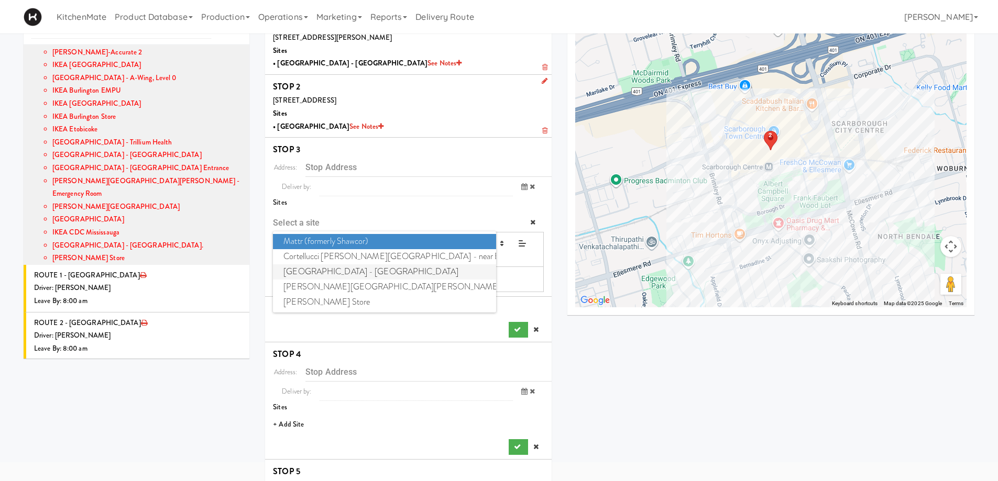
click at [407, 270] on span "[GEOGRAPHIC_DATA] - [GEOGRAPHIC_DATA]" at bounding box center [384, 272] width 223 height 15
type input "[STREET_ADDRESS]"
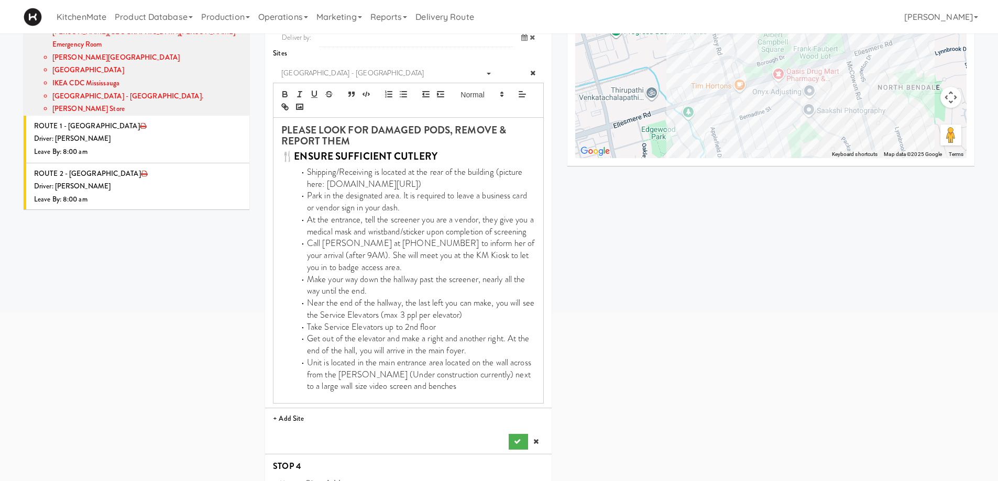
scroll to position [367, 0]
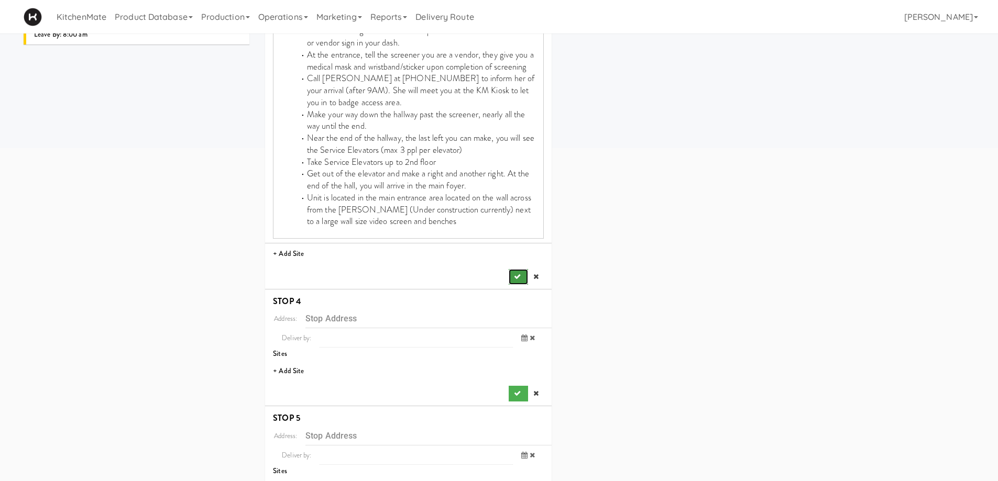
click at [512, 275] on button "submit" at bounding box center [518, 277] width 19 height 16
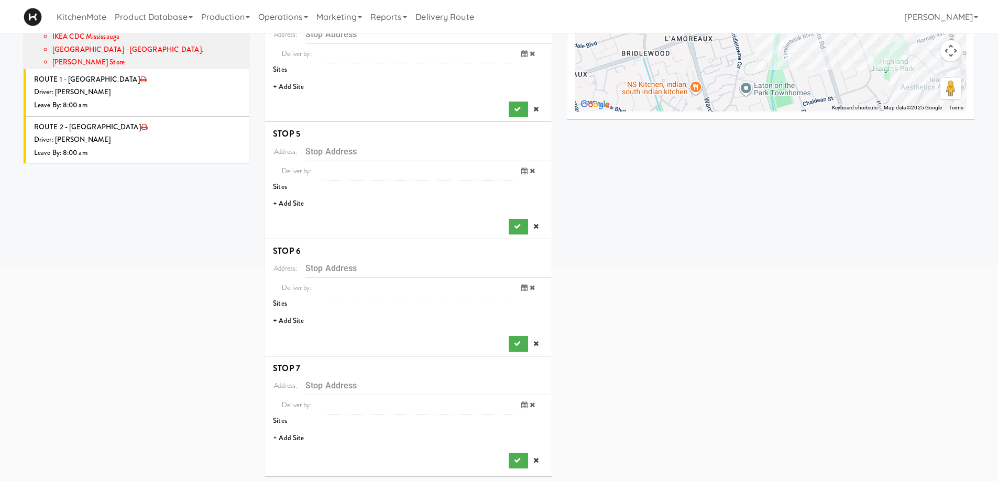
scroll to position [199, 0]
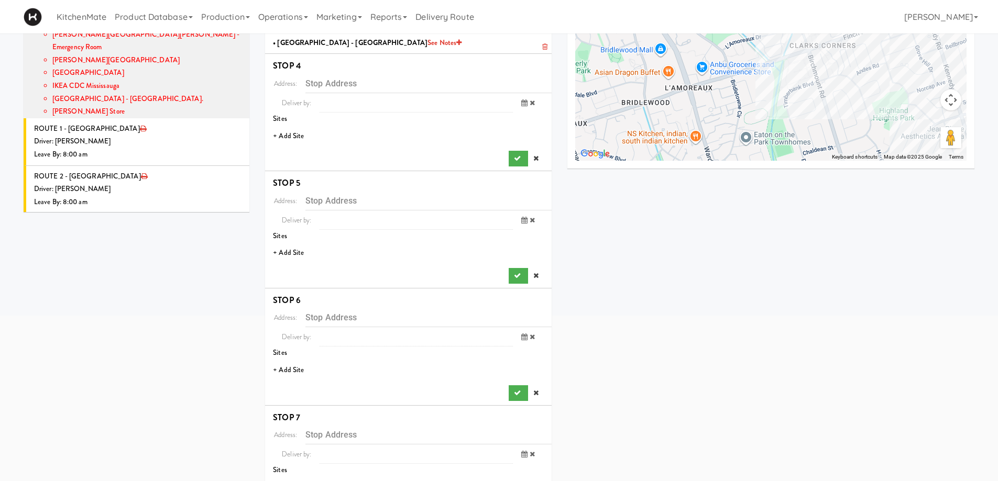
click at [298, 130] on li "+ Add Site" at bounding box center [408, 136] width 287 height 21
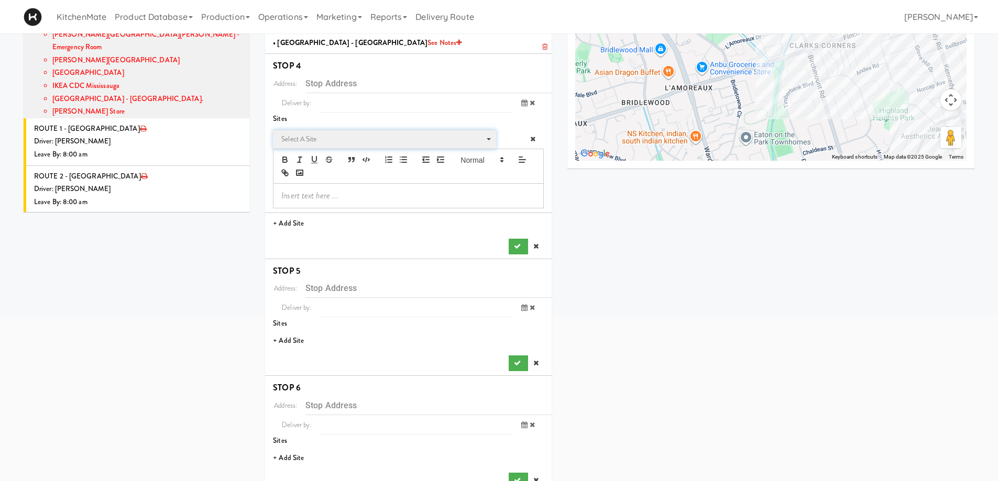
click at [295, 137] on span "Select a site" at bounding box center [380, 139] width 199 height 13
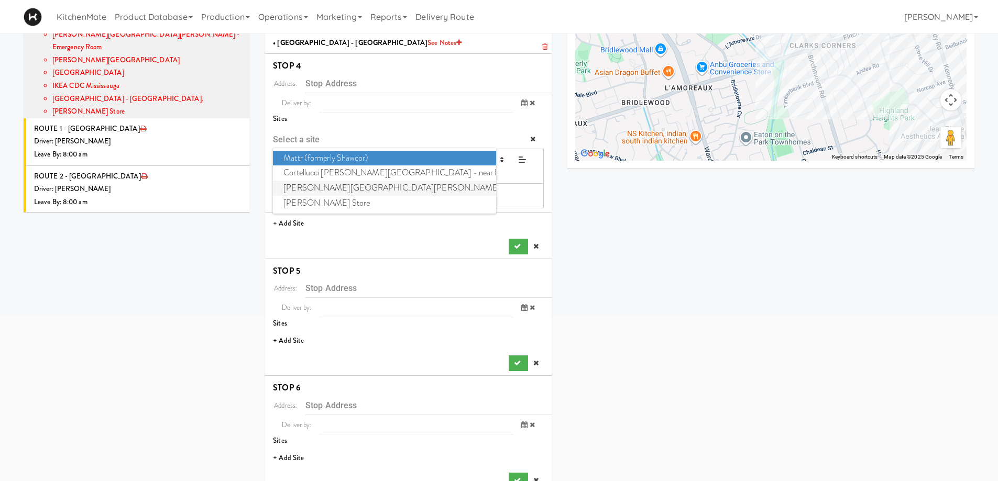
click at [334, 192] on span "[PERSON_NAME][GEOGRAPHIC_DATA][PERSON_NAME] - Emergency Room" at bounding box center [384, 188] width 223 height 15
type input "[STREET_ADDRESS]"
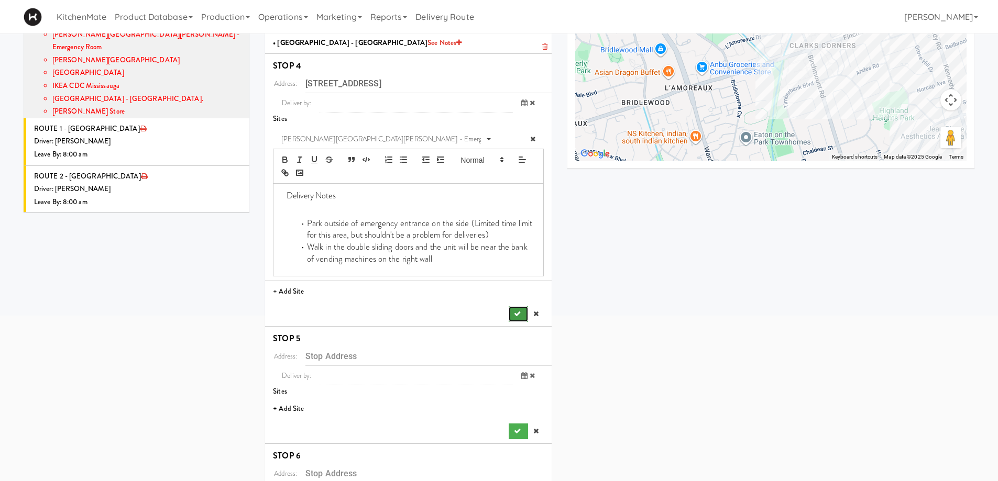
click at [520, 319] on button "submit" at bounding box center [518, 314] width 19 height 16
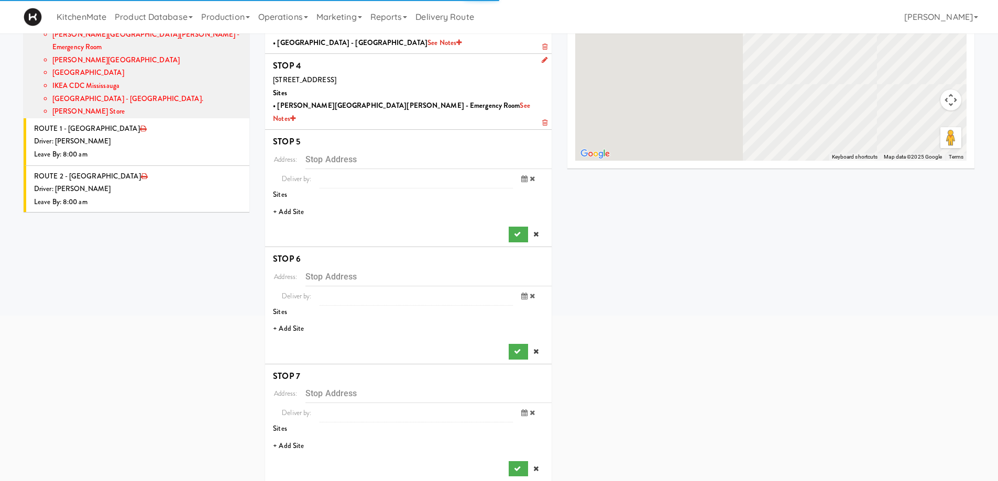
scroll to position [198, 0]
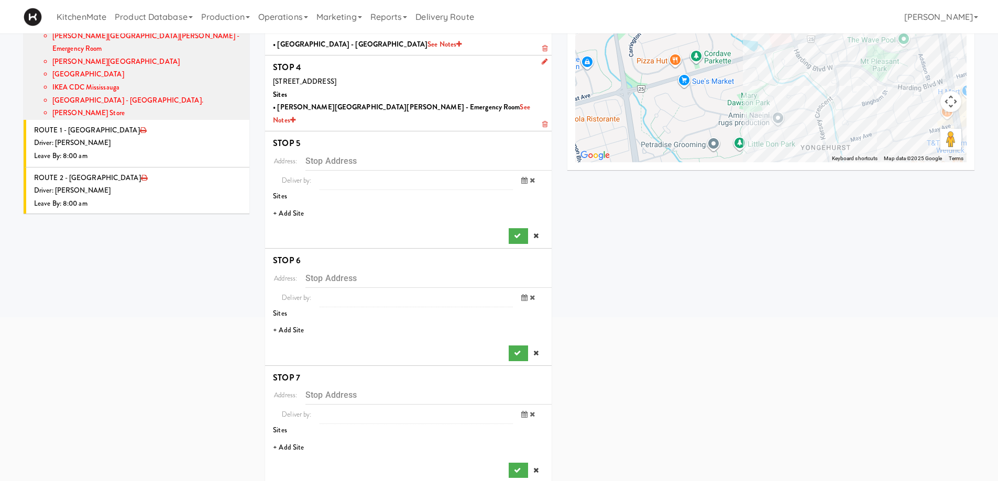
click at [286, 203] on li "+ Add Site" at bounding box center [408, 213] width 287 height 21
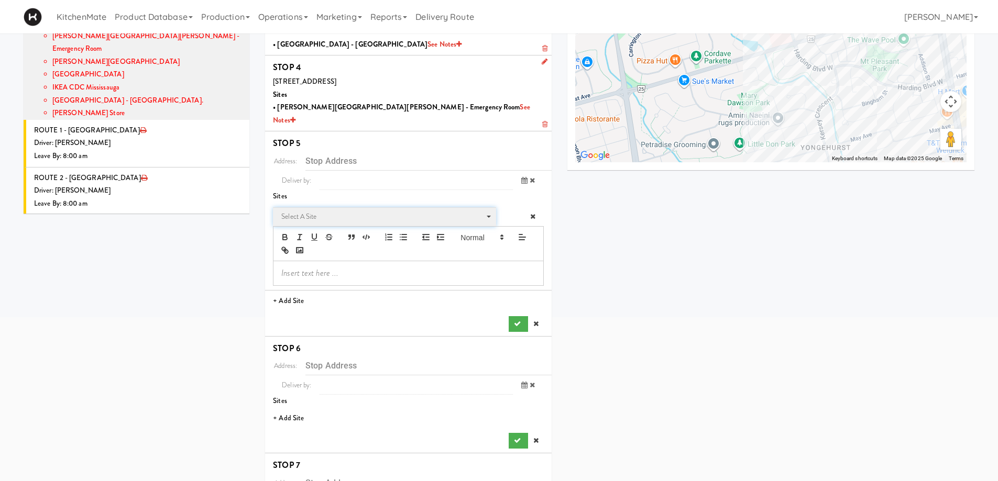
click at [293, 211] on span "Select a site" at bounding box center [380, 217] width 199 height 13
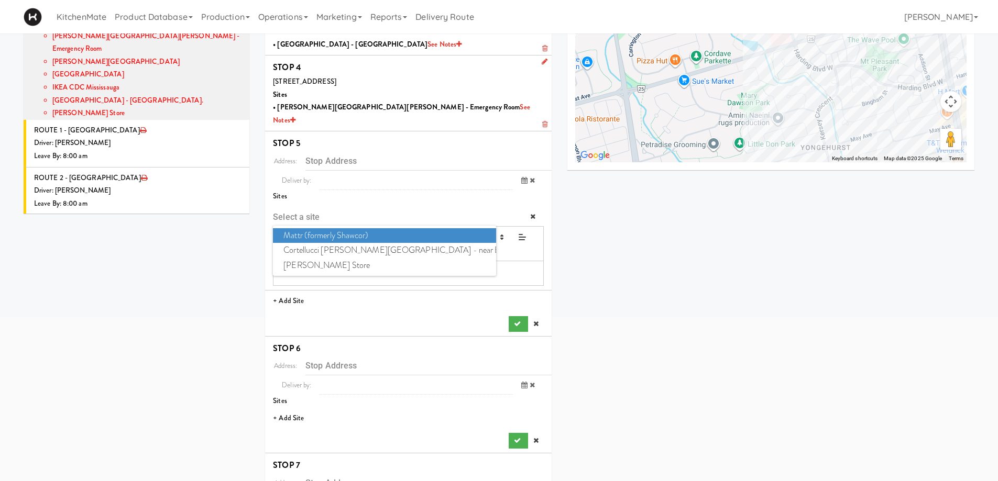
click at [334, 243] on span "Cortellucci [PERSON_NAME][GEOGRAPHIC_DATA] - near Emergency" at bounding box center [384, 250] width 223 height 15
type input "[STREET_ADDRESS][PERSON_NAME]"
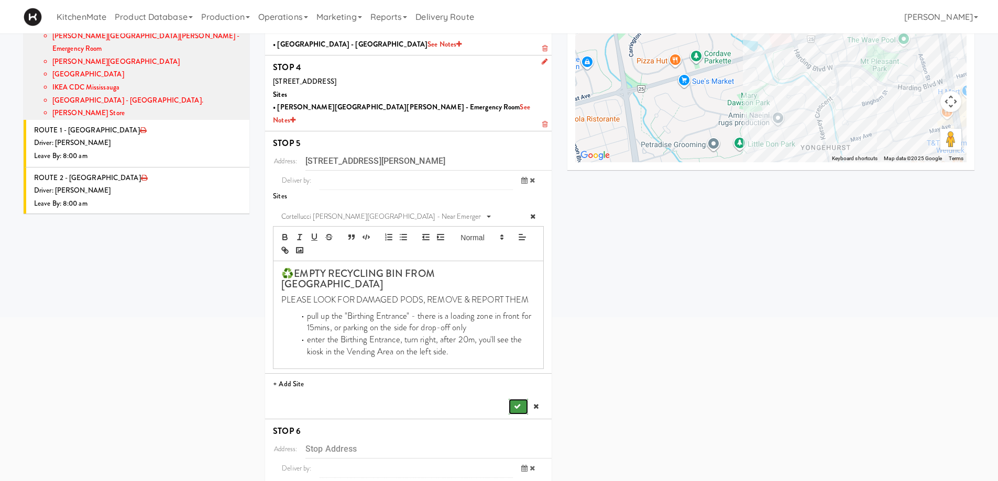
click at [521, 399] on button "submit" at bounding box center [518, 407] width 19 height 16
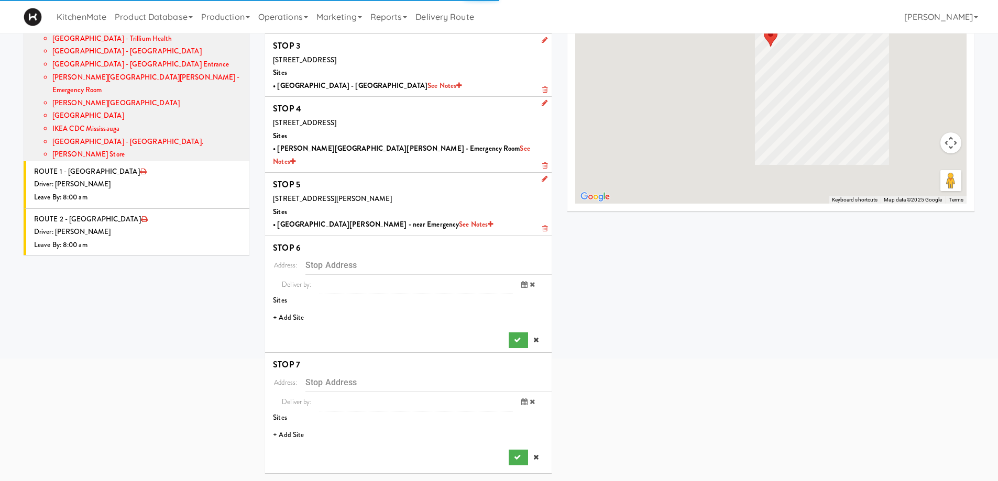
scroll to position [144, 0]
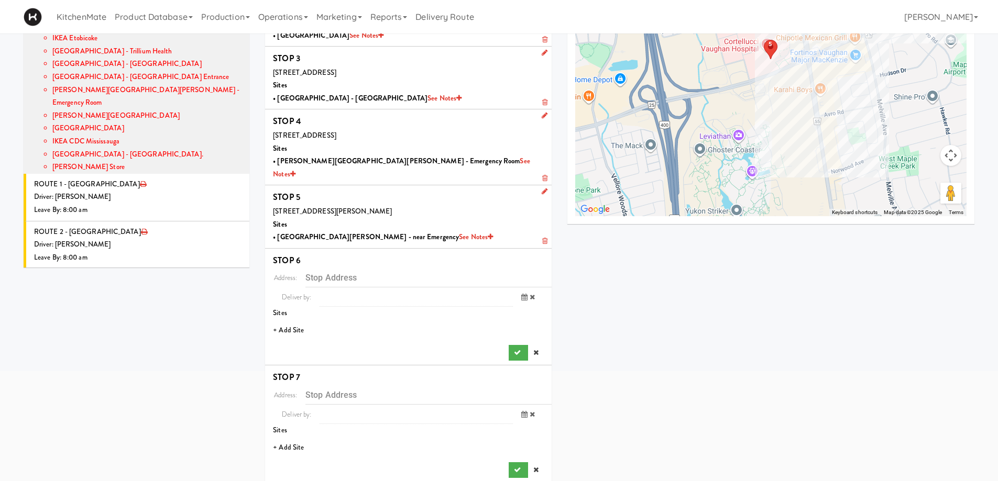
click at [294, 320] on li "+ Add Site" at bounding box center [408, 330] width 287 height 21
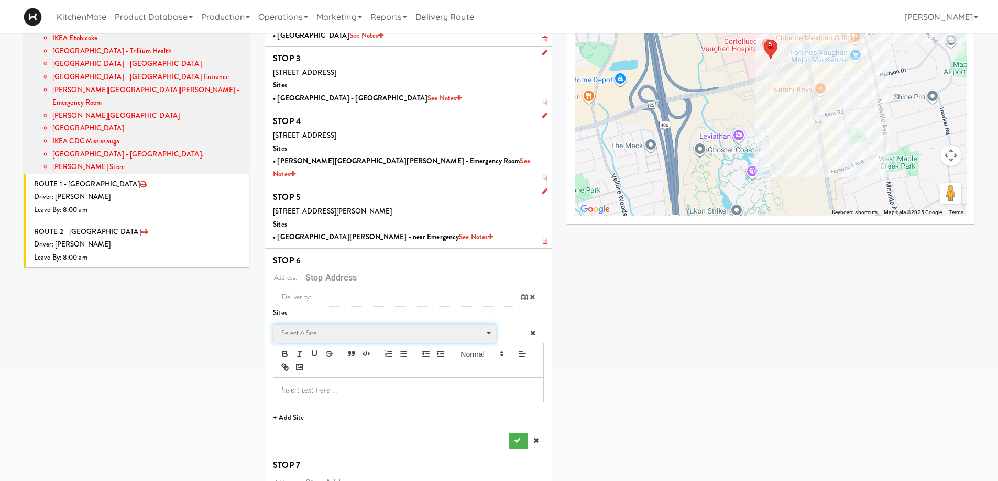
click at [331, 327] on span "Select a site" at bounding box center [380, 333] width 199 height 13
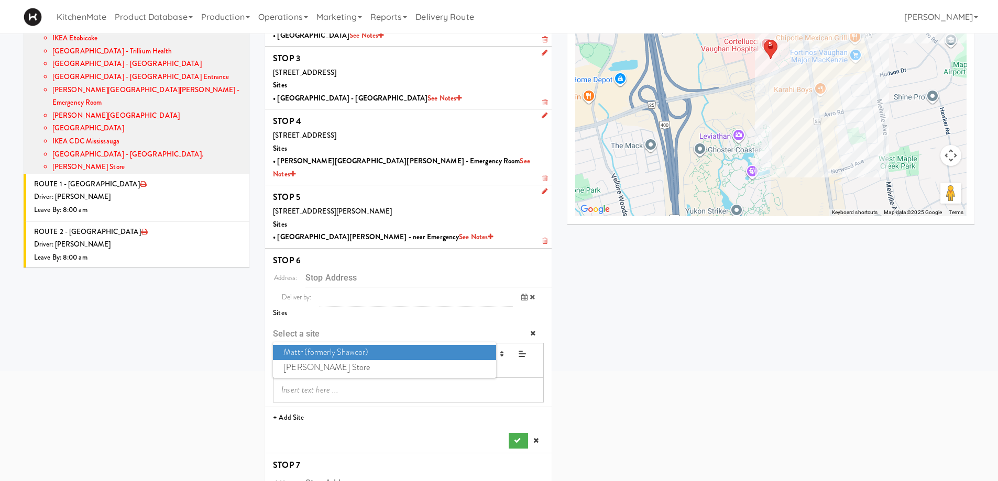
click at [331, 345] on span "Mattr (formerly Shawcor)" at bounding box center [384, 352] width 223 height 15
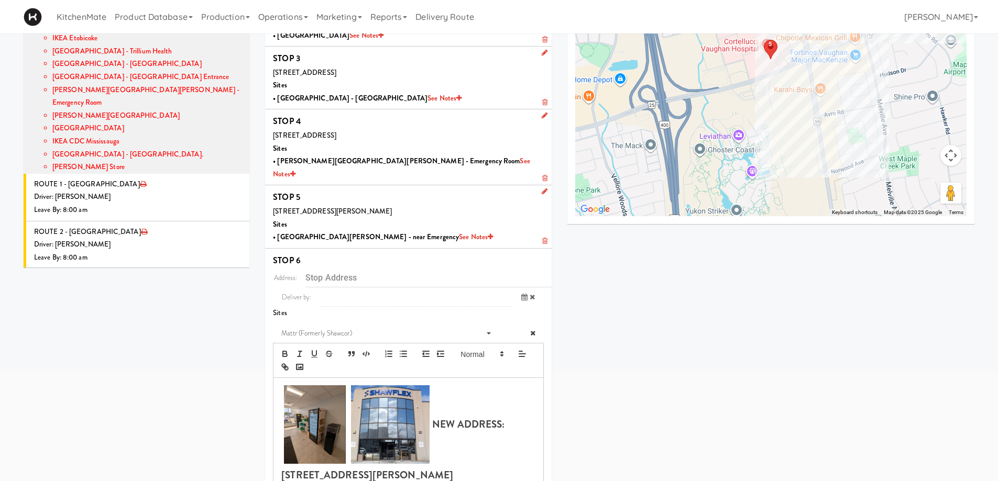
type input "[STREET_ADDRESS][PERSON_NAME]"
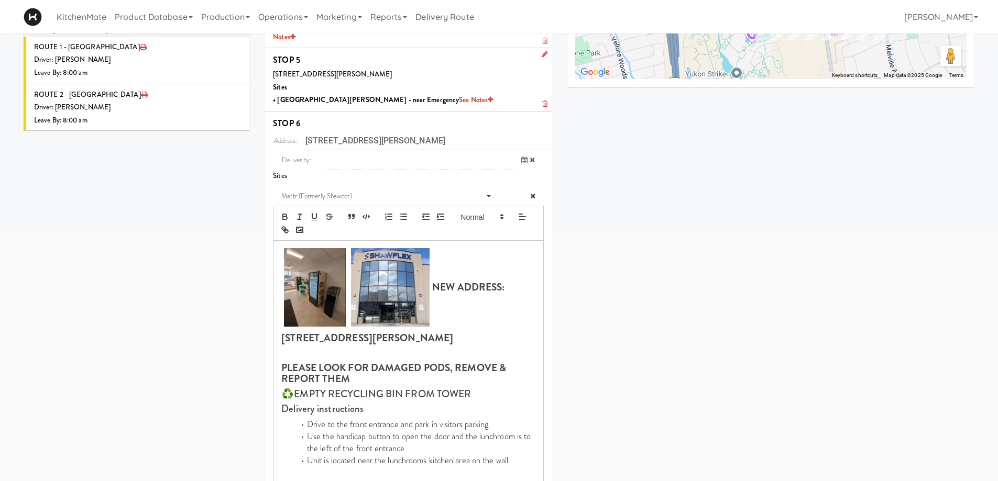
scroll to position [458, 0]
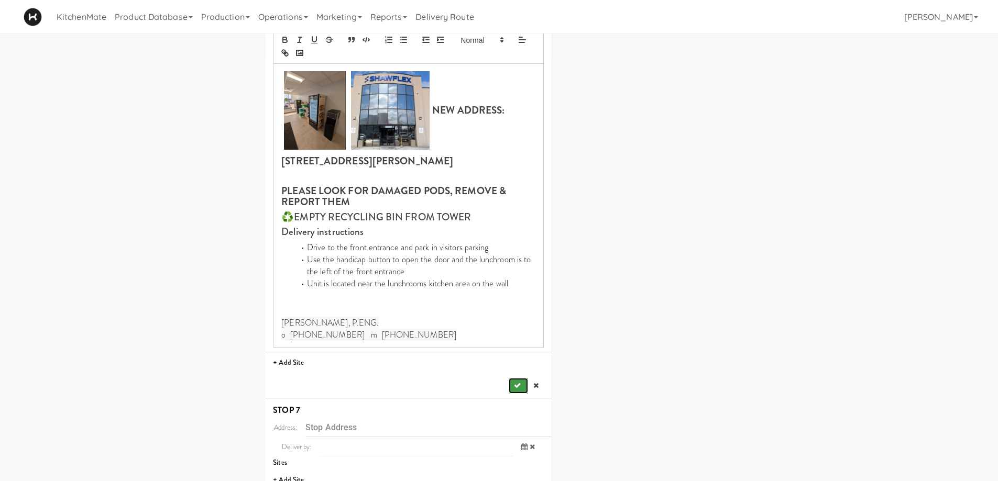
click at [514, 382] on icon "submit" at bounding box center [517, 385] width 7 height 7
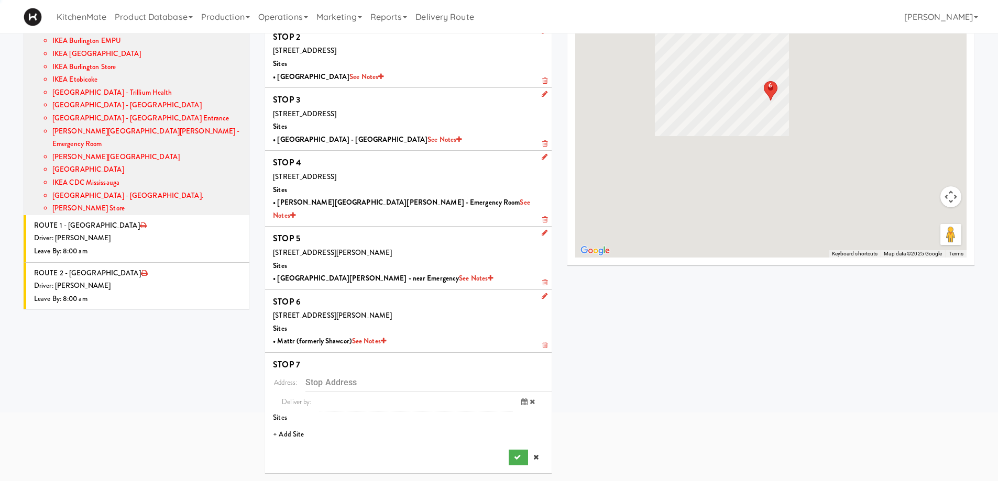
scroll to position [89, 0]
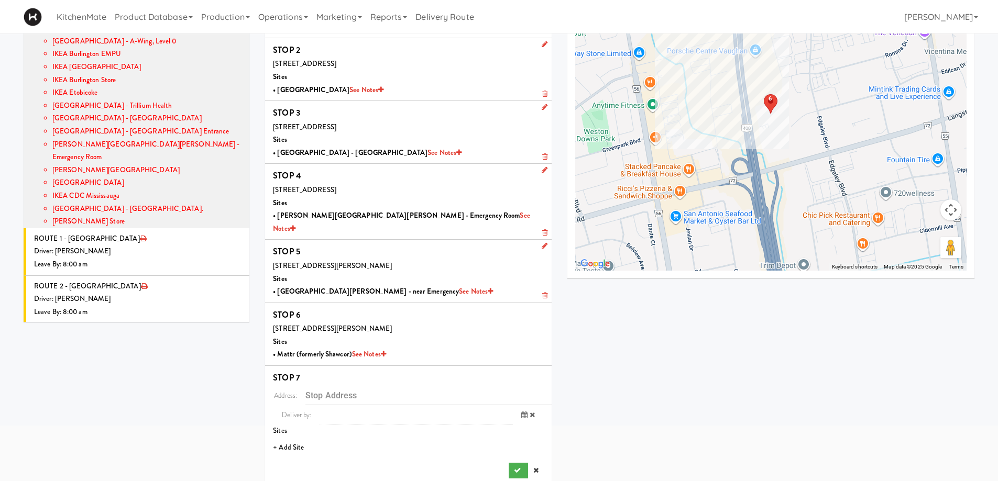
click at [290, 437] on li "+ Add Site" at bounding box center [408, 447] width 287 height 21
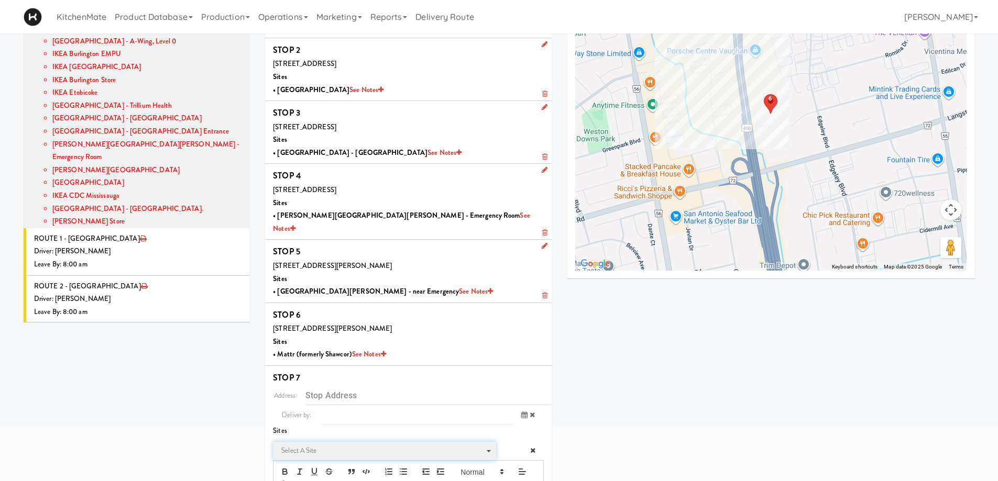
click at [316, 445] on span "Select a site" at bounding box center [380, 451] width 199 height 13
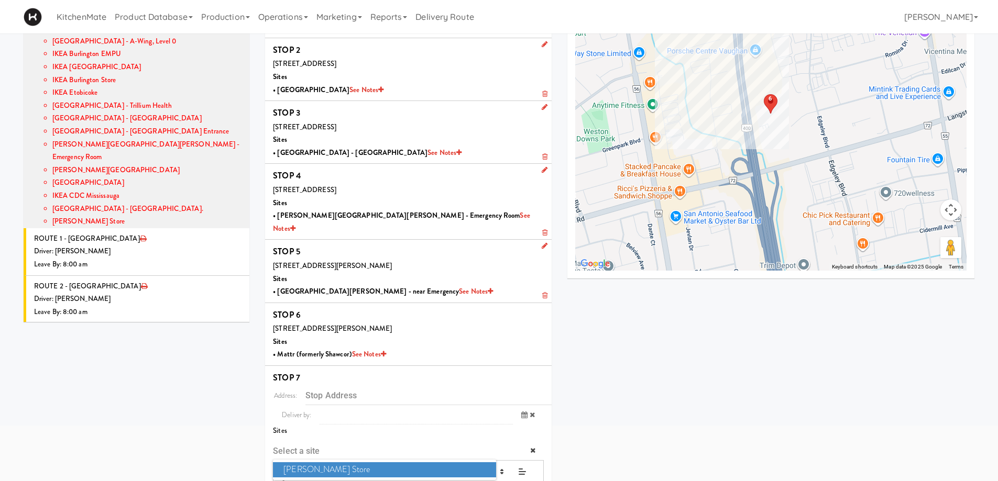
click at [321, 463] on span "[PERSON_NAME] Store" at bounding box center [384, 470] width 223 height 15
type input "[STREET_ADDRESS]"
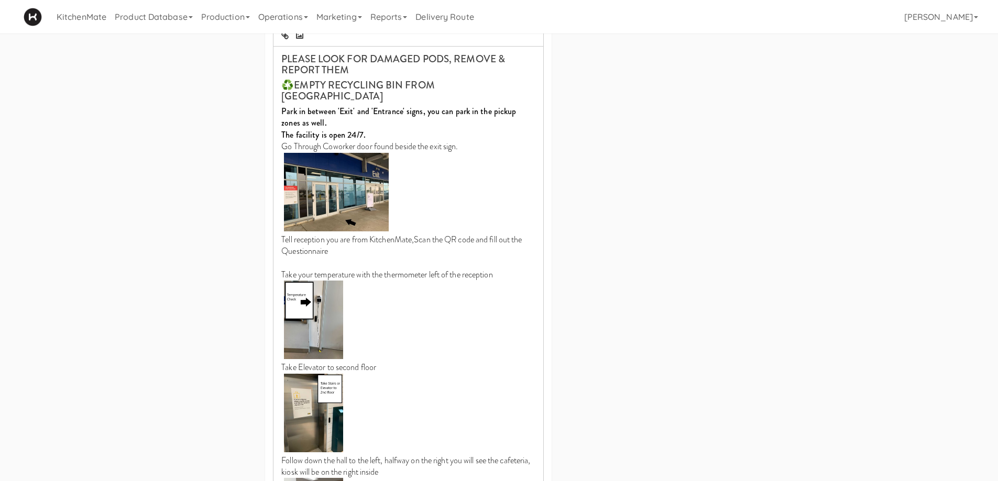
scroll to position [661, 0]
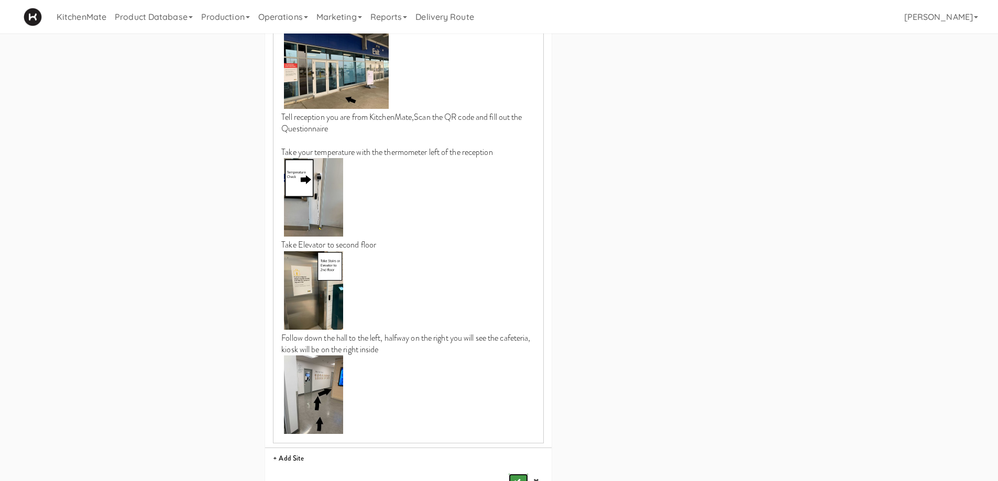
click at [514, 474] on button "submit" at bounding box center [518, 482] width 19 height 16
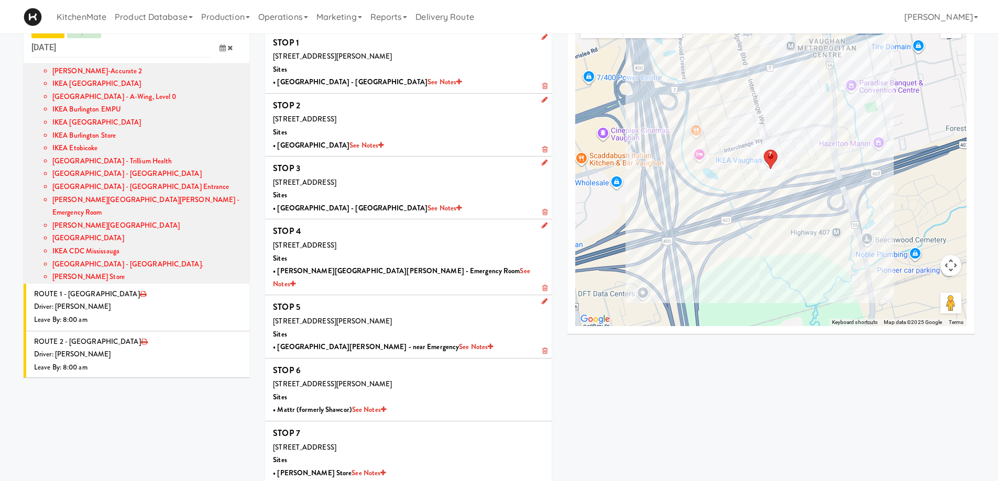
scroll to position [0, 0]
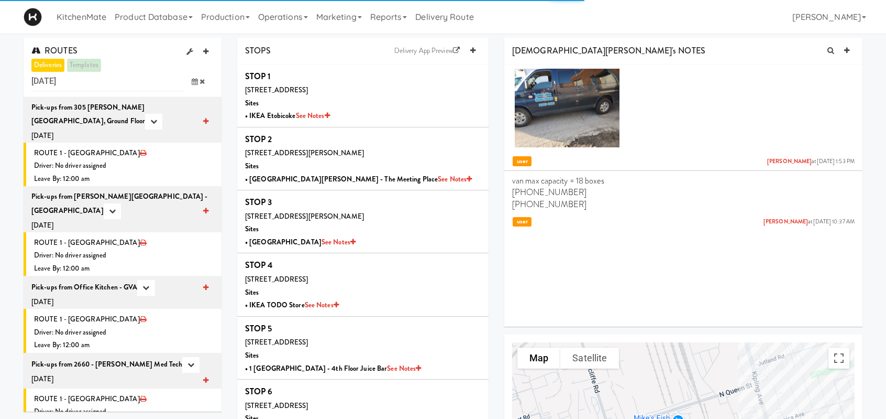
click at [195, 82] on icon at bounding box center [195, 81] width 6 height 7
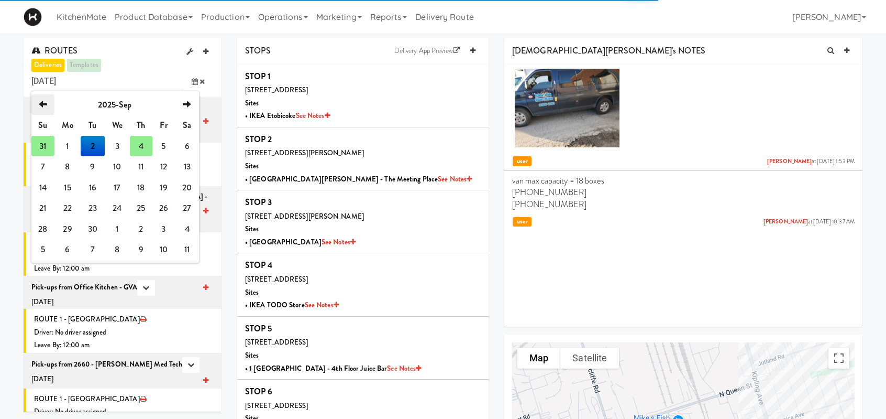
click at [42, 105] on icon "previous" at bounding box center [43, 104] width 8 height 8
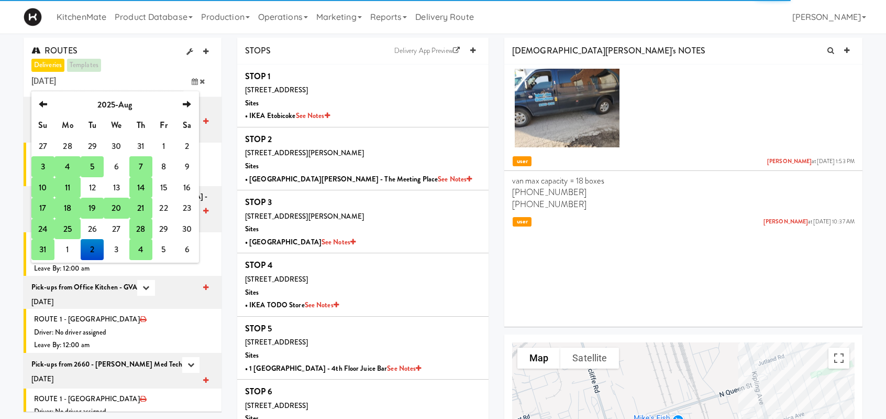
click at [139, 227] on td "28" at bounding box center [140, 228] width 23 height 21
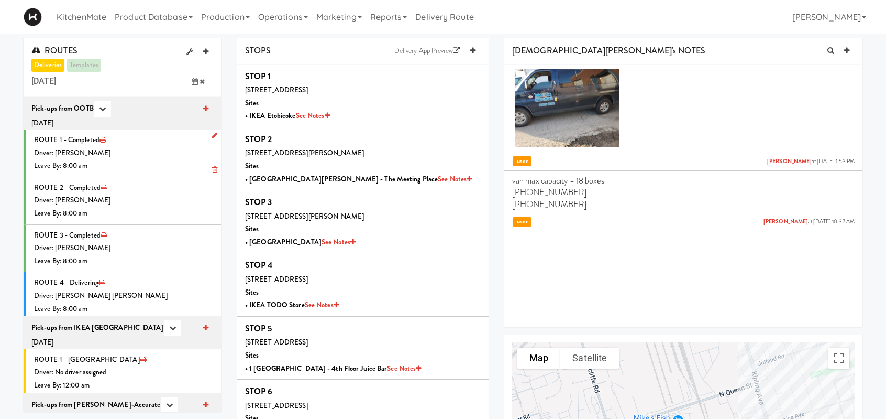
click at [148, 154] on div "Driver: [PERSON_NAME]" at bounding box center [124, 153] width 180 height 13
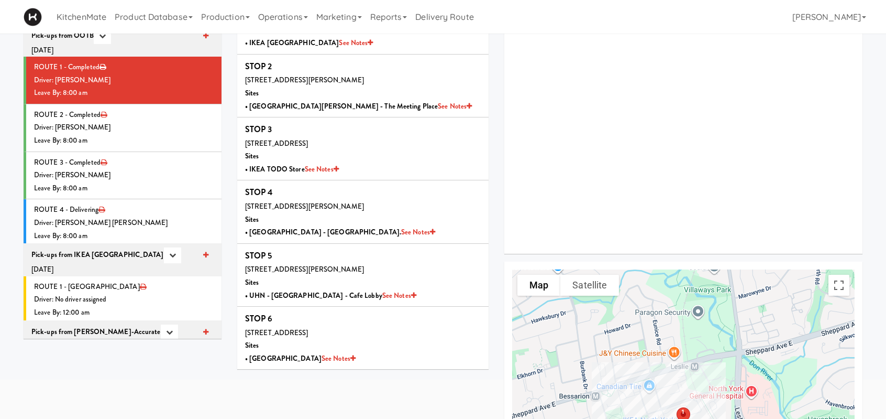
scroll to position [95, 0]
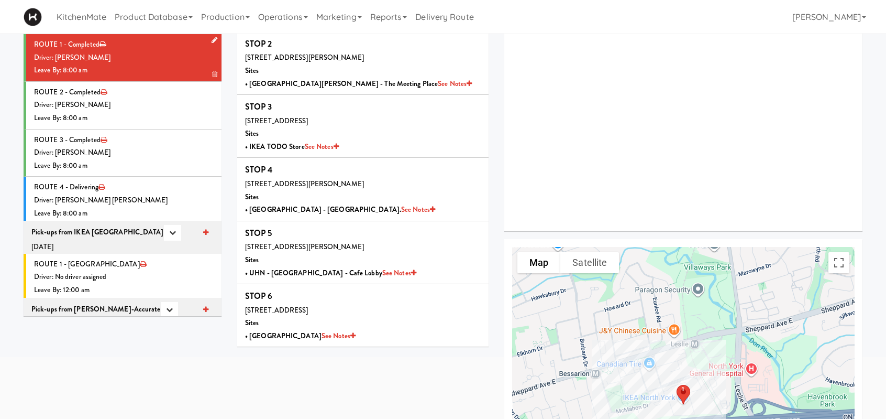
click at [143, 109] on div "Driver: [PERSON_NAME]" at bounding box center [124, 104] width 180 height 13
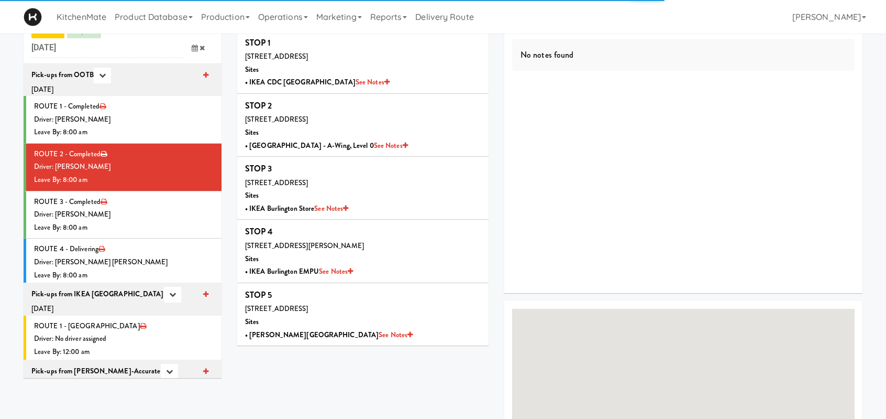
scroll to position [95, 0]
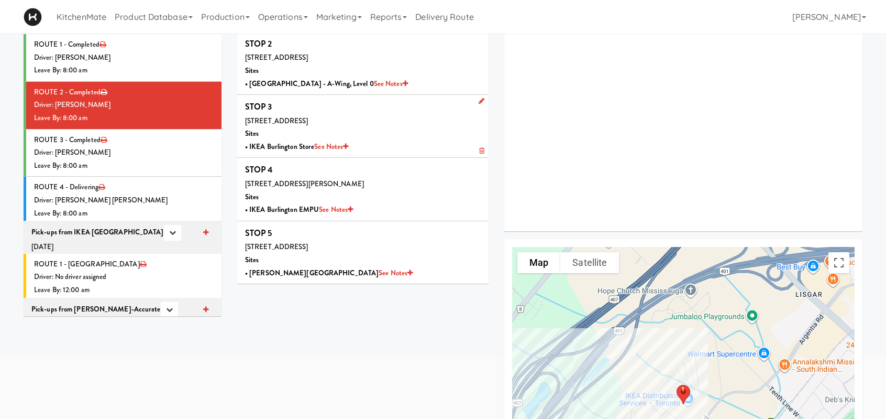
drag, startPoint x: 118, startPoint y: 101, endPoint x: 292, endPoint y: 106, distance: 174.0
click at [118, 101] on div "Driver: [PERSON_NAME]" at bounding box center [124, 104] width 180 height 13
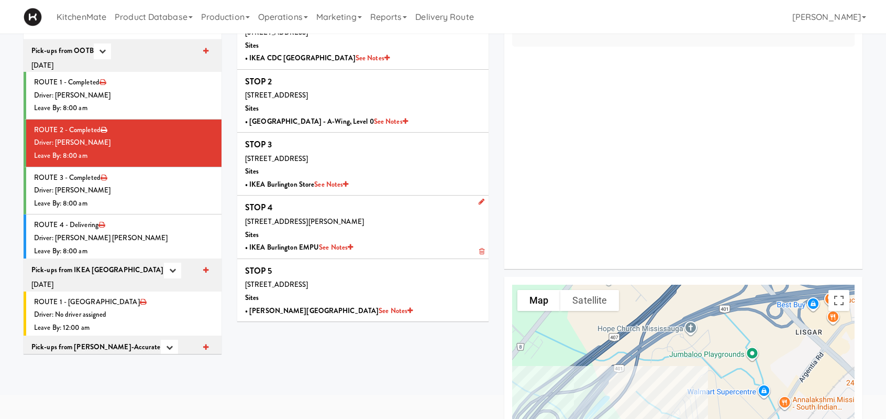
scroll to position [43, 0]
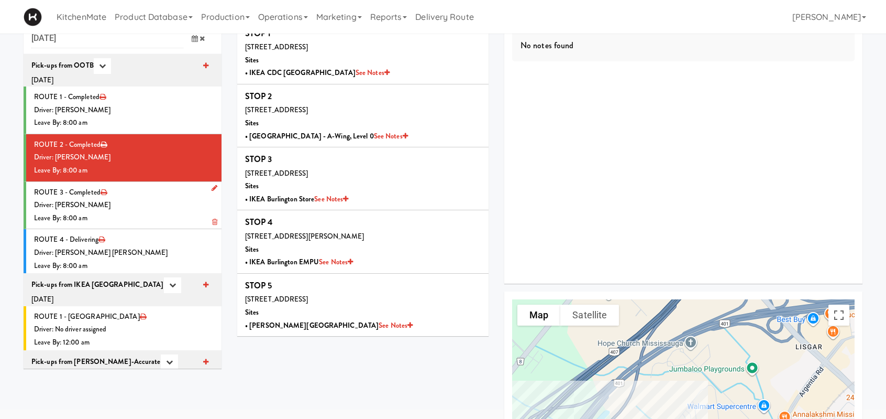
click at [129, 209] on div "Driver: [PERSON_NAME]" at bounding box center [124, 205] width 180 height 13
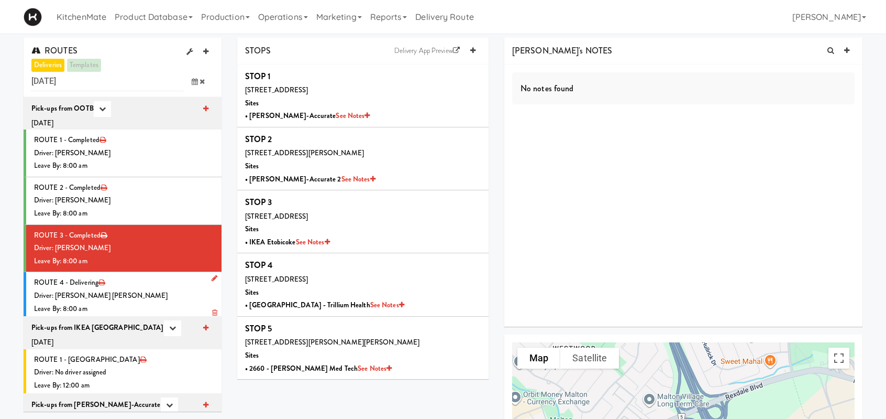
click at [130, 300] on div "Driver: [PERSON_NAME] [PERSON_NAME]" at bounding box center [124, 295] width 180 height 13
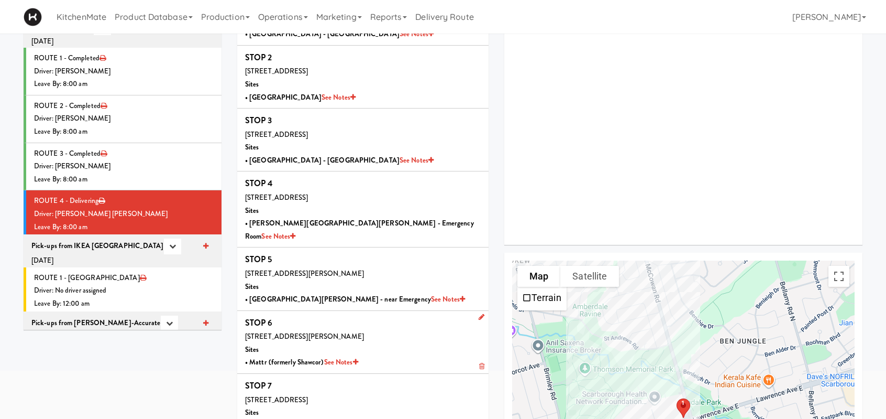
scroll to position [105, 0]
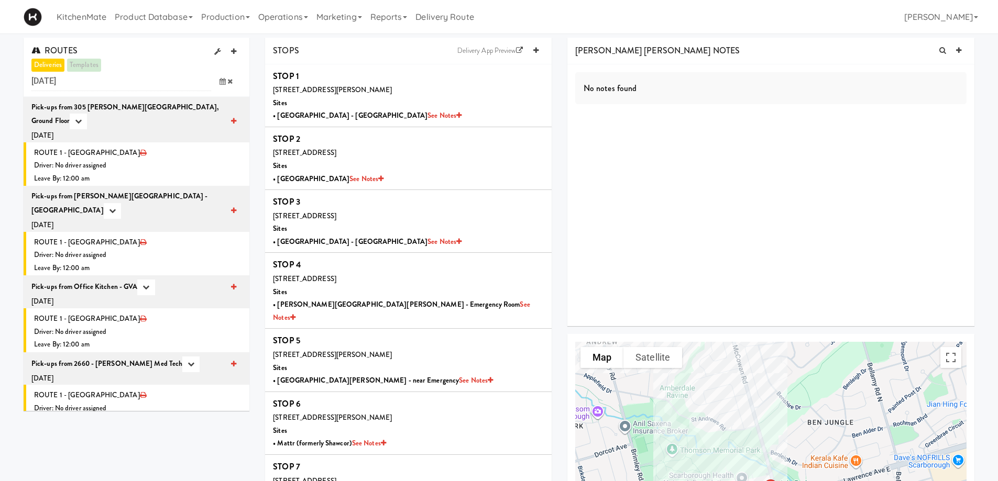
drag, startPoint x: 218, startPoint y: 82, endPoint x: 214, endPoint y: 85, distance: 5.6
click at [218, 82] on span at bounding box center [226, 81] width 30 height 19
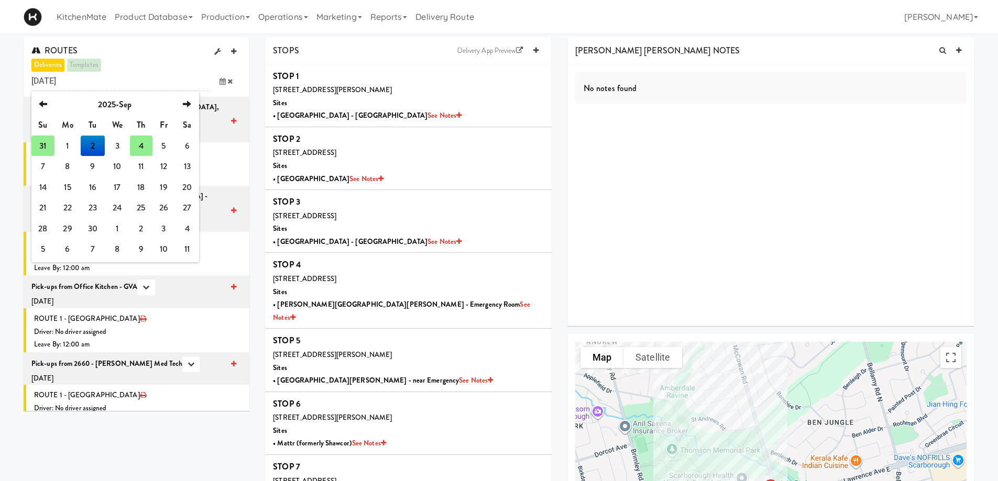
click at [143, 147] on td "4" at bounding box center [141, 146] width 22 height 21
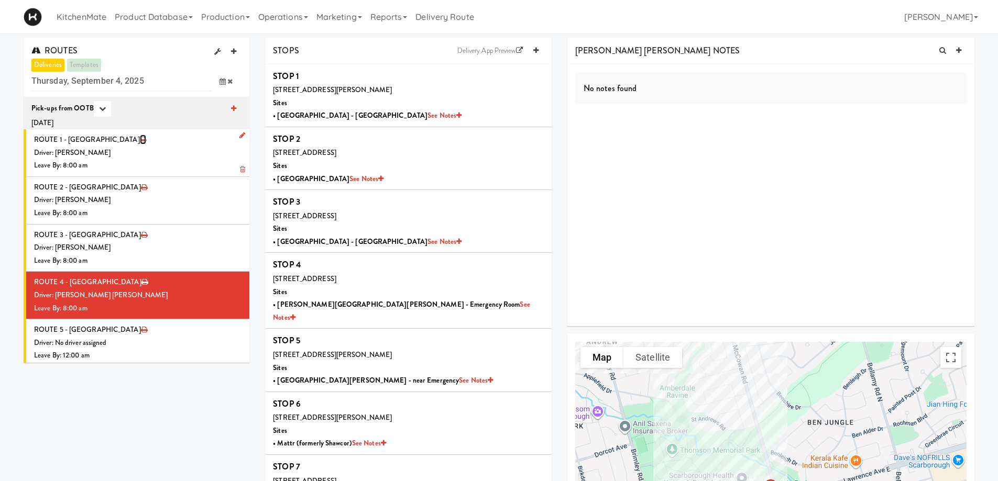
click at [140, 140] on icon at bounding box center [143, 139] width 6 height 7
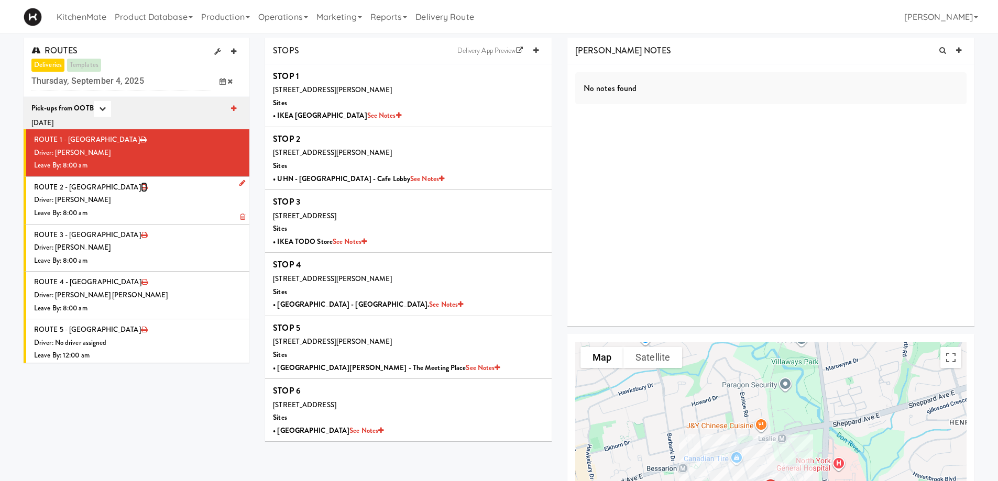
click at [141, 188] on icon at bounding box center [144, 187] width 6 height 7
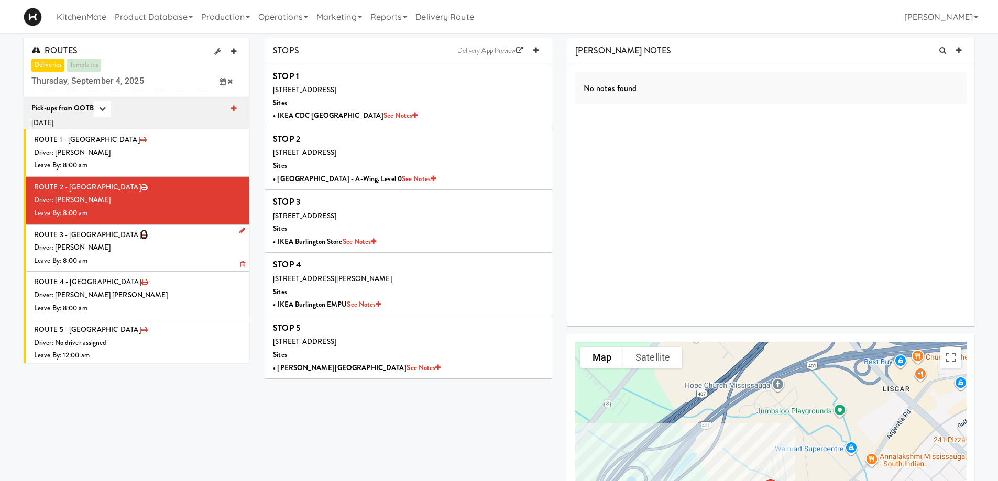
click at [141, 235] on icon at bounding box center [144, 235] width 6 height 7
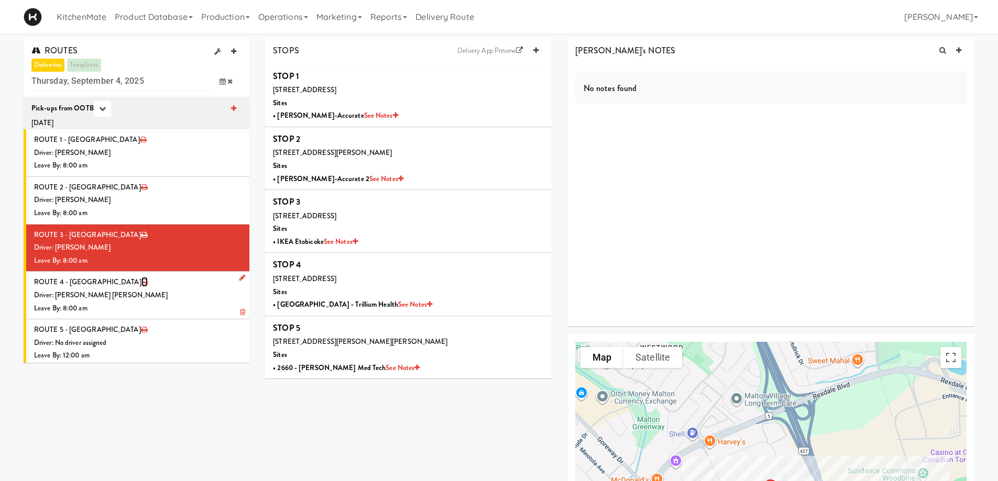
click at [141, 283] on icon at bounding box center [144, 282] width 6 height 7
